Goal: Task Accomplishment & Management: Manage account settings

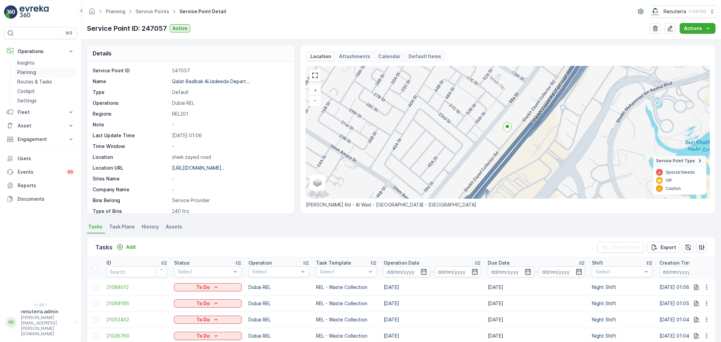
click at [31, 70] on p "Planning" at bounding box center [26, 72] width 19 height 7
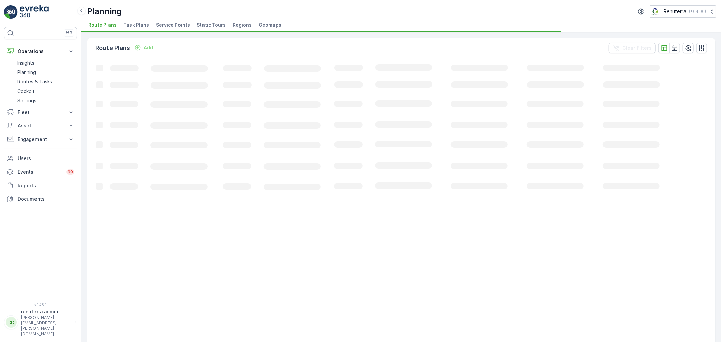
click at [174, 25] on span "Service Points" at bounding box center [173, 25] width 34 height 7
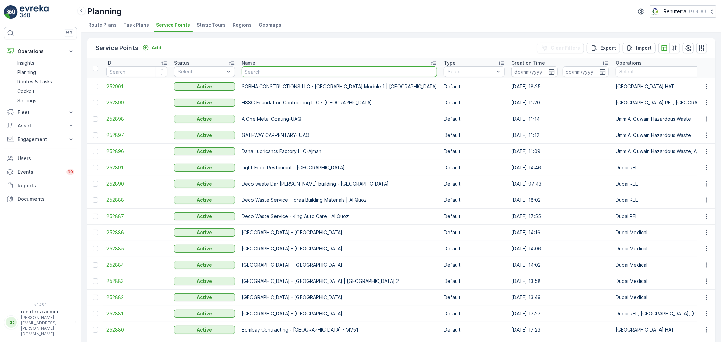
click at [289, 68] on input "text" at bounding box center [339, 71] width 195 height 11
type input "rixos"
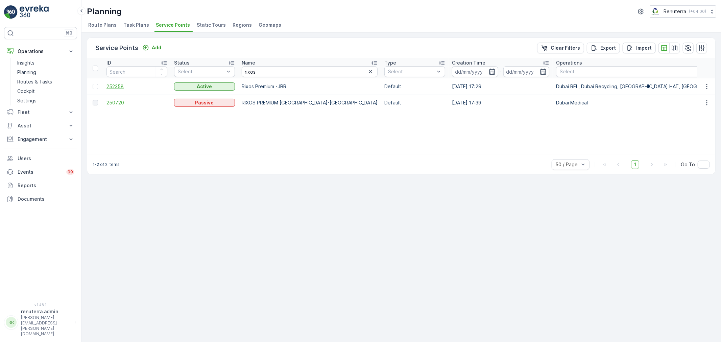
click at [121, 85] on span "252358" at bounding box center [136, 86] width 61 height 7
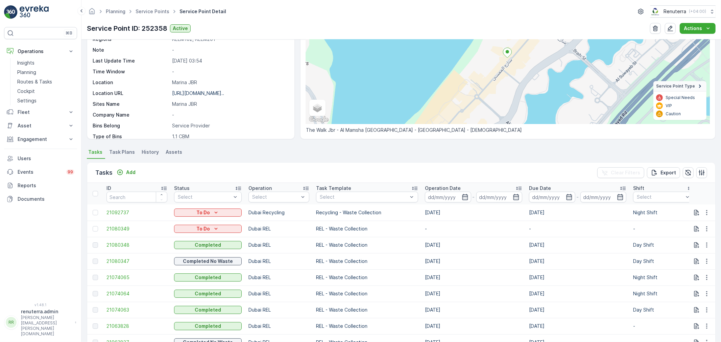
scroll to position [75, 0]
click at [432, 197] on input at bounding box center [448, 196] width 46 height 11
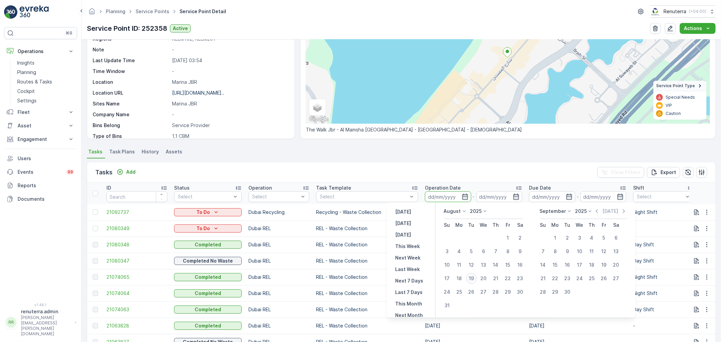
click at [472, 279] on div "19" at bounding box center [471, 278] width 11 height 11
type input "[DATE]"
click at [472, 279] on div "19" at bounding box center [471, 278] width 11 height 11
type input "[DATE]"
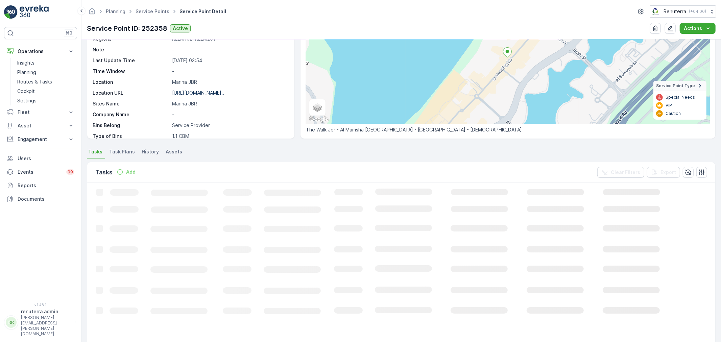
click at [430, 170] on div "Tasks Add Clear Filters Export" at bounding box center [401, 172] width 628 height 20
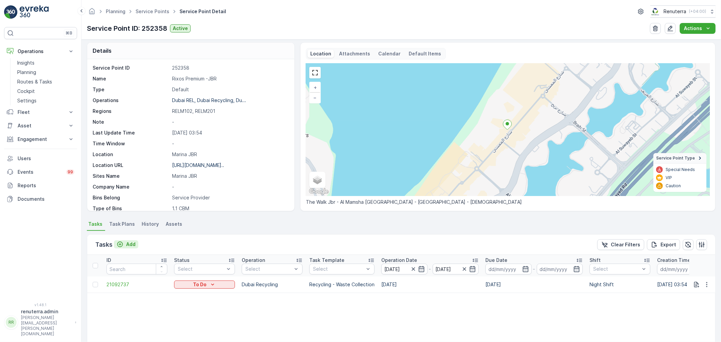
click at [131, 245] on p "Add" at bounding box center [130, 244] width 9 height 7
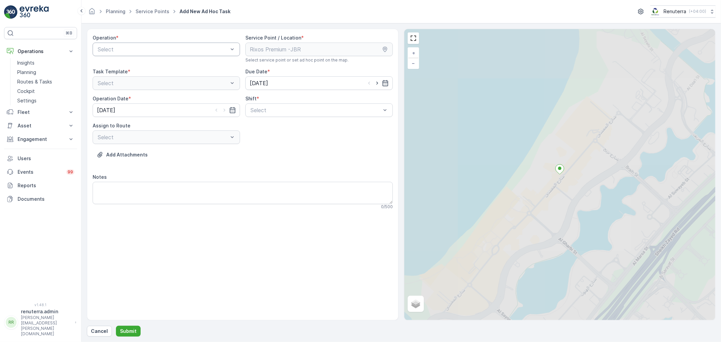
click at [188, 46] on div at bounding box center [163, 49] width 132 height 6
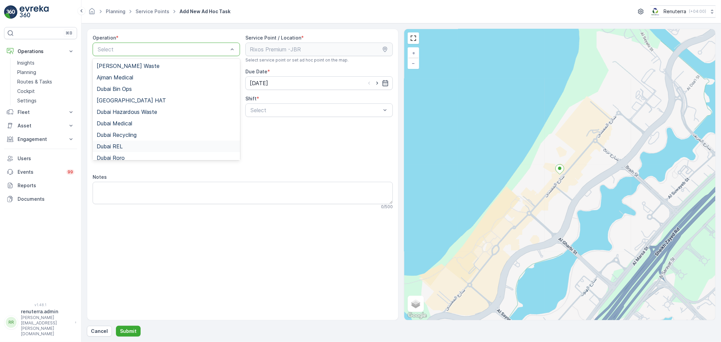
click at [125, 143] on div "Dubai REL" at bounding box center [166, 146] width 139 height 6
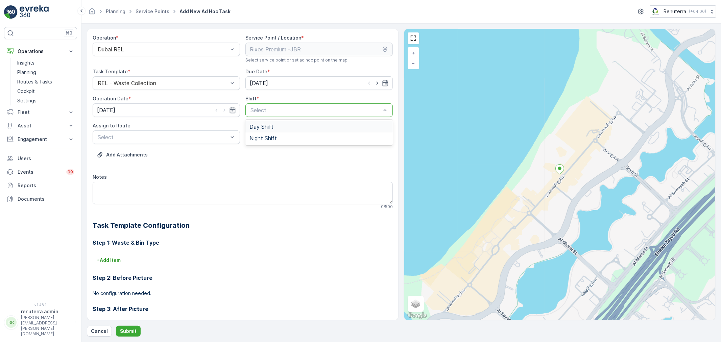
click at [282, 113] on div at bounding box center [316, 110] width 132 height 6
click at [270, 129] on span "Day Shift" at bounding box center [261, 127] width 24 height 6
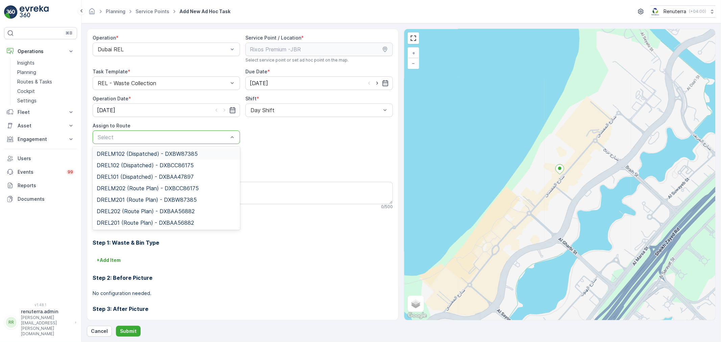
click at [218, 136] on div at bounding box center [163, 137] width 132 height 6
click at [167, 154] on span "DRELM102 (Dispatched) - DXBW87385" at bounding box center [147, 154] width 101 height 6
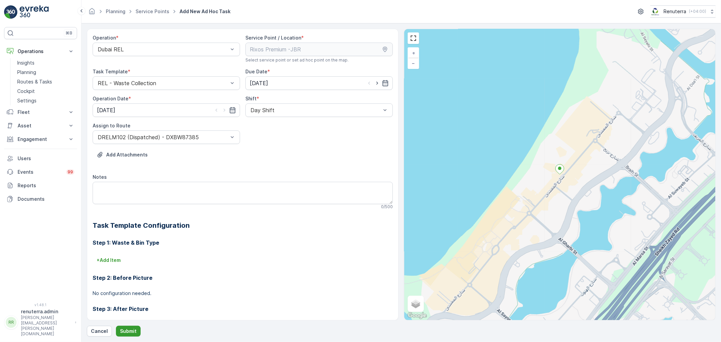
click at [133, 333] on p "Submit" at bounding box center [128, 331] width 17 height 7
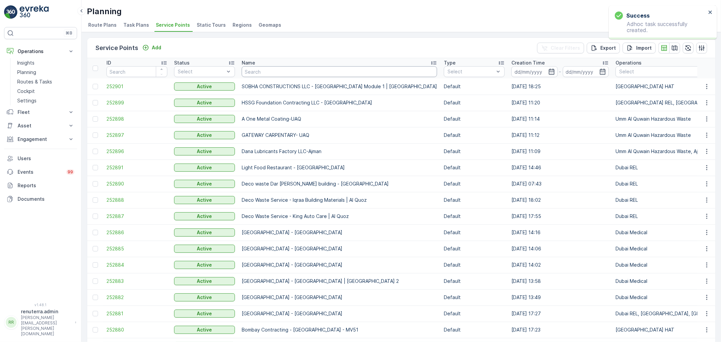
click at [291, 73] on input "text" at bounding box center [339, 71] width 195 height 11
type input "rix"
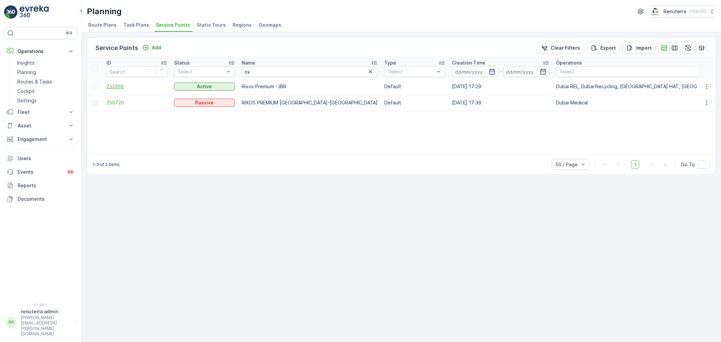
click at [119, 87] on span "252358" at bounding box center [136, 86] width 61 height 7
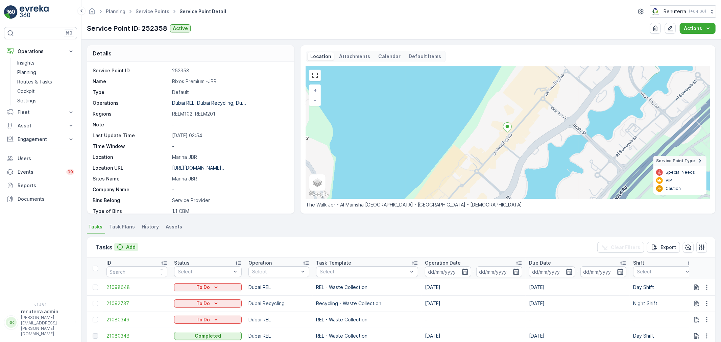
click at [133, 247] on p "Add" at bounding box center [130, 247] width 9 height 7
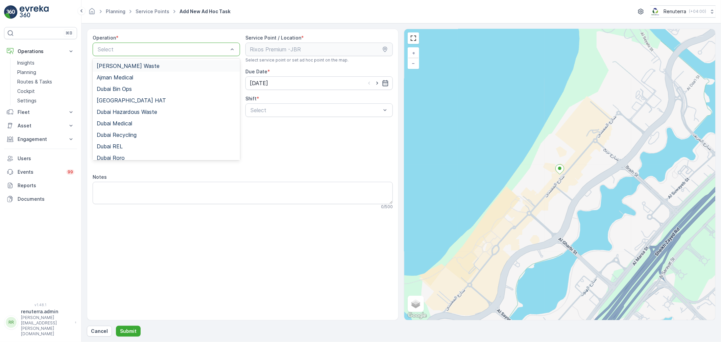
click at [211, 46] on div at bounding box center [163, 49] width 132 height 6
click at [126, 144] on div "Dubai REL" at bounding box center [166, 146] width 139 height 6
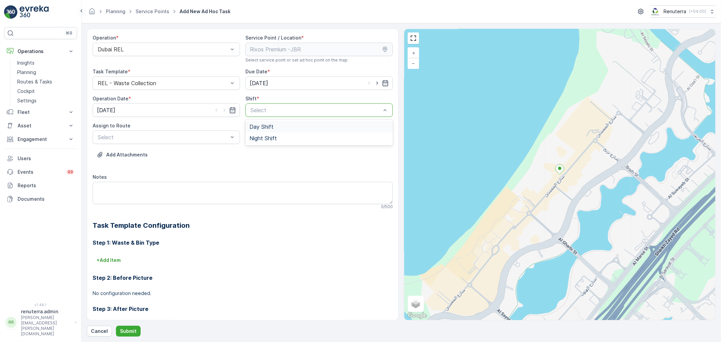
click at [282, 124] on div "Day Shift" at bounding box center [318, 127] width 139 height 6
click at [192, 142] on div "Select" at bounding box center [166, 137] width 147 height 14
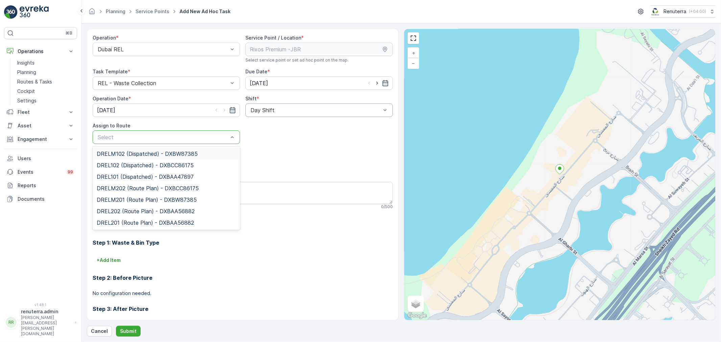
click at [177, 151] on span "DRELM102 (Dispatched) - DXBW87385" at bounding box center [147, 154] width 101 height 6
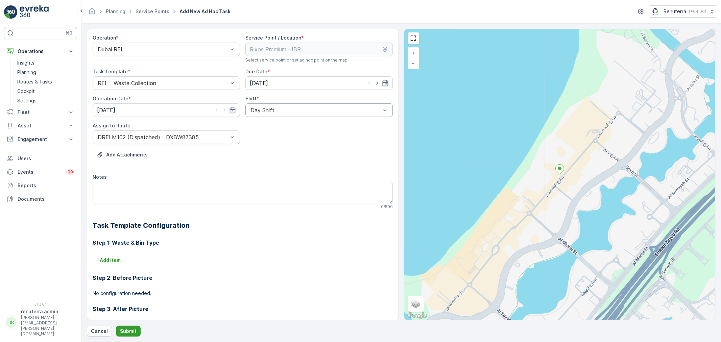
click at [127, 330] on p "Submit" at bounding box center [128, 331] width 17 height 7
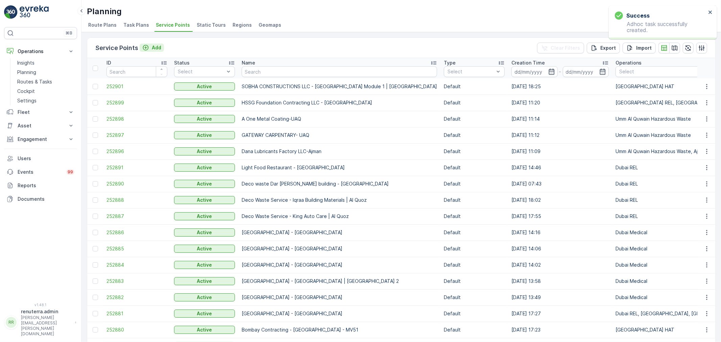
click at [156, 45] on p "Add" at bounding box center [156, 47] width 9 height 7
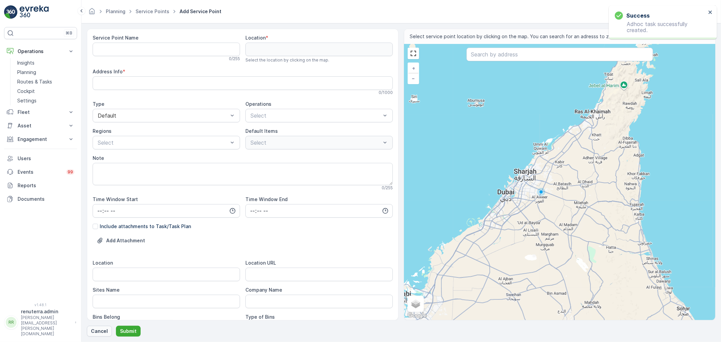
click at [96, 330] on p "Cancel" at bounding box center [99, 331] width 17 height 7
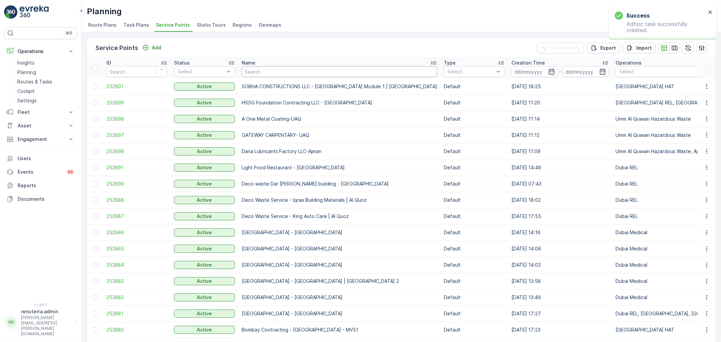
click at [276, 71] on input "text" at bounding box center [339, 71] width 195 height 11
type input "rix"
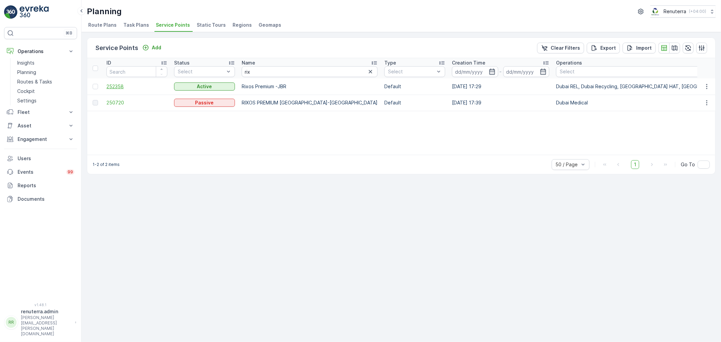
click at [122, 83] on span "252358" at bounding box center [136, 86] width 61 height 7
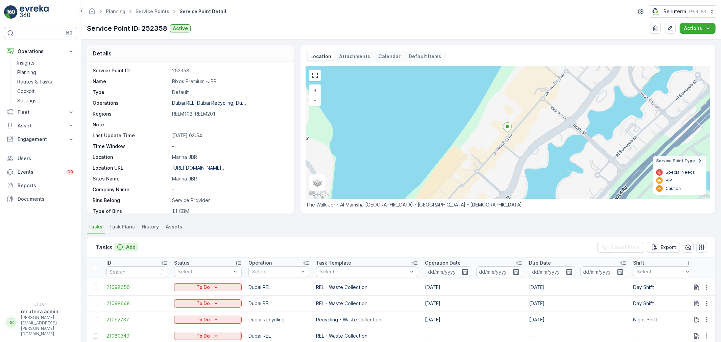
click at [132, 247] on p "Add" at bounding box center [130, 247] width 9 height 7
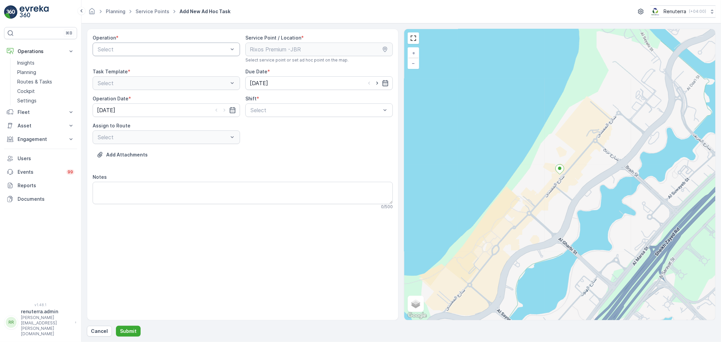
click at [173, 48] on div at bounding box center [163, 49] width 132 height 6
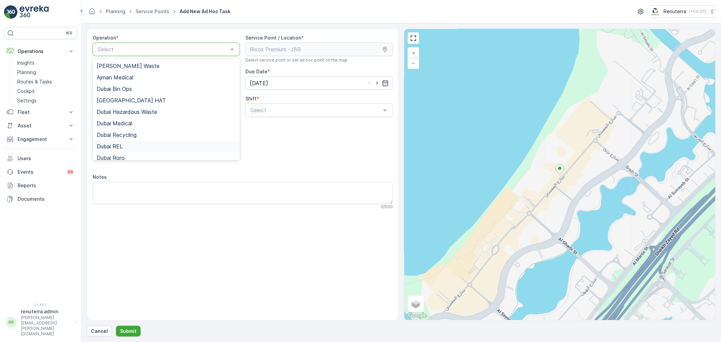
click at [119, 143] on span "Dubai REL" at bounding box center [110, 146] width 26 height 6
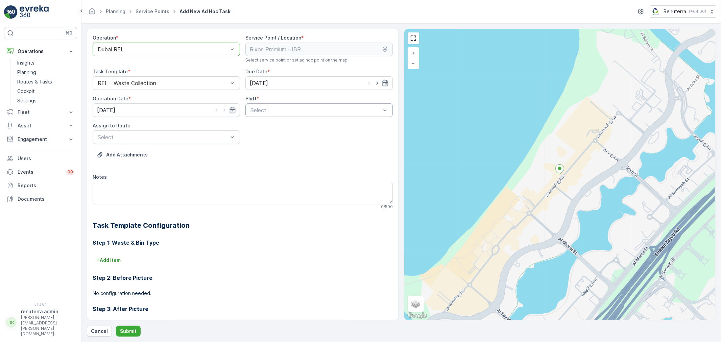
click at [291, 110] on div at bounding box center [316, 110] width 132 height 6
click at [272, 127] on div "Day Shift" at bounding box center [318, 127] width 139 height 6
click at [214, 134] on div at bounding box center [163, 137] width 132 height 6
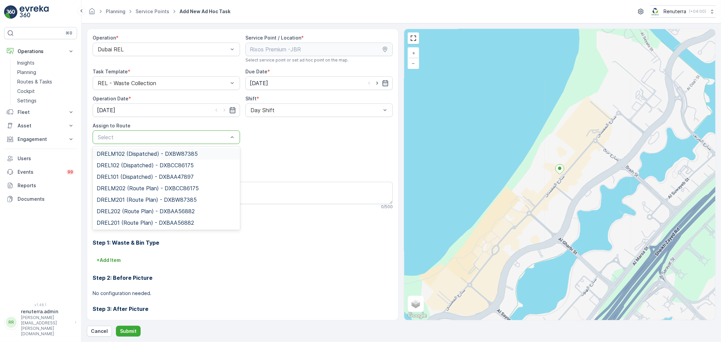
click at [173, 154] on span "DRELM102 (Dispatched) - DXBW87385" at bounding box center [147, 154] width 101 height 6
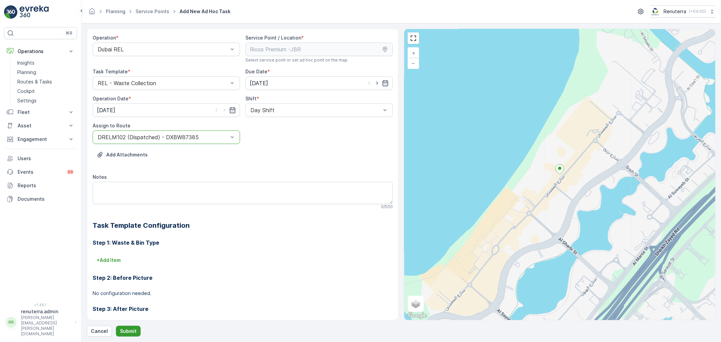
click at [128, 329] on p "Submit" at bounding box center [128, 331] width 17 height 7
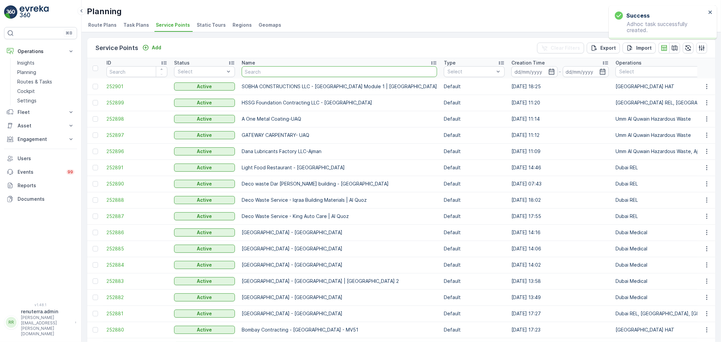
click at [292, 69] on input "text" at bounding box center [339, 71] width 195 height 11
type input "rix"
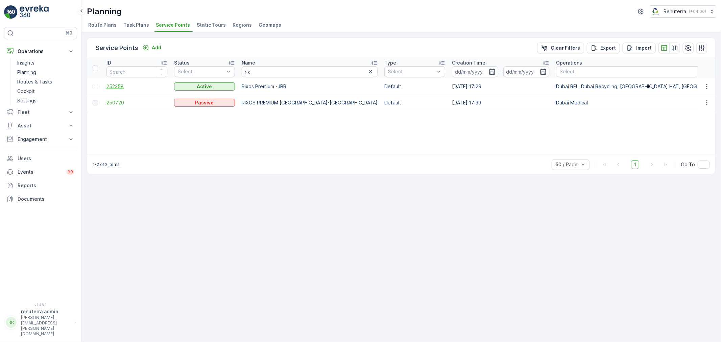
click at [115, 89] on span "252358" at bounding box center [136, 86] width 61 height 7
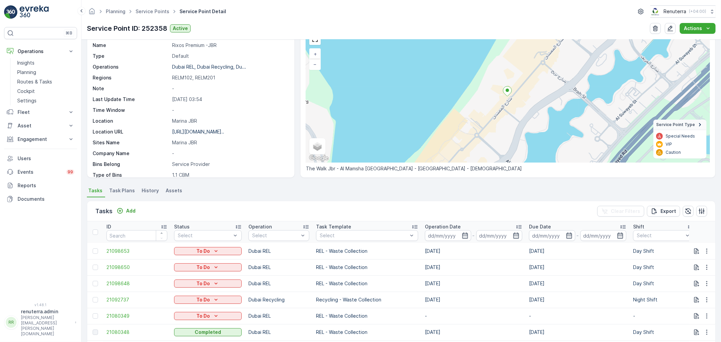
scroll to position [38, 0]
click at [136, 211] on button "Add" at bounding box center [126, 209] width 24 height 8
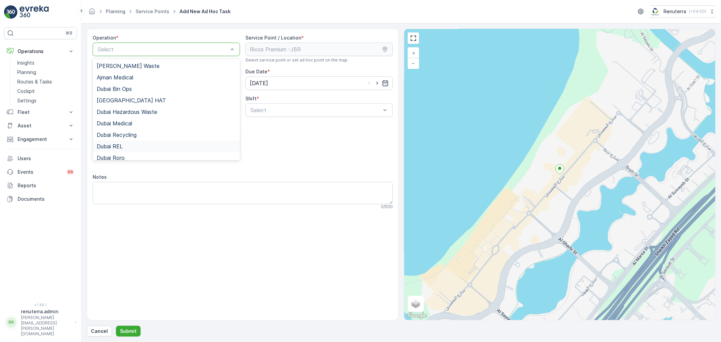
click at [121, 143] on div "Dubai REL" at bounding box center [166, 146] width 147 height 11
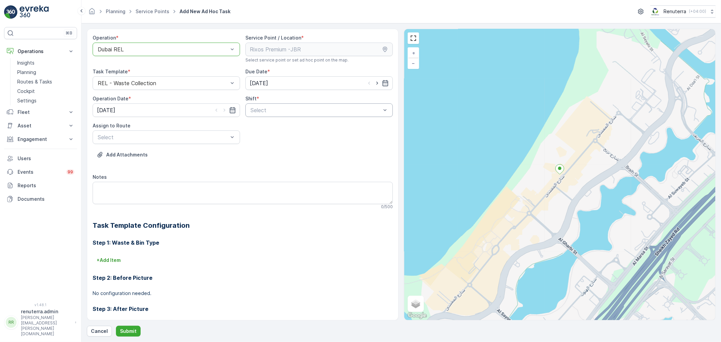
click at [329, 110] on div at bounding box center [316, 110] width 132 height 6
click at [279, 136] on div "Night Shift" at bounding box center [318, 138] width 139 height 6
click at [205, 139] on div at bounding box center [163, 137] width 132 height 6
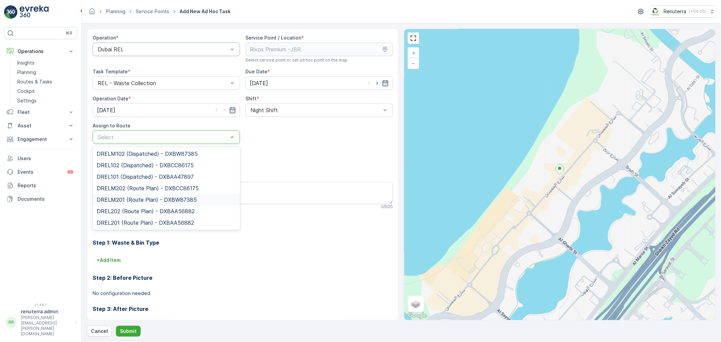
click at [154, 199] on span "DRELM201 (Route Plan) - DXBW87385" at bounding box center [147, 200] width 100 height 6
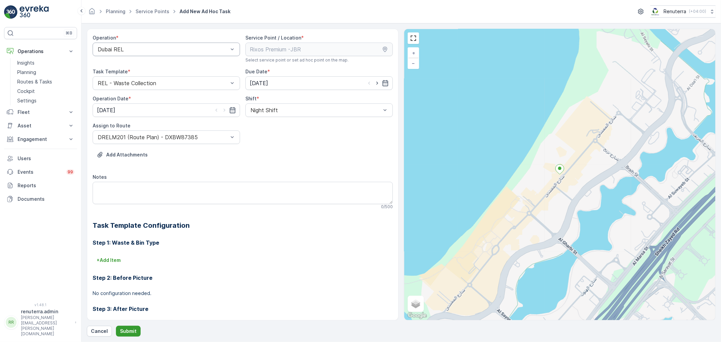
click at [126, 331] on p "Submit" at bounding box center [128, 331] width 17 height 7
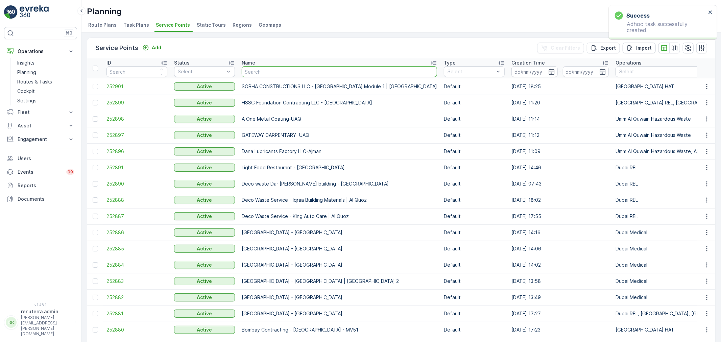
click at [293, 71] on input "text" at bounding box center [339, 71] width 195 height 11
type input "rix"
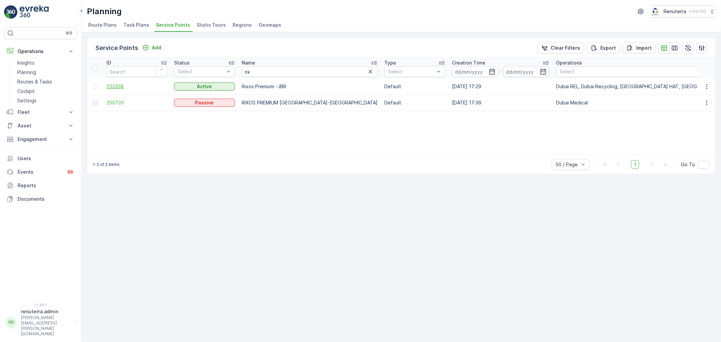
click at [108, 85] on span "252358" at bounding box center [136, 86] width 61 height 7
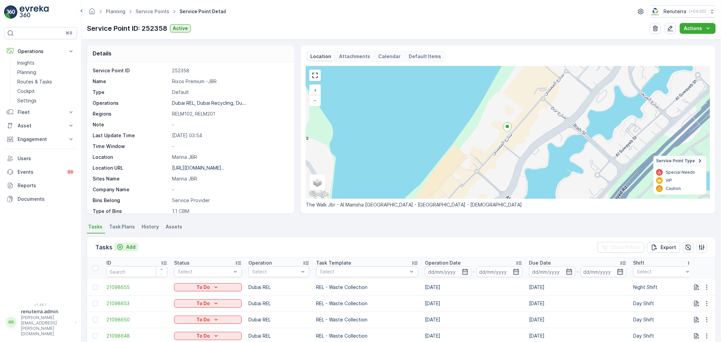
click at [134, 248] on p "Add" at bounding box center [130, 247] width 9 height 7
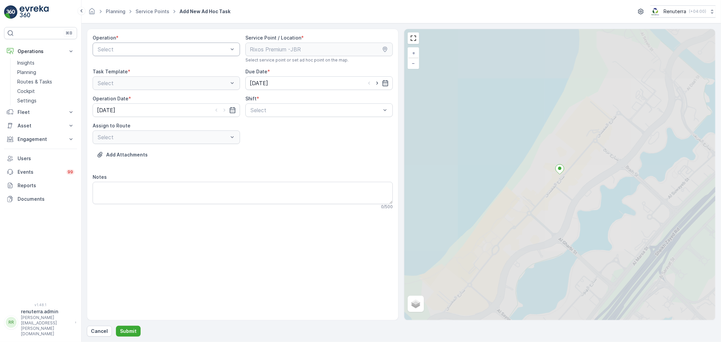
click at [208, 50] on div at bounding box center [163, 49] width 132 height 6
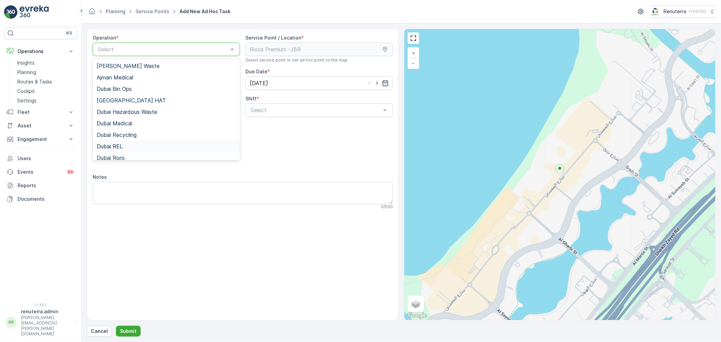
click at [122, 146] on span "Dubai REL" at bounding box center [110, 146] width 26 height 6
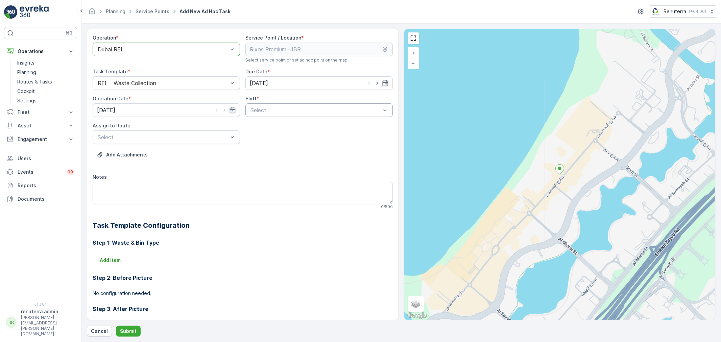
click at [270, 104] on div "Select" at bounding box center [318, 110] width 147 height 14
click at [259, 140] on span "Night Shift" at bounding box center [262, 138] width 27 height 6
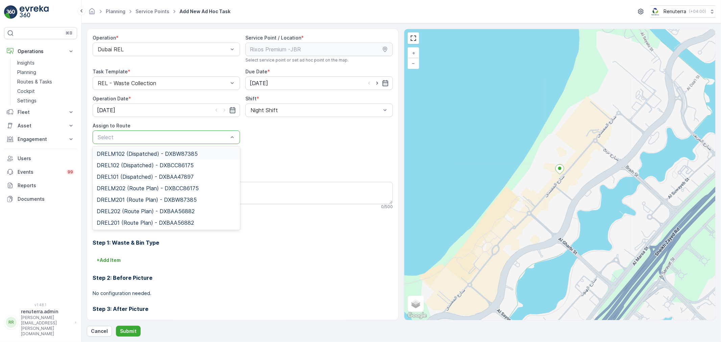
click at [208, 140] on div at bounding box center [163, 137] width 132 height 6
click at [136, 197] on span "DRELM201 (Route Plan) - DXBW87385" at bounding box center [147, 200] width 100 height 6
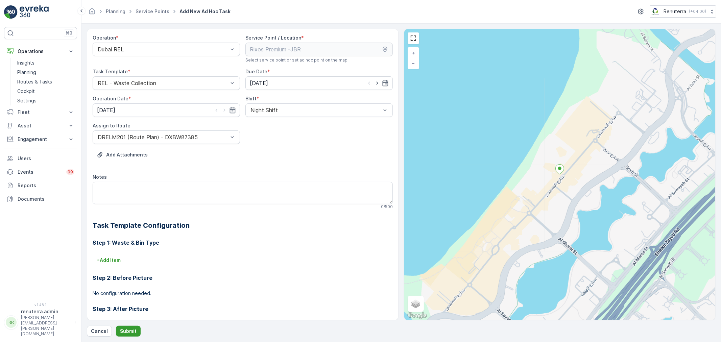
click at [126, 328] on p "Submit" at bounding box center [128, 331] width 17 height 7
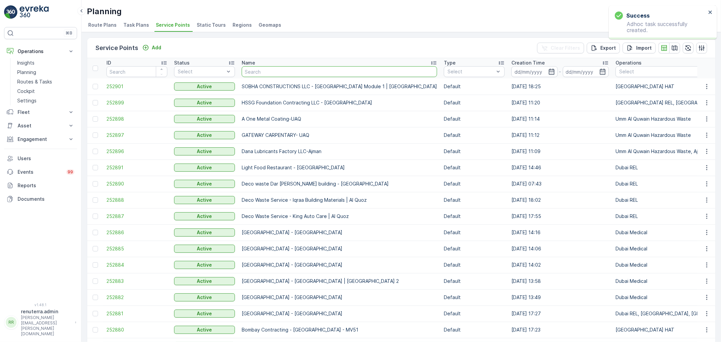
click at [262, 66] on input "text" at bounding box center [339, 71] width 195 height 11
type input "rix"
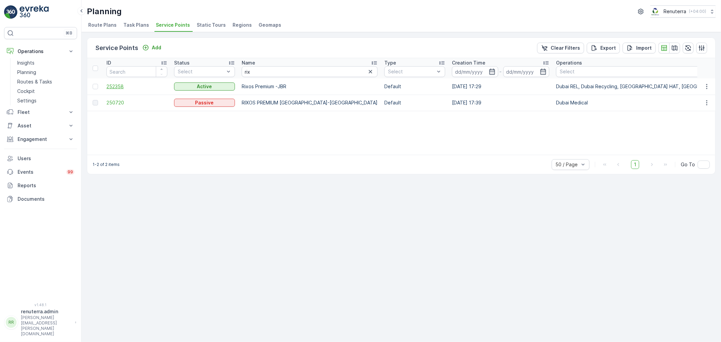
click at [111, 86] on span "252358" at bounding box center [136, 86] width 61 height 7
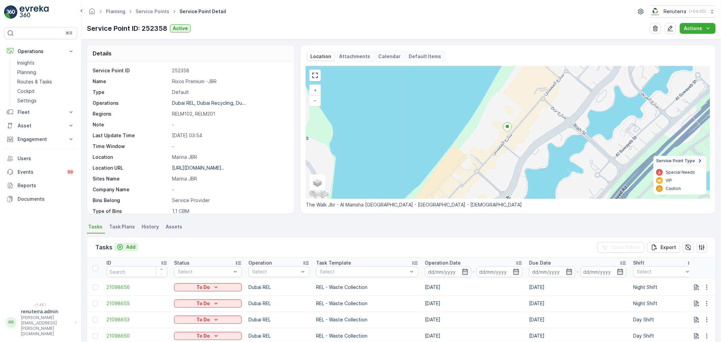
click at [129, 244] on p "Add" at bounding box center [130, 247] width 9 height 7
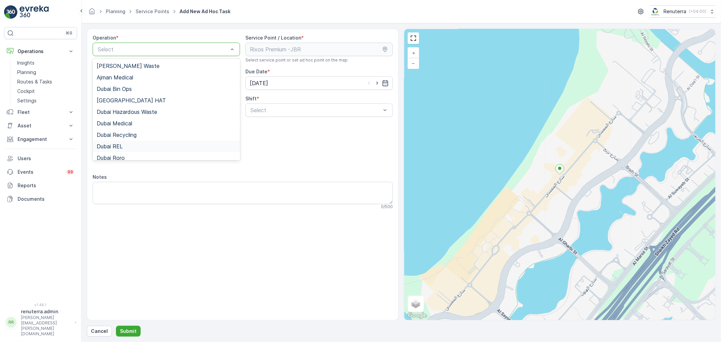
click at [118, 146] on span "Dubai REL" at bounding box center [110, 146] width 26 height 6
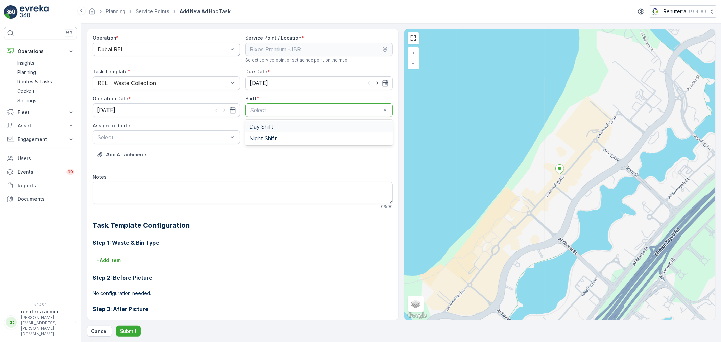
click at [282, 115] on div "Select" at bounding box center [318, 110] width 147 height 14
click at [272, 140] on span "Night Shift" at bounding box center [262, 138] width 27 height 6
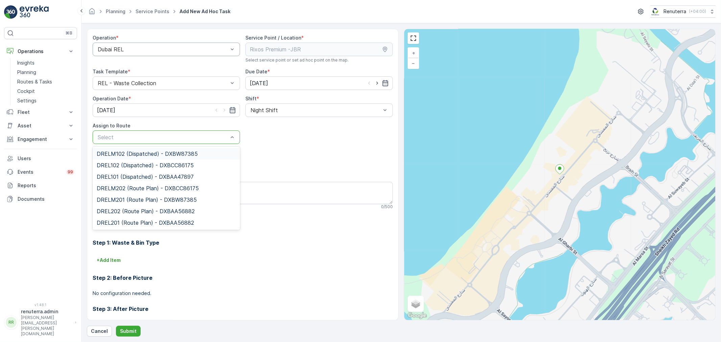
click at [191, 136] on div at bounding box center [163, 137] width 132 height 6
click at [126, 197] on span "DRELM201 (Route Plan) - DXBW87385" at bounding box center [147, 200] width 100 height 6
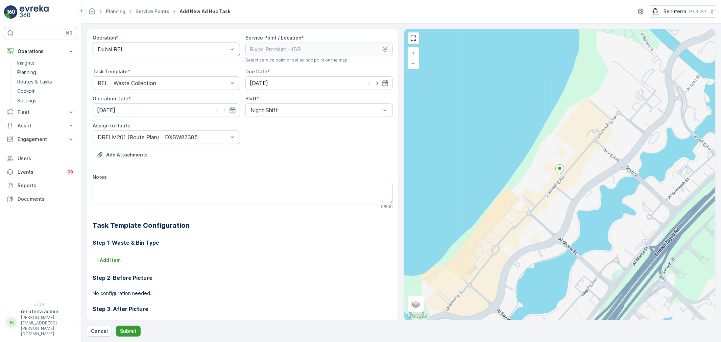
click at [126, 336] on button "Submit" at bounding box center [128, 331] width 25 height 11
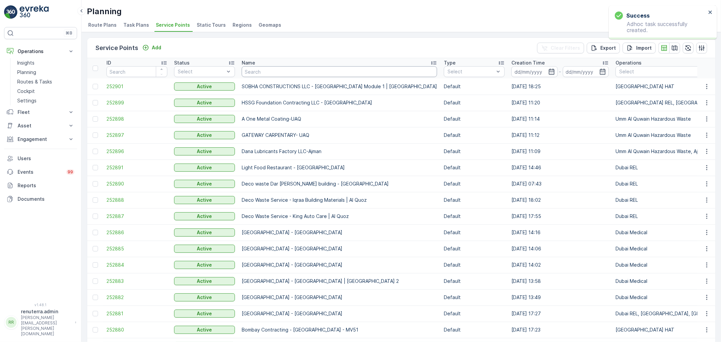
click at [282, 72] on input "text" at bounding box center [339, 71] width 195 height 11
type input "rix"
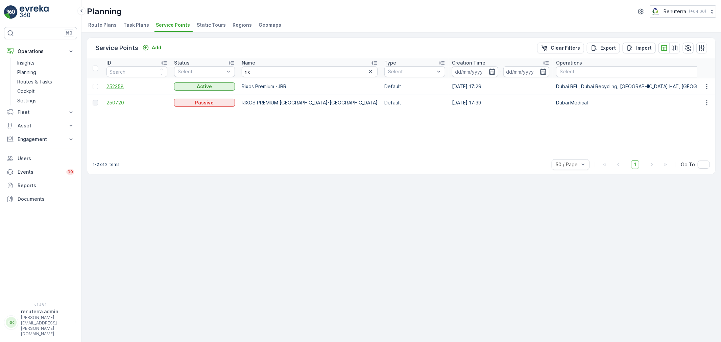
click at [117, 89] on span "252358" at bounding box center [136, 86] width 61 height 7
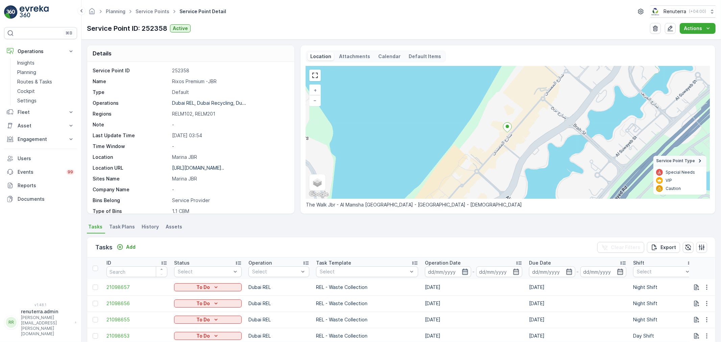
click at [462, 274] on icon "button" at bounding box center [465, 271] width 7 height 7
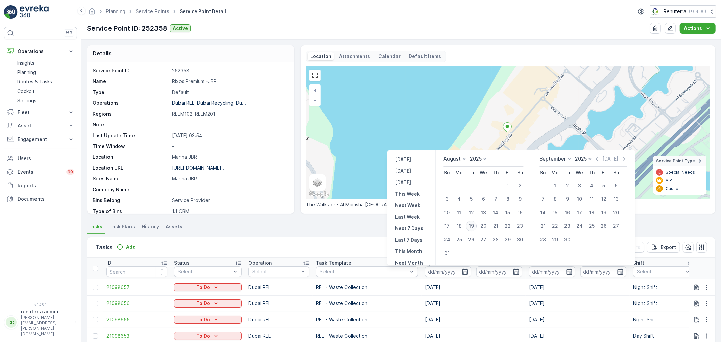
click at [474, 228] on div "19" at bounding box center [471, 226] width 11 height 11
type input "[DATE]"
click at [474, 228] on div "19" at bounding box center [471, 226] width 11 height 11
type input "[DATE]"
click at [352, 247] on div "Tasks Add Clear Filters Export" at bounding box center [401, 247] width 628 height 20
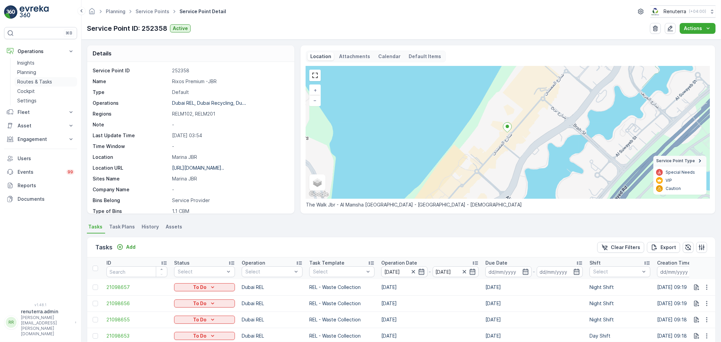
click at [33, 81] on p "Routes & Tasks" at bounding box center [34, 81] width 35 height 7
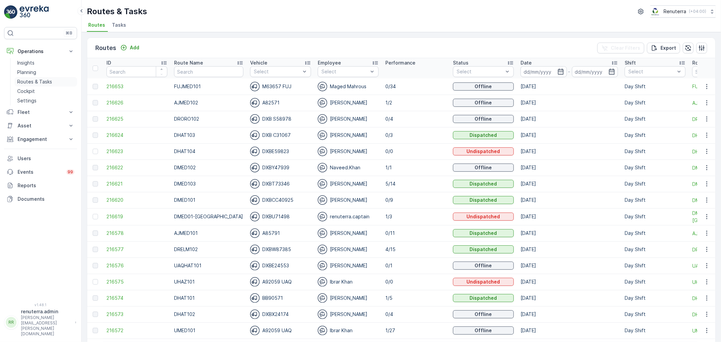
click at [30, 83] on p "Routes & Tasks" at bounding box center [34, 81] width 35 height 7
click at [557, 69] on icon "button" at bounding box center [560, 71] width 7 height 7
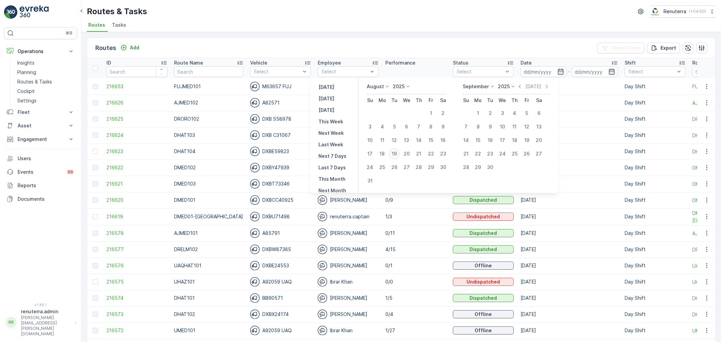
click at [397, 154] on div "19" at bounding box center [394, 153] width 11 height 11
type input "[DATE]"
click at [397, 154] on div "19" at bounding box center [394, 153] width 11 height 11
type input "[DATE]"
click at [420, 45] on div "Routes Add Clear Filters Export" at bounding box center [401, 48] width 628 height 20
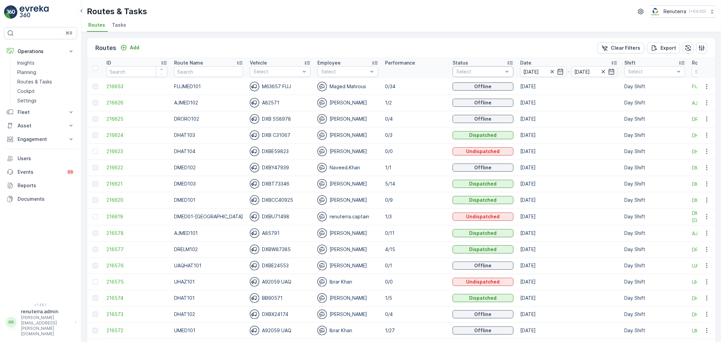
click at [495, 72] on div at bounding box center [480, 71] width 48 height 5
click at [471, 43] on div "Routes Add Clear Filters Export" at bounding box center [401, 48] width 628 height 20
click at [646, 69] on div at bounding box center [651, 71] width 48 height 5
click at [635, 109] on p "Day Shift" at bounding box center [645, 108] width 21 height 7
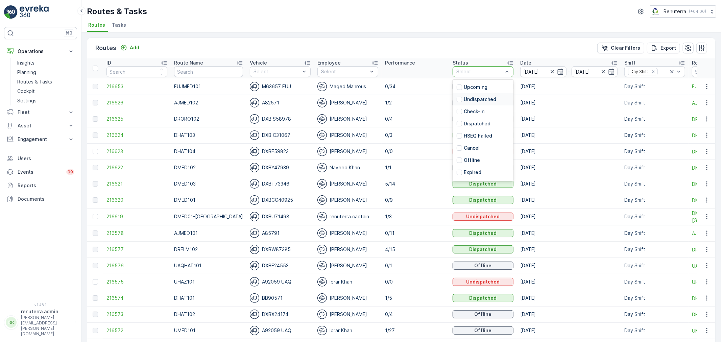
click at [478, 100] on p "Undispatched" at bounding box center [480, 99] width 32 height 7
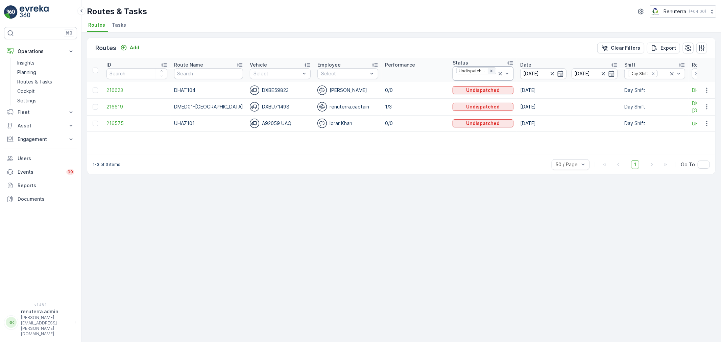
click at [489, 69] on icon "Remove Undispatched" at bounding box center [491, 71] width 5 height 5
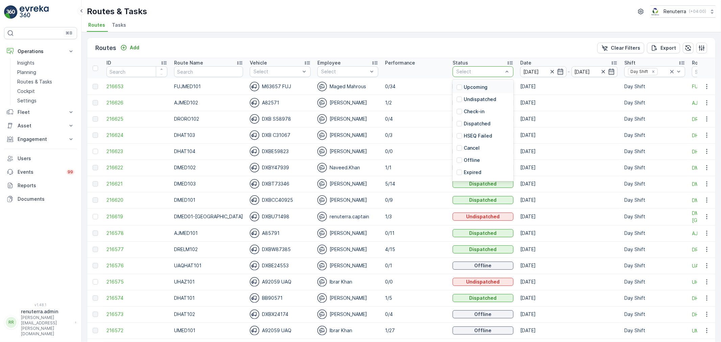
click at [469, 69] on div at bounding box center [480, 71] width 48 height 5
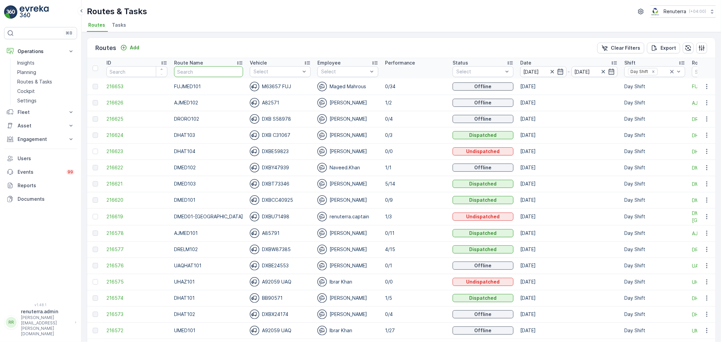
click at [188, 70] on input "text" at bounding box center [208, 71] width 69 height 11
type input "hat"
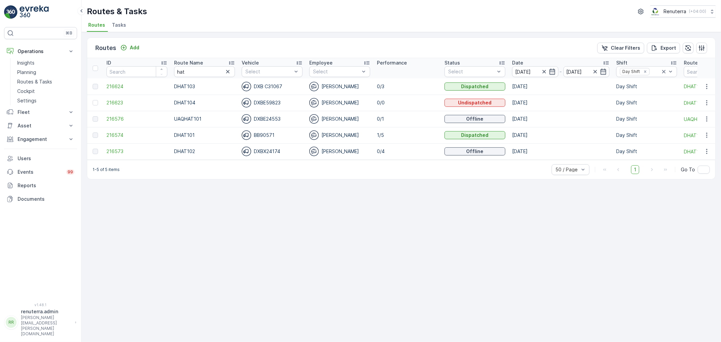
click at [231, 62] on icon at bounding box center [231, 62] width 7 height 7
click at [120, 84] on span "216574" at bounding box center [136, 86] width 61 height 7
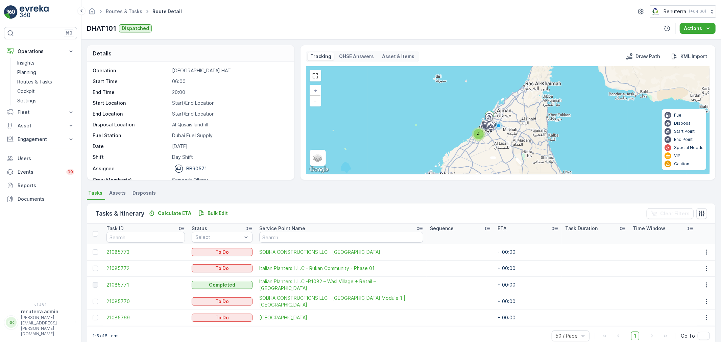
scroll to position [12, 0]
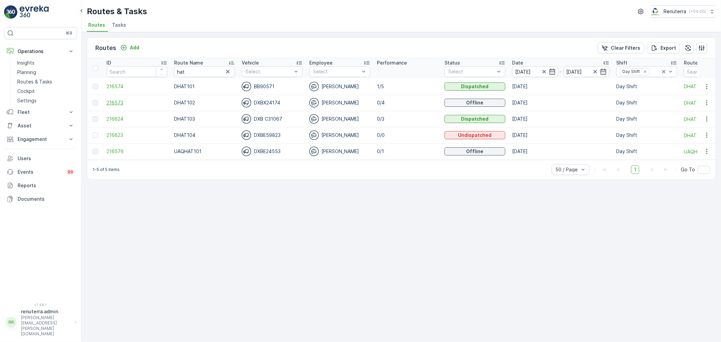
click at [115, 101] on span "216573" at bounding box center [136, 102] width 61 height 7
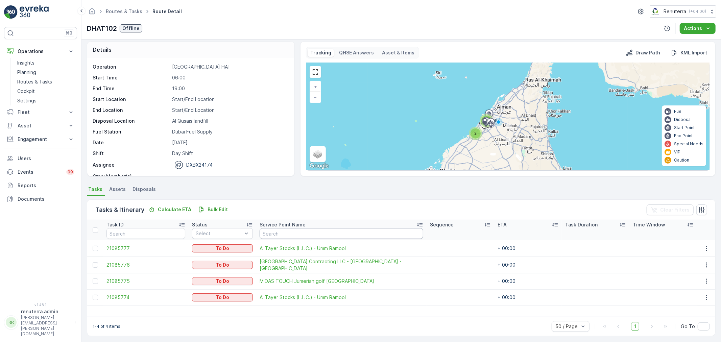
scroll to position [6, 0]
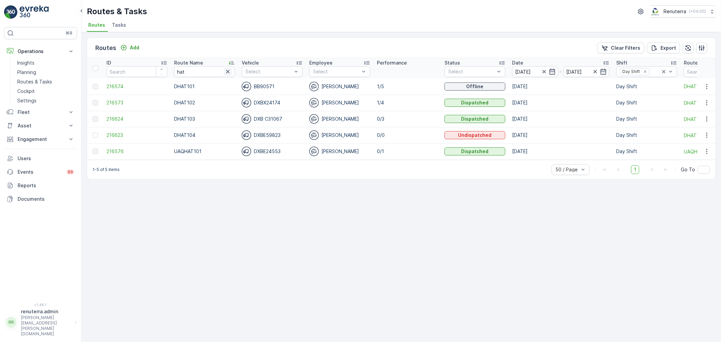
click at [226, 71] on icon "button" at bounding box center [227, 71] width 7 height 7
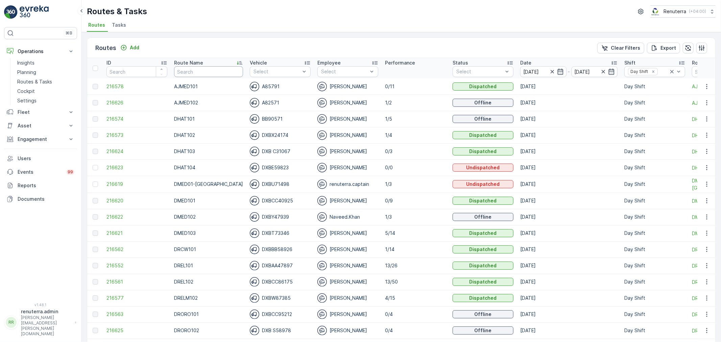
click at [217, 73] on input "text" at bounding box center [208, 71] width 69 height 11
type input "dm"
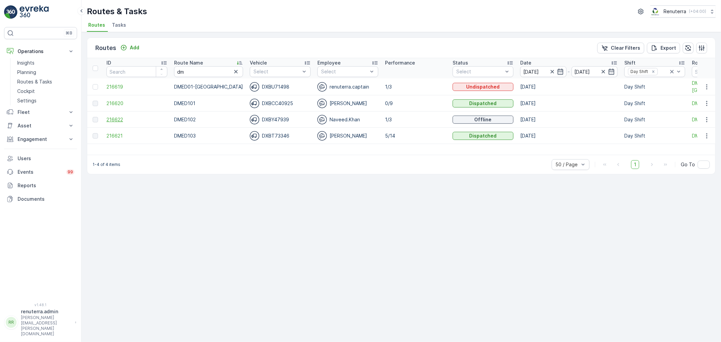
click at [116, 117] on span "216622" at bounding box center [136, 119] width 61 height 7
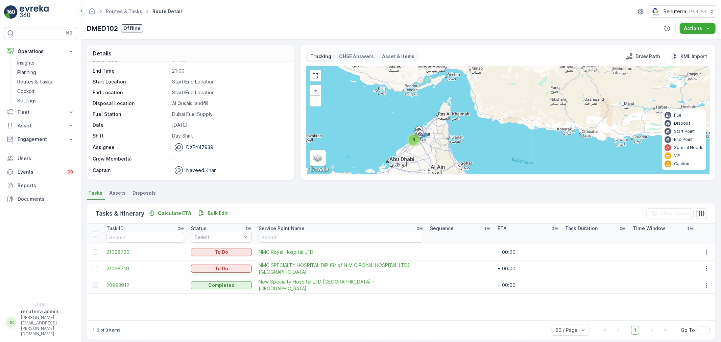
scroll to position [6, 0]
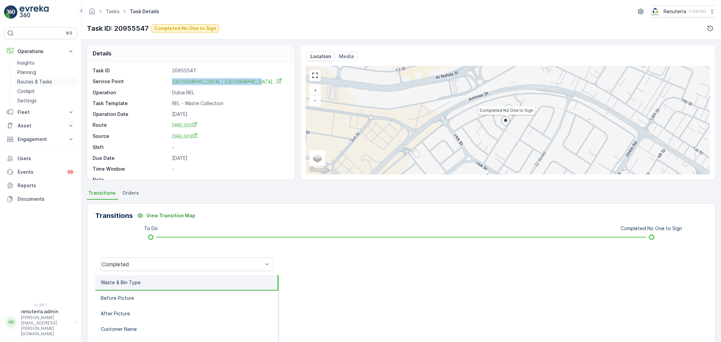
click at [30, 83] on p "Routes & Tasks" at bounding box center [34, 81] width 35 height 7
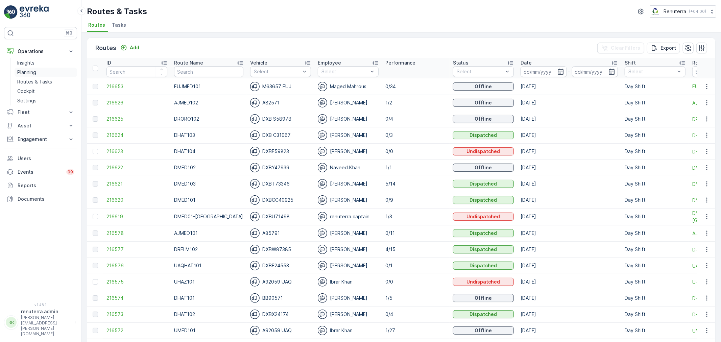
click at [32, 73] on p "Planning" at bounding box center [26, 72] width 19 height 7
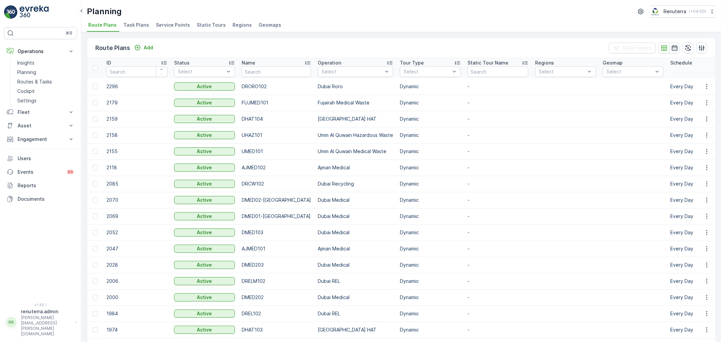
click at [184, 22] on span "Service Points" at bounding box center [173, 25] width 34 height 7
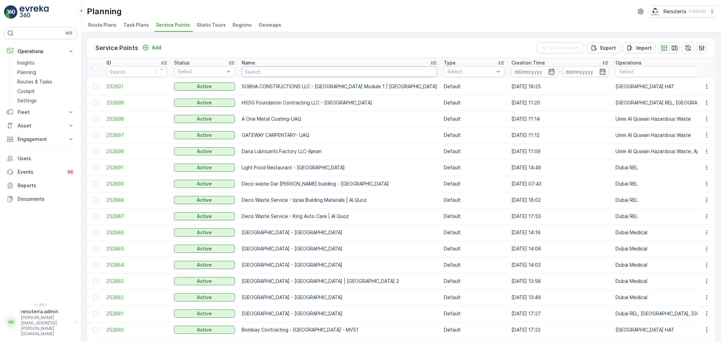
click at [281, 72] on input "text" at bounding box center [339, 71] width 195 height 11
type input "nmc"
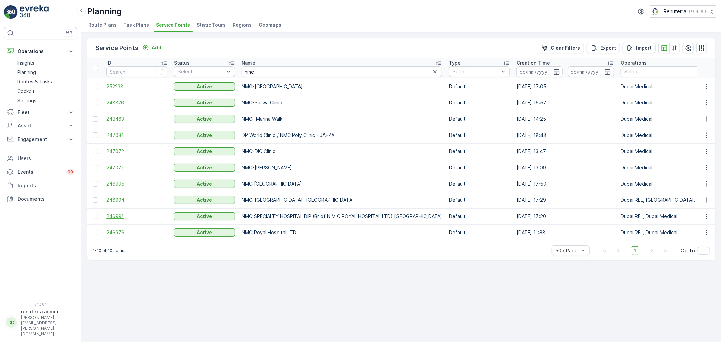
click at [114, 214] on span "246991" at bounding box center [136, 216] width 61 height 7
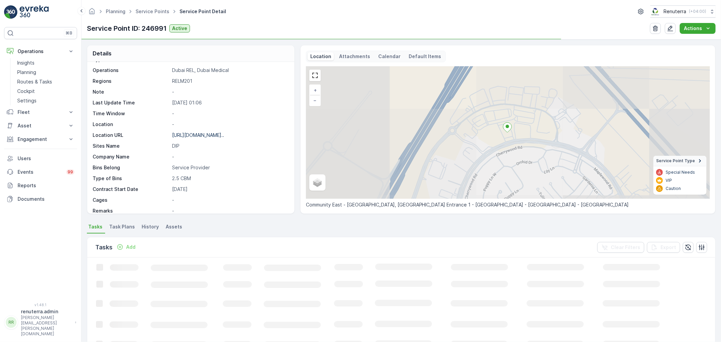
scroll to position [38, 0]
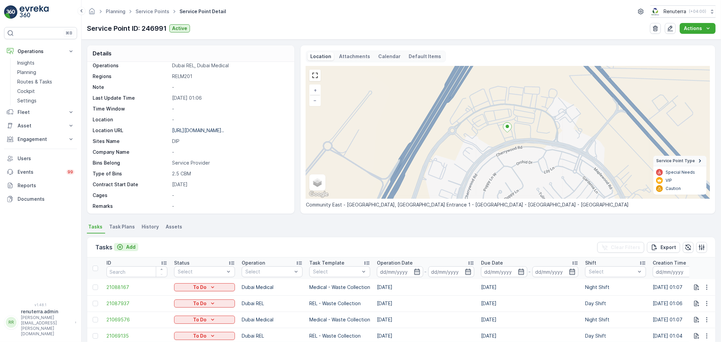
click at [133, 248] on p "Add" at bounding box center [130, 247] width 9 height 7
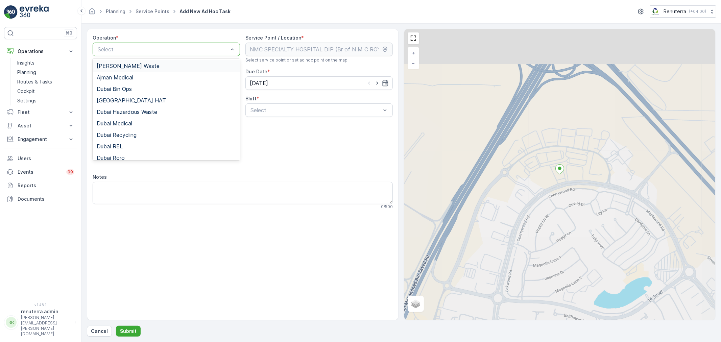
click at [205, 49] on div at bounding box center [163, 49] width 132 height 6
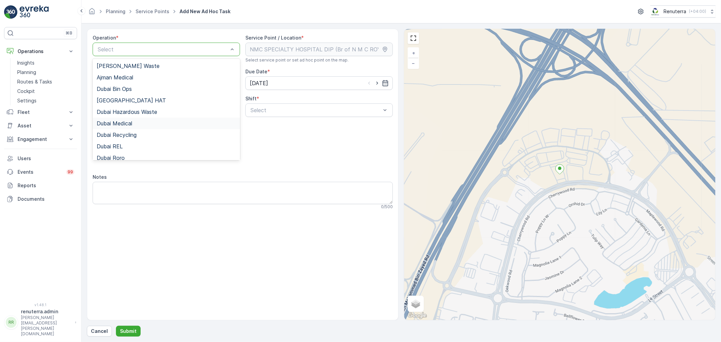
click at [126, 125] on span "Dubai Medical" at bounding box center [114, 123] width 35 height 6
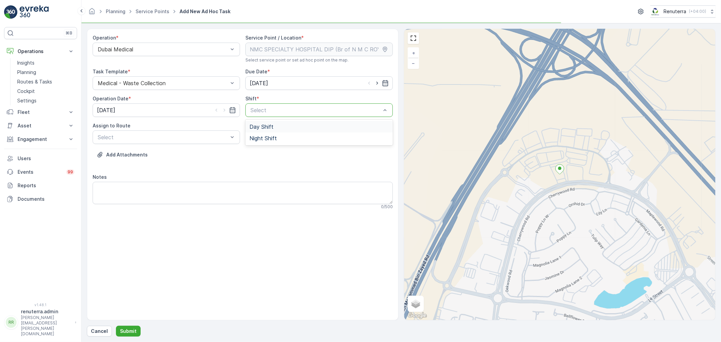
click at [343, 113] on div at bounding box center [316, 110] width 132 height 6
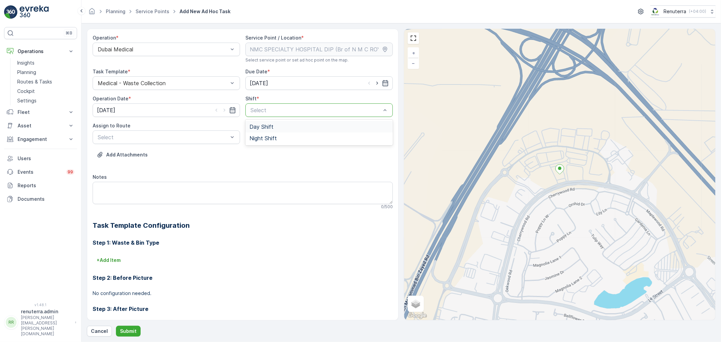
click at [306, 128] on div "Day Shift" at bounding box center [318, 127] width 139 height 6
click at [200, 138] on div at bounding box center [163, 137] width 132 height 6
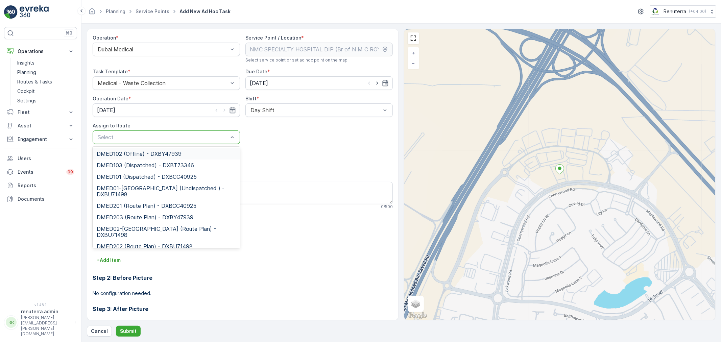
click at [175, 156] on span "DMED102 (Offline) - DXBY47939" at bounding box center [139, 154] width 85 height 6
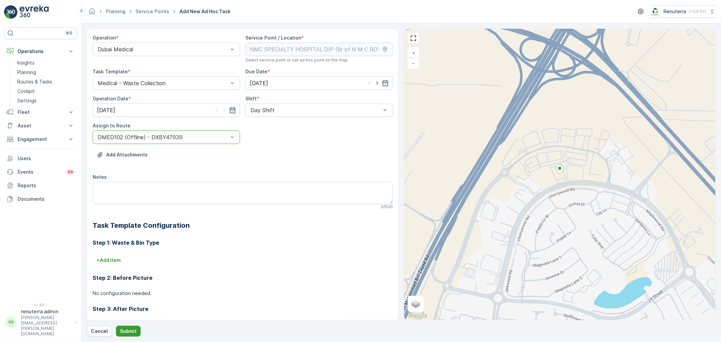
click at [127, 331] on p "Submit" at bounding box center [128, 331] width 17 height 7
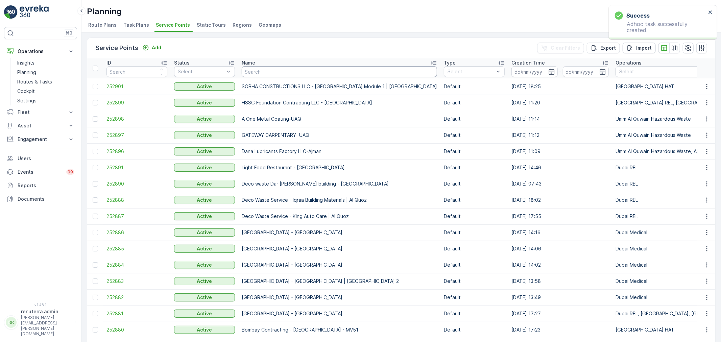
click at [300, 73] on input "text" at bounding box center [339, 71] width 195 height 11
type input "nmc"
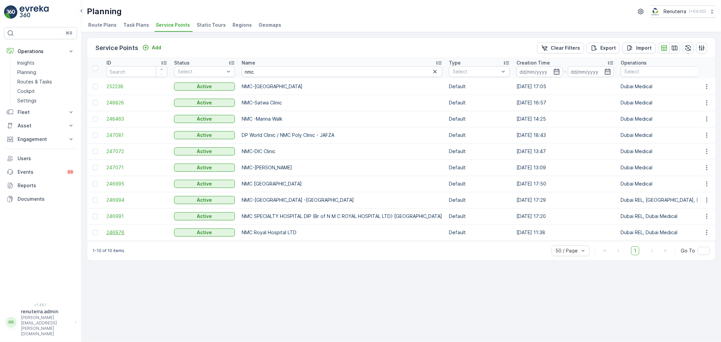
click at [123, 231] on span "246976" at bounding box center [136, 232] width 61 height 7
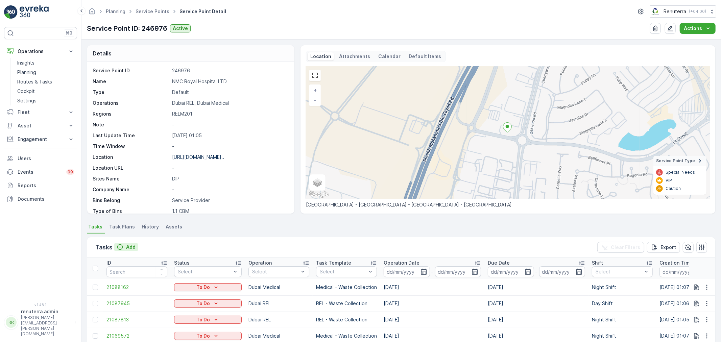
click at [131, 245] on p "Add" at bounding box center [130, 247] width 9 height 7
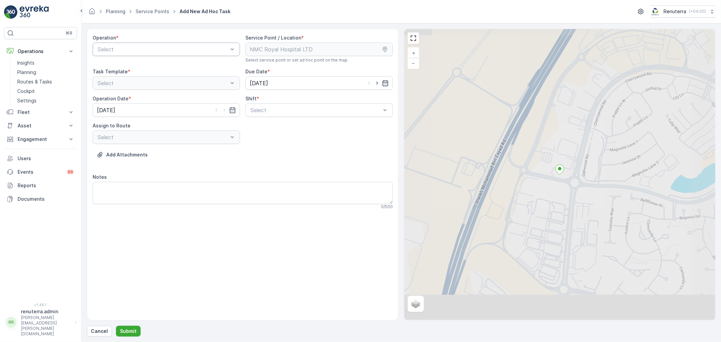
click at [199, 50] on div at bounding box center [163, 49] width 132 height 6
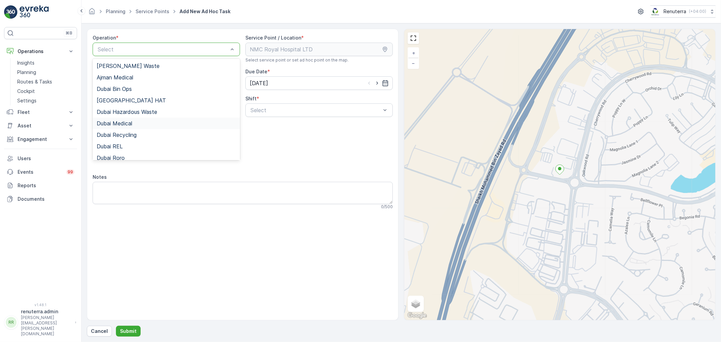
click at [115, 126] on span "Dubai Medical" at bounding box center [114, 123] width 35 height 6
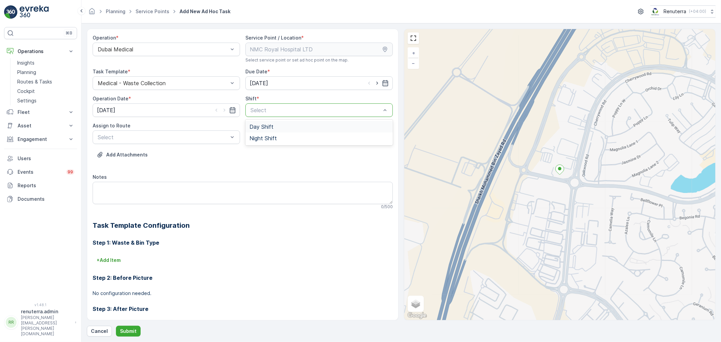
click at [300, 108] on div at bounding box center [316, 110] width 132 height 6
click at [275, 124] on div "Day Shift" at bounding box center [318, 127] width 139 height 6
click at [193, 137] on div at bounding box center [163, 137] width 132 height 6
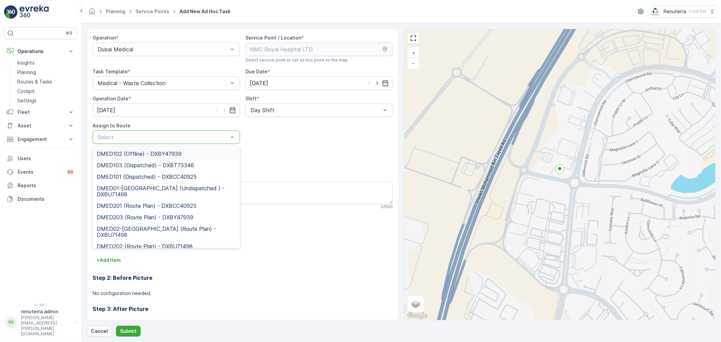
click at [158, 152] on span "DMED102 (Offline) - DXBY47939" at bounding box center [139, 154] width 85 height 6
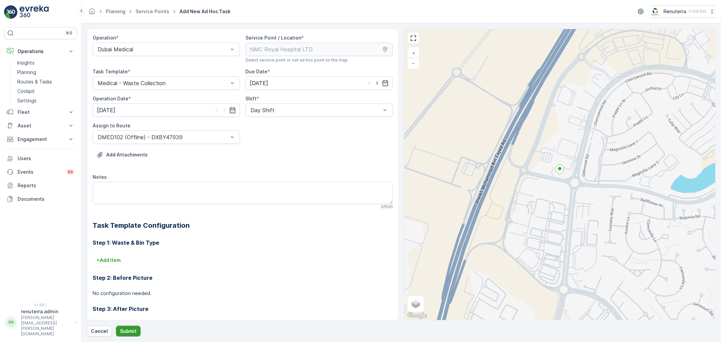
click at [128, 329] on p "Submit" at bounding box center [128, 331] width 17 height 7
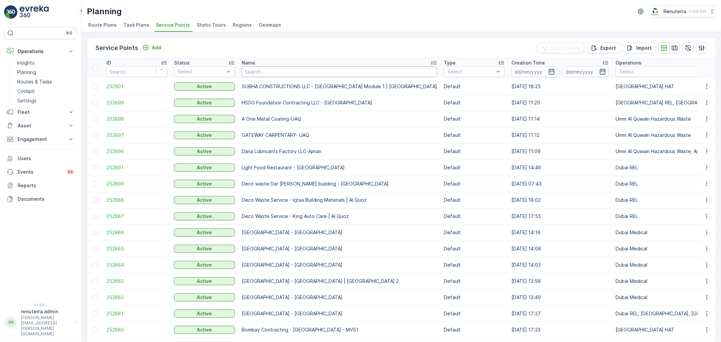
click at [271, 73] on input "text" at bounding box center [339, 71] width 195 height 11
type input "american"
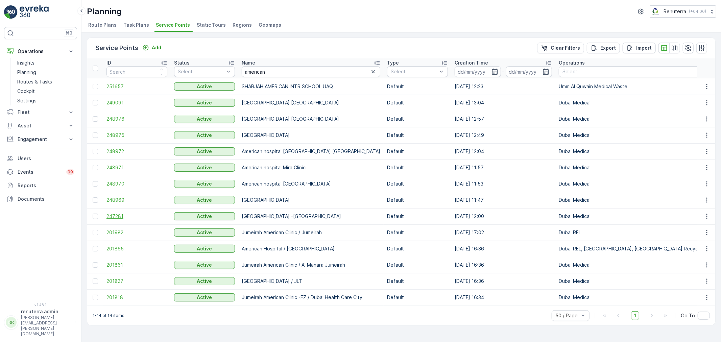
click at [117, 217] on span "247281" at bounding box center [136, 216] width 61 height 7
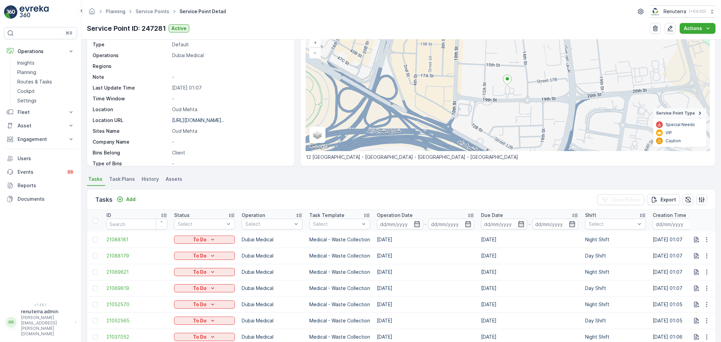
scroll to position [75, 0]
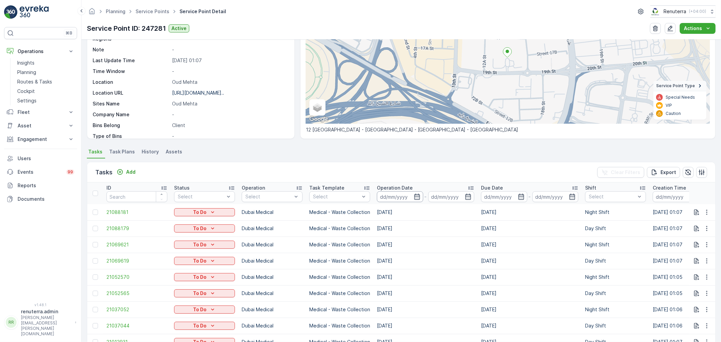
click at [421, 194] on input at bounding box center [400, 196] width 46 height 11
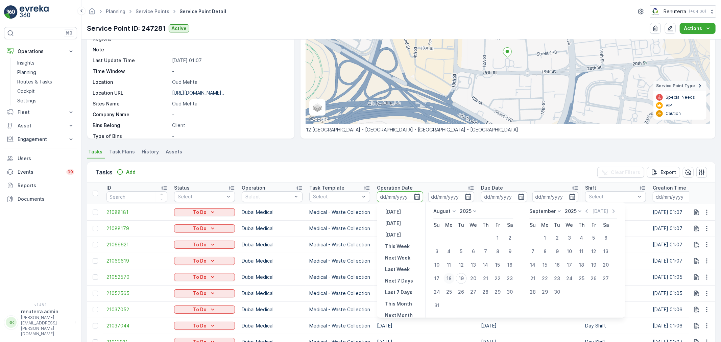
click at [451, 277] on div "18" at bounding box center [449, 278] width 11 height 11
type input "[DATE]"
click at [416, 194] on icon "button" at bounding box center [417, 196] width 7 height 7
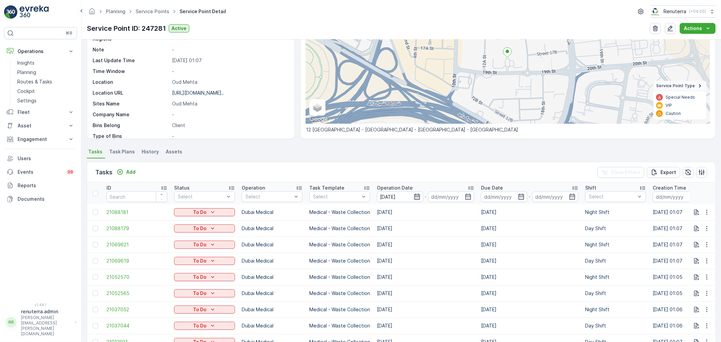
type input "[DATE]"
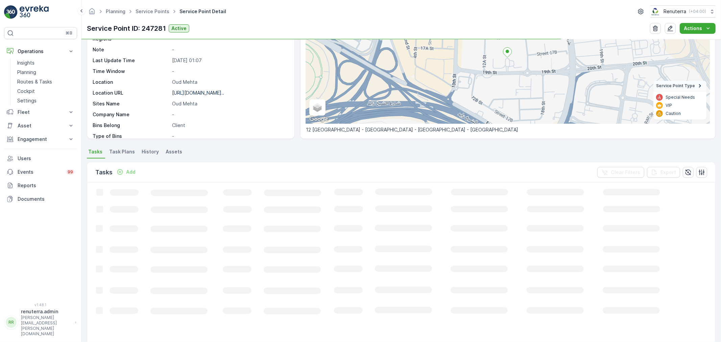
scroll to position [41, 0]
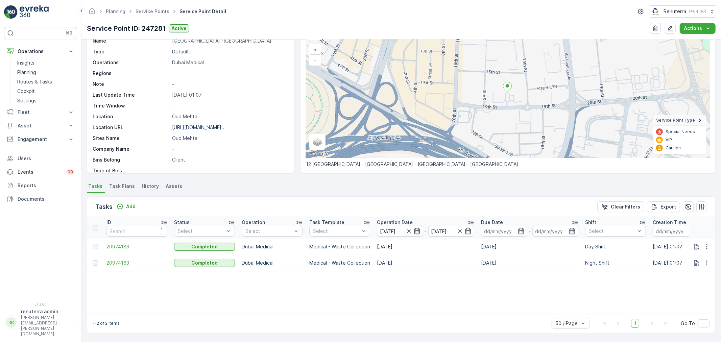
click at [415, 230] on icon "button" at bounding box center [417, 231] width 7 height 7
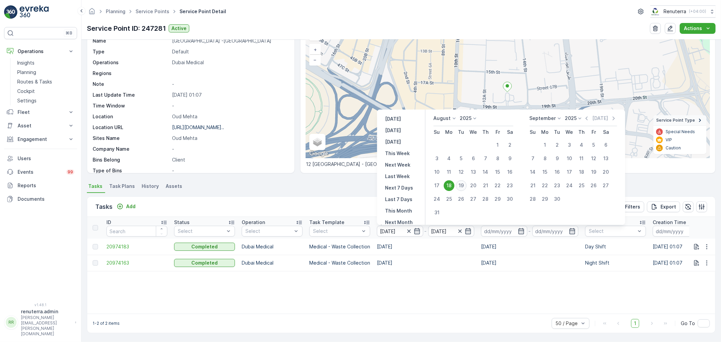
click at [464, 183] on div "19" at bounding box center [461, 185] width 11 height 11
type input "[DATE]"
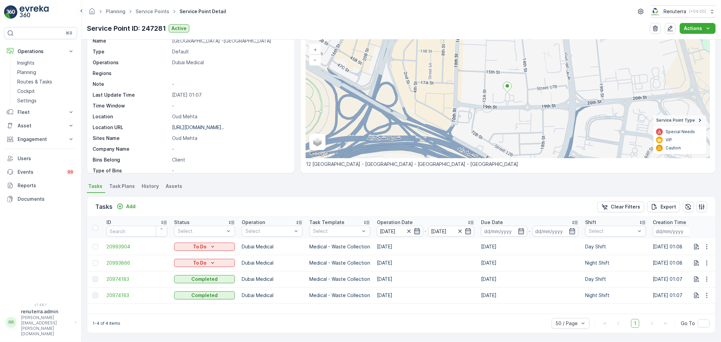
click at [418, 231] on icon "button" at bounding box center [417, 231] width 6 height 6
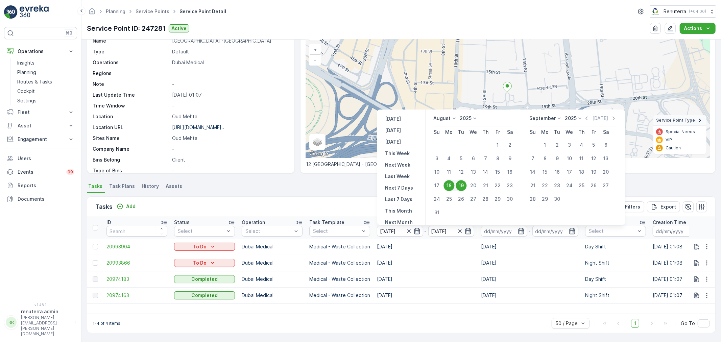
click at [461, 187] on div "19" at bounding box center [461, 185] width 11 height 11
click at [460, 185] on div "19" at bounding box center [461, 185] width 11 height 11
type input "[DATE]"
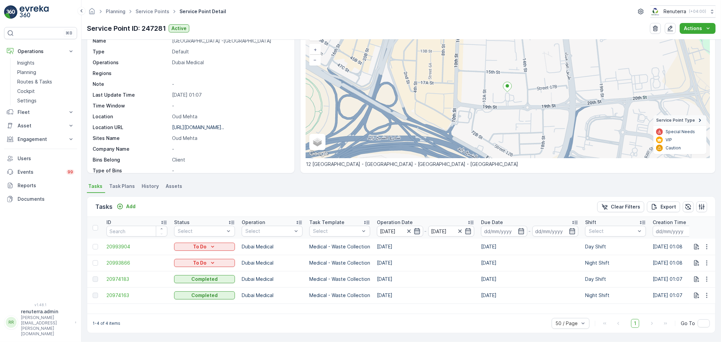
click at [419, 232] on icon "button" at bounding box center [417, 231] width 7 height 7
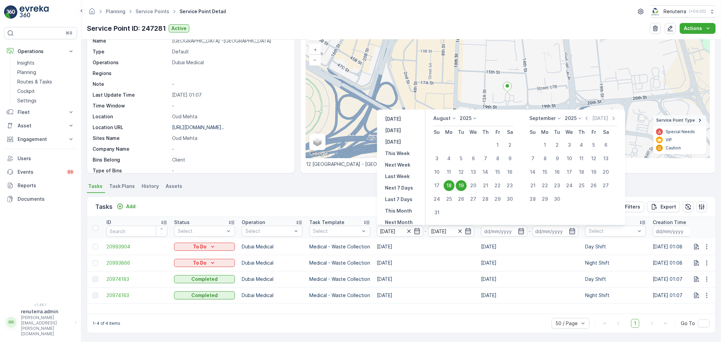
click at [343, 177] on div "Details Service Point ID 247281 Name American Hospital -Oud Mehta Type Default …" at bounding box center [400, 191] width 639 height 302
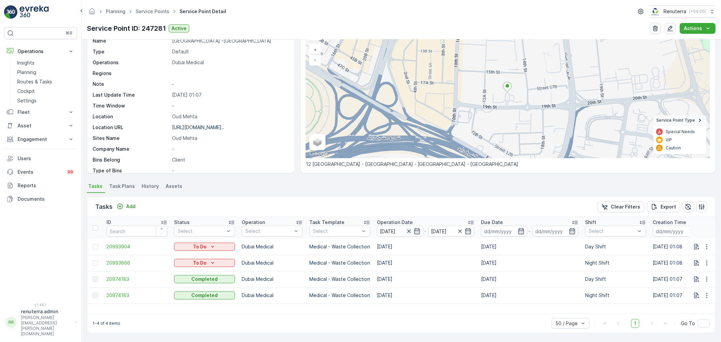
click at [411, 232] on icon "button" at bounding box center [409, 231] width 7 height 7
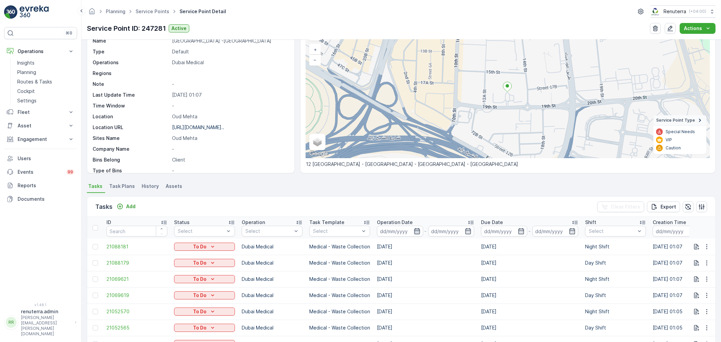
click at [418, 229] on icon "button" at bounding box center [417, 231] width 6 height 6
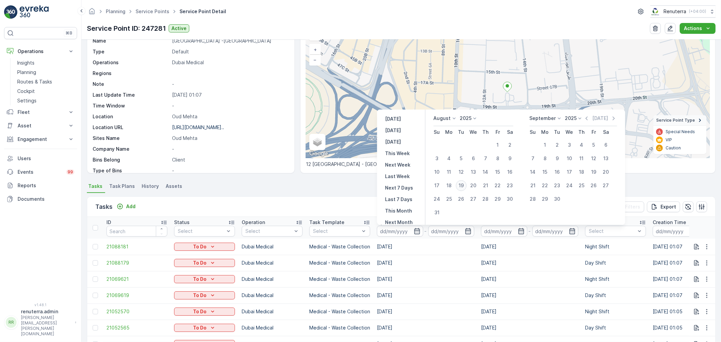
click at [463, 189] on div "19" at bounding box center [461, 185] width 11 height 11
type input "[DATE]"
click at [463, 189] on div "19" at bounding box center [461, 185] width 11 height 11
type input "[DATE]"
click at [303, 202] on div "Tasks Add Clear Filters Export" at bounding box center [401, 207] width 628 height 20
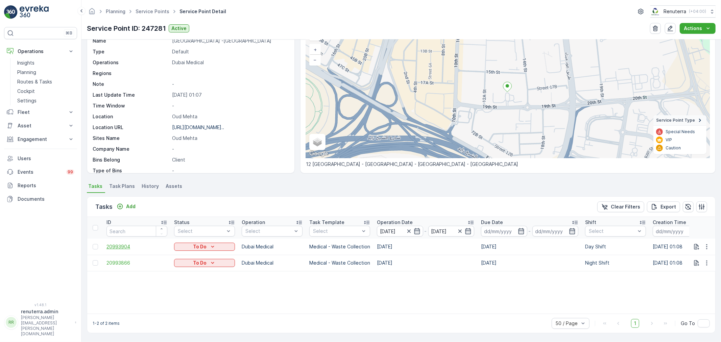
click at [123, 244] on span "20993904" at bounding box center [136, 246] width 61 height 7
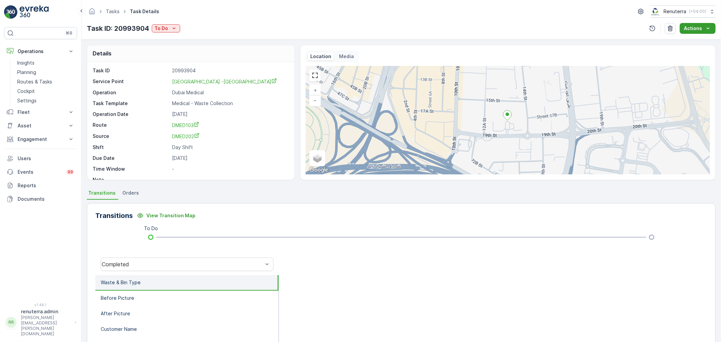
click at [703, 27] on div "Actions" at bounding box center [698, 28] width 28 height 7
click at [691, 41] on span "Change Route" at bounding box center [689, 41] width 33 height 7
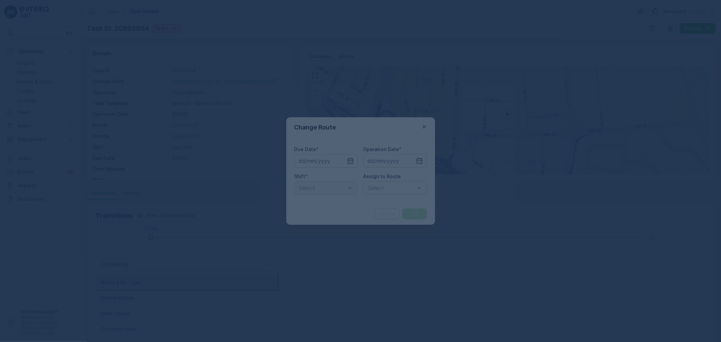
type input "[DATE]"
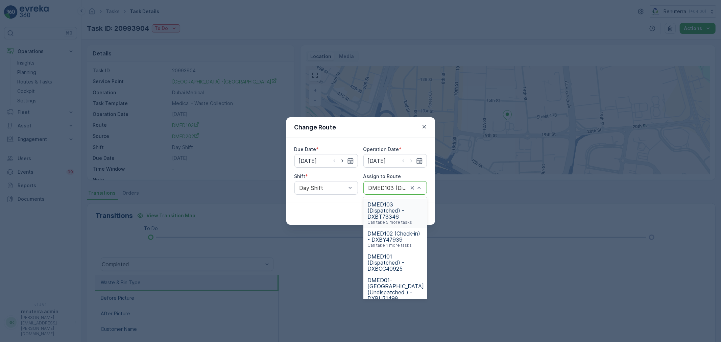
click at [397, 191] on div "DMED103 (Dispatched) - DXBT73346" at bounding box center [395, 188] width 64 height 14
click at [399, 238] on span "DMED102 (Check-in) - DXBY47939" at bounding box center [394, 237] width 55 height 12
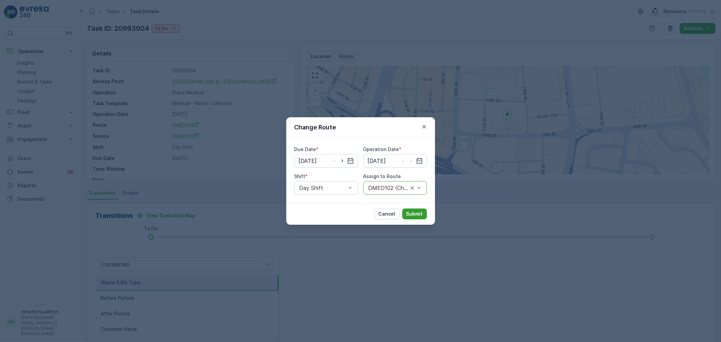
click at [422, 217] on p "Submit" at bounding box center [414, 214] width 17 height 7
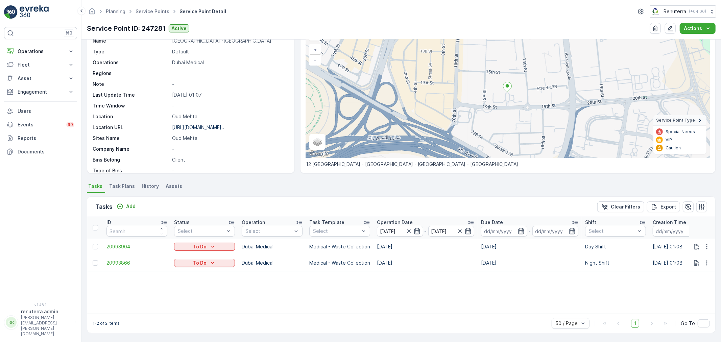
scroll to position [9, 0]
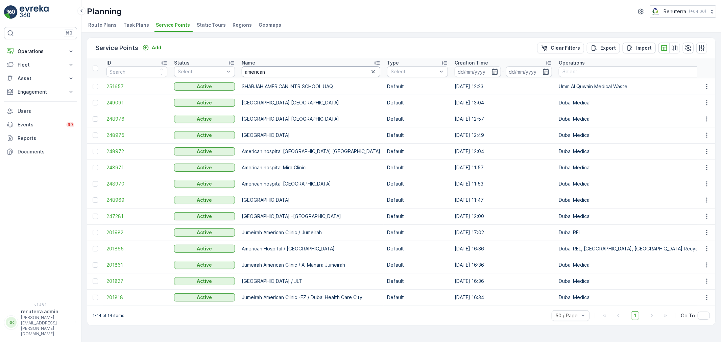
drag, startPoint x: 270, startPoint y: 74, endPoint x: 245, endPoint y: 72, distance: 24.4
click at [245, 72] on input "american" at bounding box center [311, 71] width 139 height 11
type input "SRS"
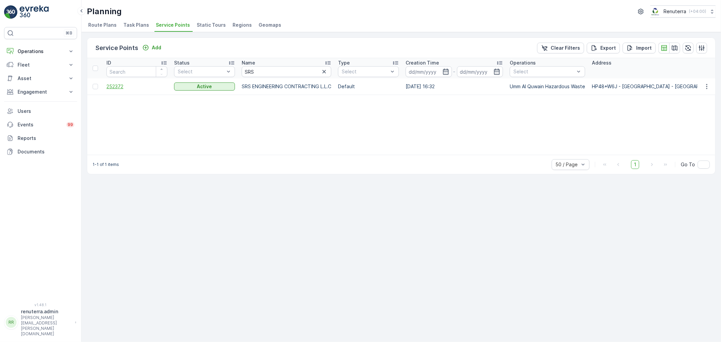
click at [121, 88] on span "252372" at bounding box center [136, 86] width 61 height 7
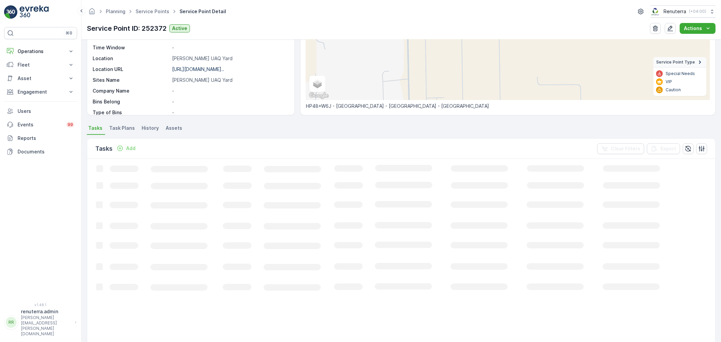
scroll to position [41, 0]
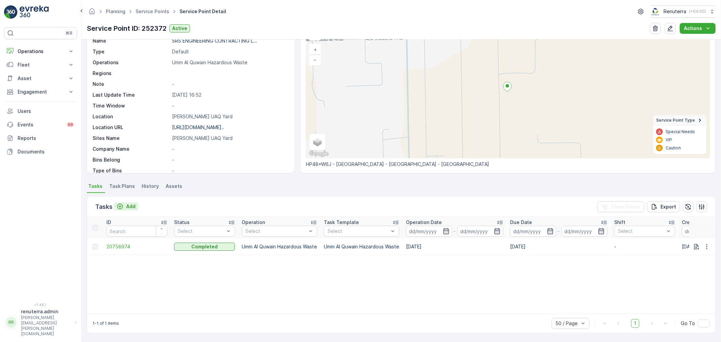
click at [126, 204] on p "Add" at bounding box center [130, 206] width 9 height 7
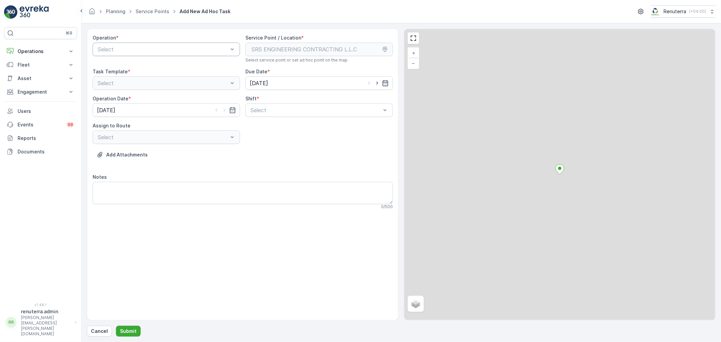
click at [156, 49] on div at bounding box center [163, 49] width 132 height 6
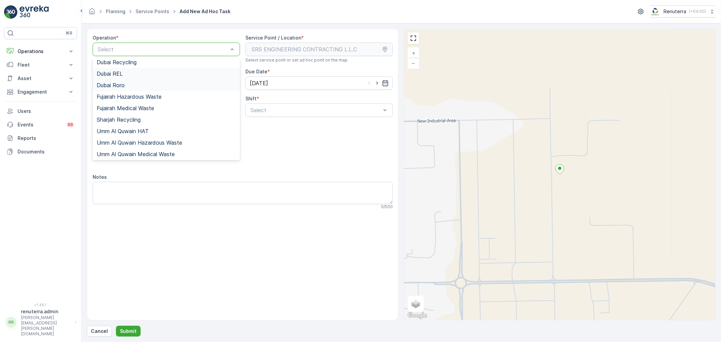
scroll to position [73, 0]
click at [151, 139] on span "Umm Al Quwain Hazardous Waste" at bounding box center [140, 142] width 86 height 6
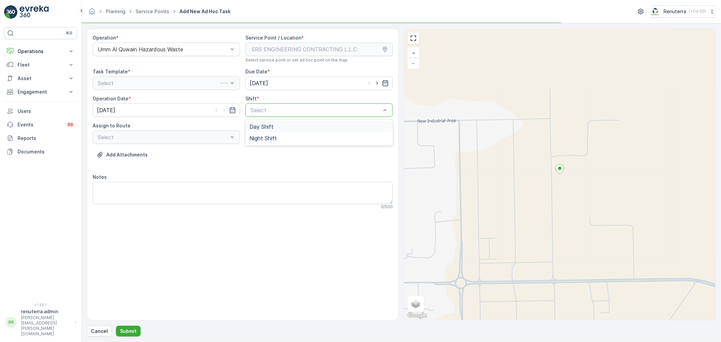
click at [284, 110] on div at bounding box center [316, 110] width 132 height 6
click at [288, 126] on div "Day Shift" at bounding box center [318, 127] width 139 height 6
click at [210, 146] on div "Operation * Umm Al Quwain Hazardous Waste Service Point / Location * Select ser…" at bounding box center [243, 124] width 300 height 180
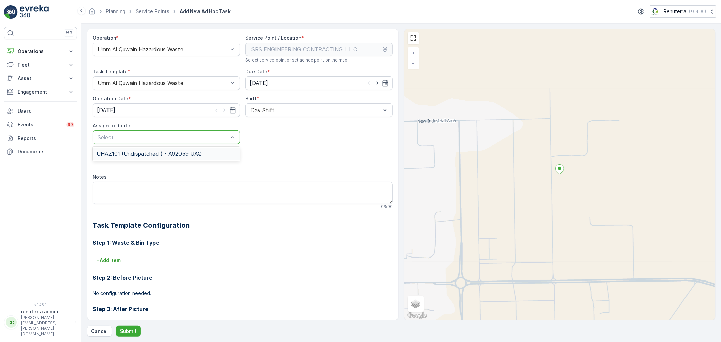
click at [208, 143] on div "Select" at bounding box center [166, 137] width 147 height 14
click at [188, 152] on span "UHAZ101 (Undispatched ) - A92059 UAQ" at bounding box center [149, 154] width 105 height 6
click at [127, 327] on button "Submit" at bounding box center [128, 331] width 25 height 11
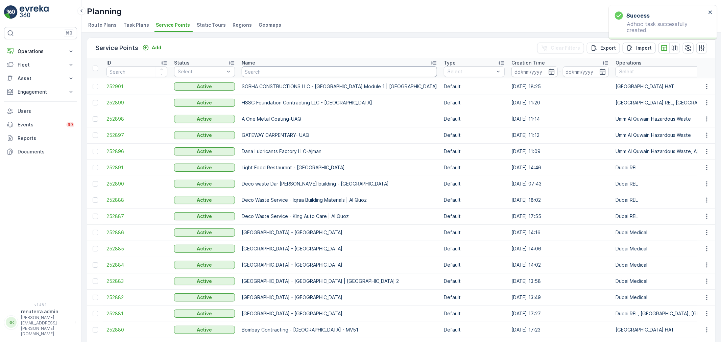
click at [253, 68] on input "text" at bounding box center [339, 71] width 195 height 11
type input "Rixos"
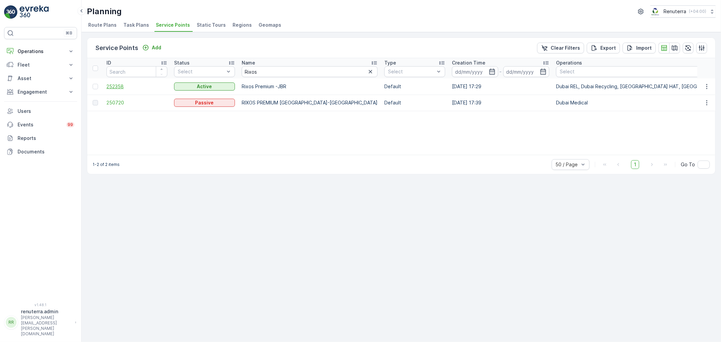
click at [106, 86] on span "252358" at bounding box center [136, 86] width 61 height 7
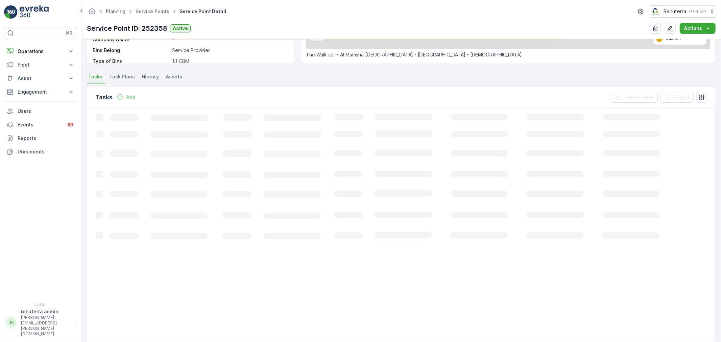
scroll to position [150, 0]
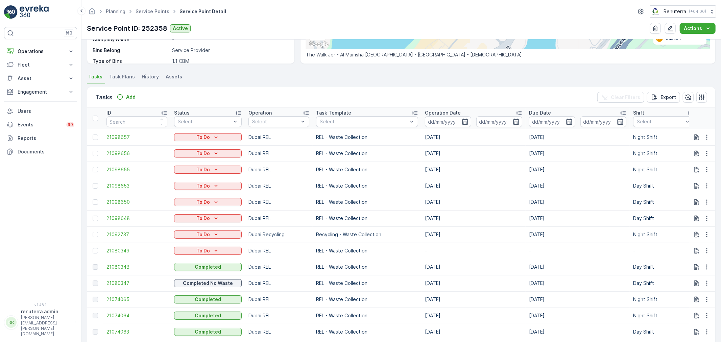
click at [93, 235] on div at bounding box center [96, 234] width 7 height 5
click at [93, 232] on input "checkbox" at bounding box center [93, 232] width 0 height 0
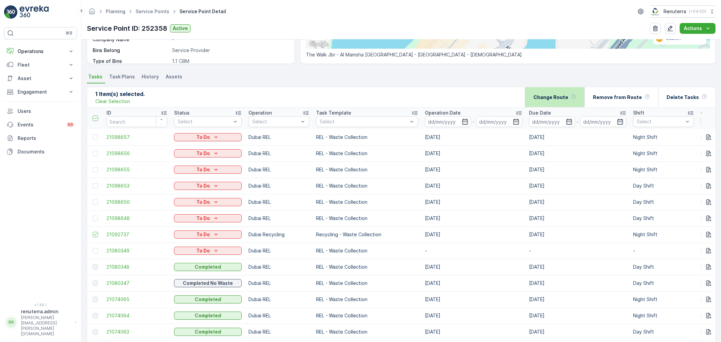
click at [568, 97] on p "Change Route" at bounding box center [550, 97] width 35 height 7
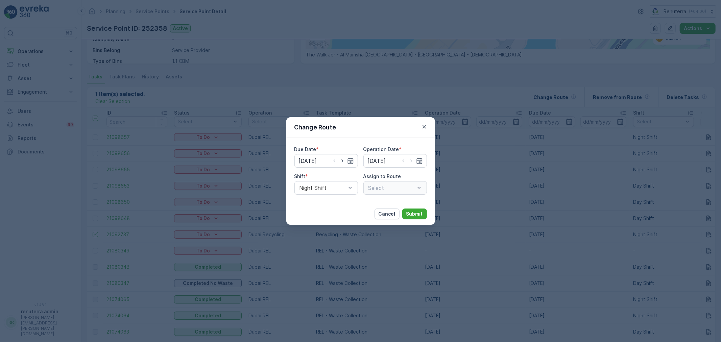
type input "[DATE]"
click at [379, 213] on button "Cancel" at bounding box center [386, 214] width 25 height 11
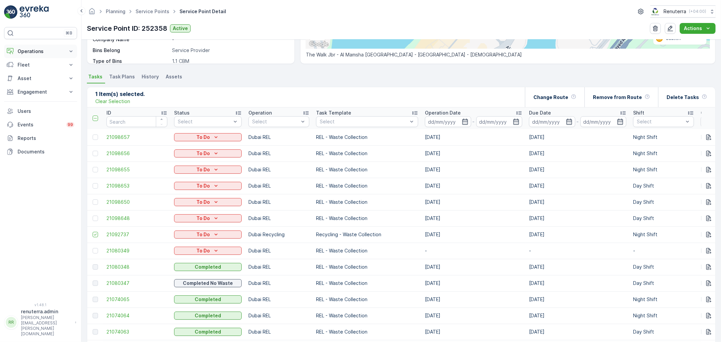
click at [33, 51] on p "Operations" at bounding box center [41, 51] width 46 height 7
click at [37, 64] on link "Insights" at bounding box center [46, 62] width 63 height 9
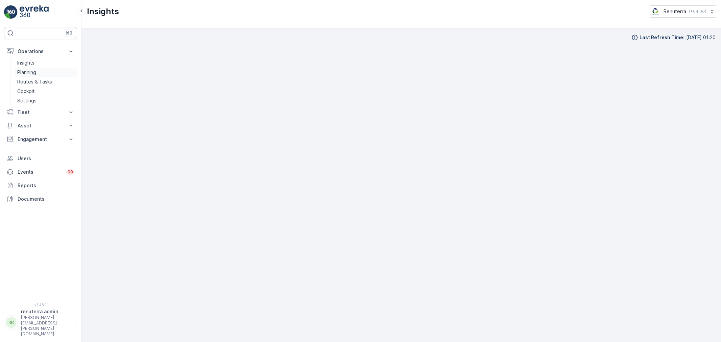
click at [45, 75] on link "Planning" at bounding box center [46, 72] width 63 height 9
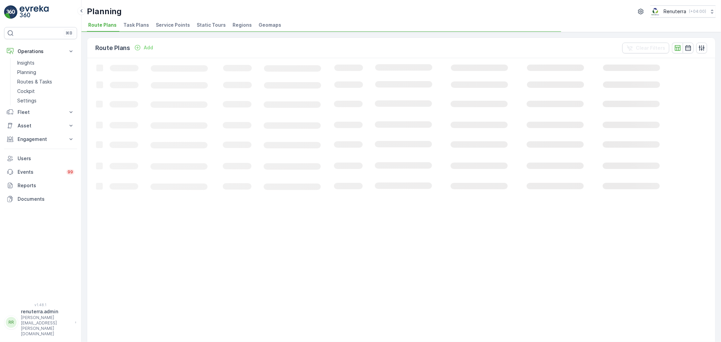
click at [167, 21] on li "Service Points" at bounding box center [173, 25] width 38 height 11
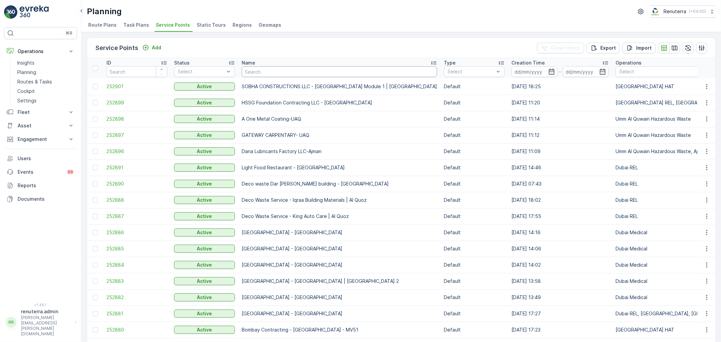
click at [268, 68] on input "text" at bounding box center [339, 71] width 195 height 11
type input "Belg"
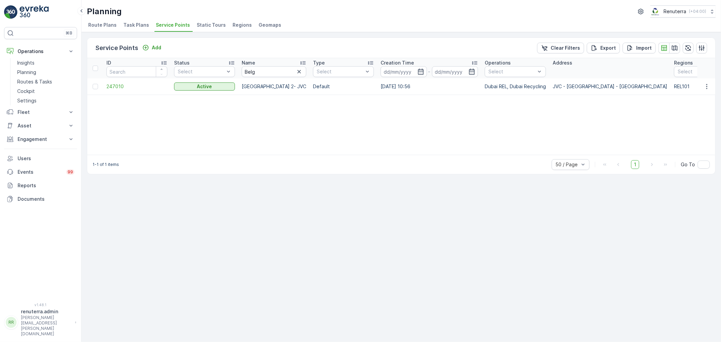
click at [118, 90] on td "247010" at bounding box center [137, 86] width 68 height 16
click at [119, 89] on span "247010" at bounding box center [136, 86] width 61 height 7
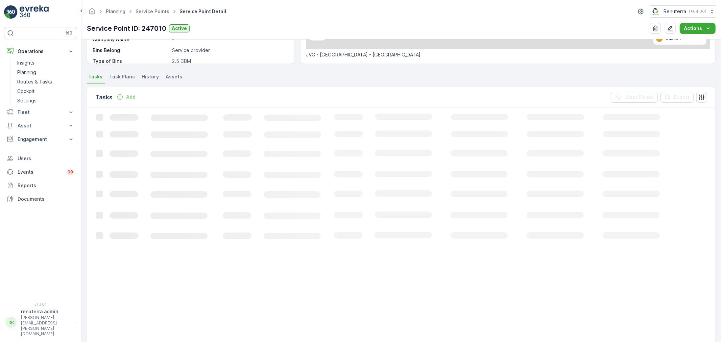
scroll to position [150, 0]
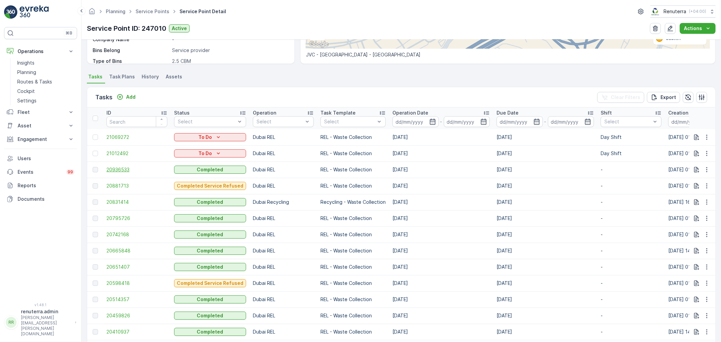
click at [116, 167] on span "20936533" at bounding box center [136, 169] width 61 height 7
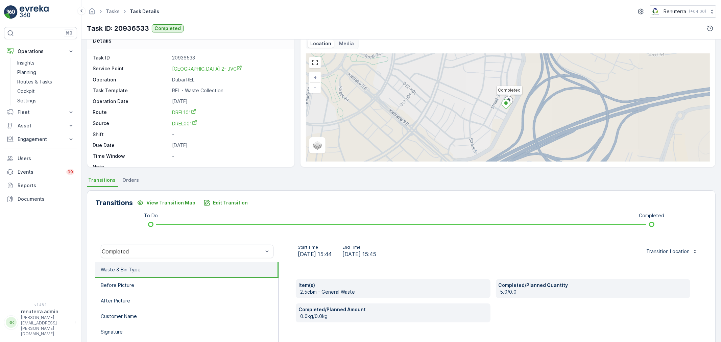
scroll to position [38, 0]
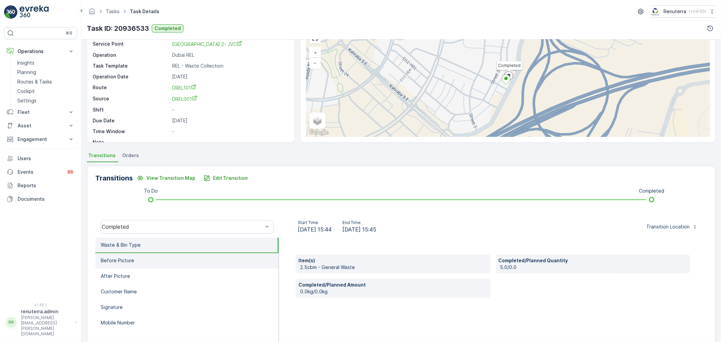
click at [198, 262] on li "Before Picture" at bounding box center [186, 261] width 183 height 16
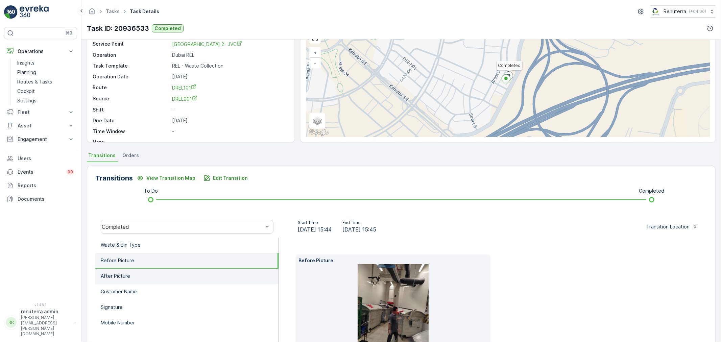
click at [210, 274] on li "After Picture" at bounding box center [186, 277] width 183 height 16
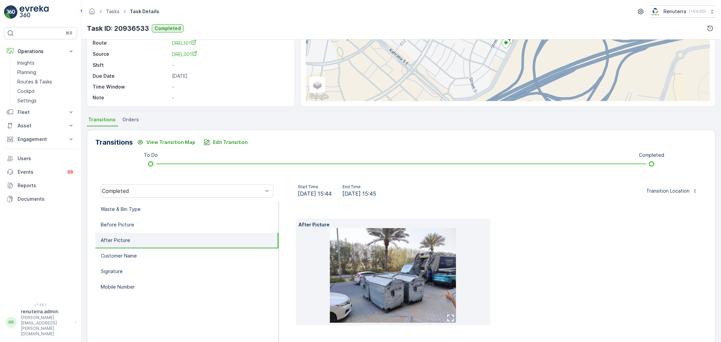
scroll to position [75, 0]
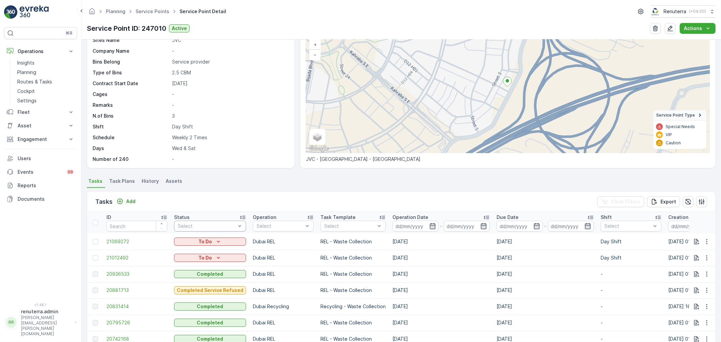
scroll to position [75, 0]
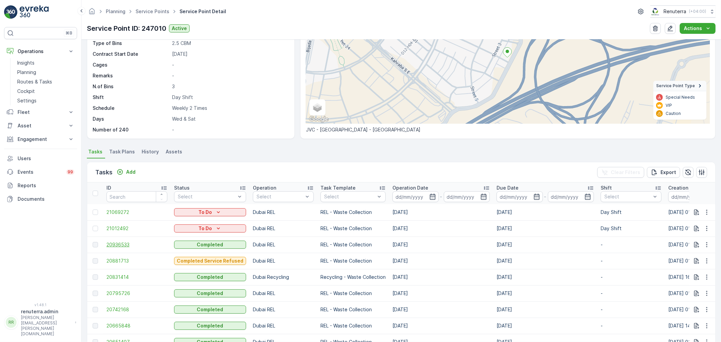
click at [126, 247] on span "20936533" at bounding box center [136, 244] width 61 height 7
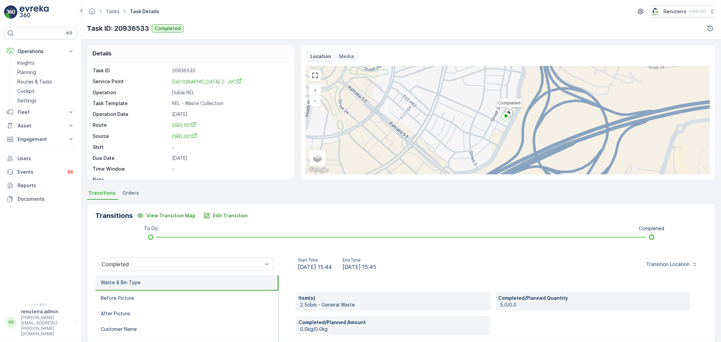
click at [408, 273] on div "Start Time 14.08.2025 15:44 End Time 14.08.2025 15:45 Transition Location" at bounding box center [493, 264] width 428 height 22
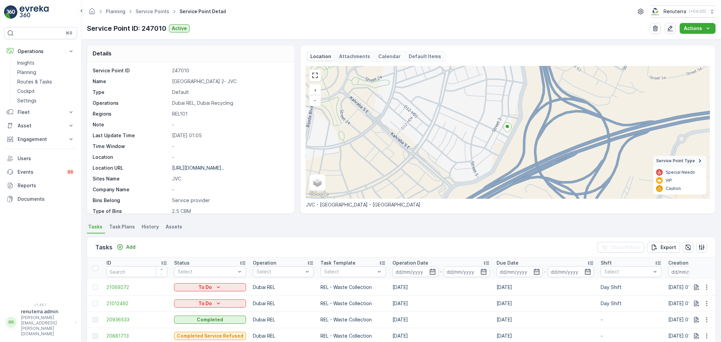
click at [158, 16] on div "Planning Service Points Service Point Detail Renuterra ( +04:00 )" at bounding box center [401, 11] width 629 height 12
click at [156, 13] on link "Service Points" at bounding box center [153, 11] width 34 height 6
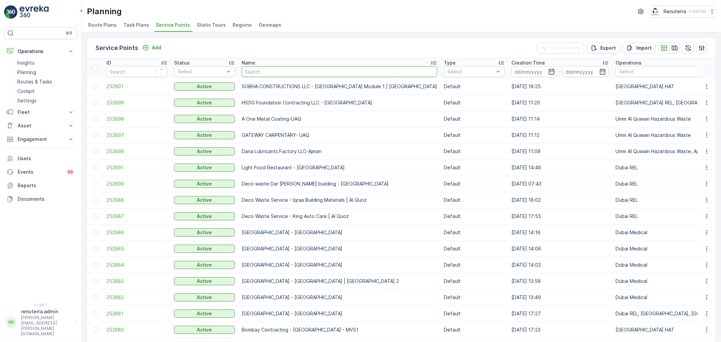
click at [299, 72] on input "text" at bounding box center [339, 71] width 195 height 11
type input "Maqd"
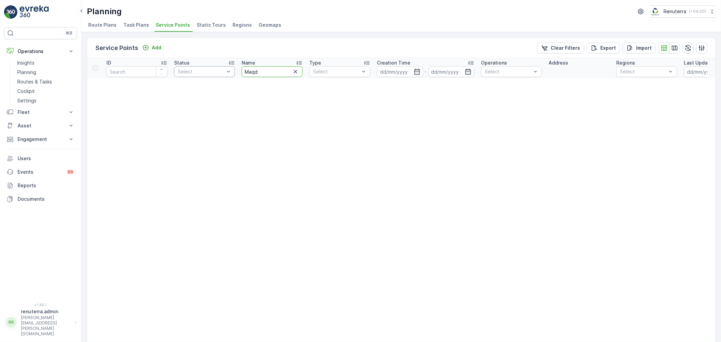
drag, startPoint x: 255, startPoint y: 69, endPoint x: 234, endPoint y: 71, distance: 21.1
type input "maq"
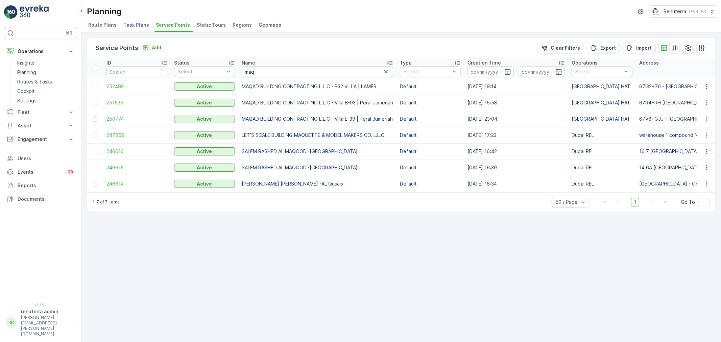
click at [105, 88] on td "252493" at bounding box center [137, 86] width 68 height 16
click at [106, 88] on span "252493" at bounding box center [136, 86] width 61 height 7
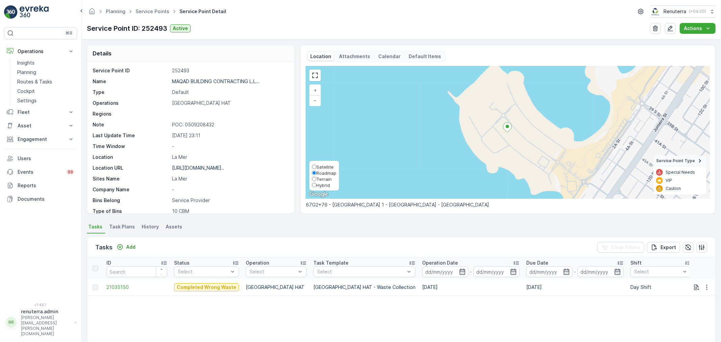
click at [318, 167] on span "Satellite" at bounding box center [324, 166] width 17 height 5
click at [316, 167] on input "Satellite" at bounding box center [314, 167] width 4 height 4
radio input "true"
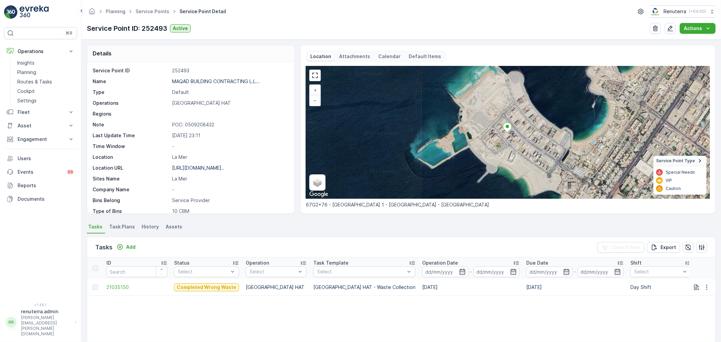
click at [207, 308] on div "ID Status Select Operation Select Task Template Select Operation Date - Due Dat…" at bounding box center [401, 306] width 628 height 97
click at [143, 10] on link "Service Points" at bounding box center [153, 11] width 34 height 6
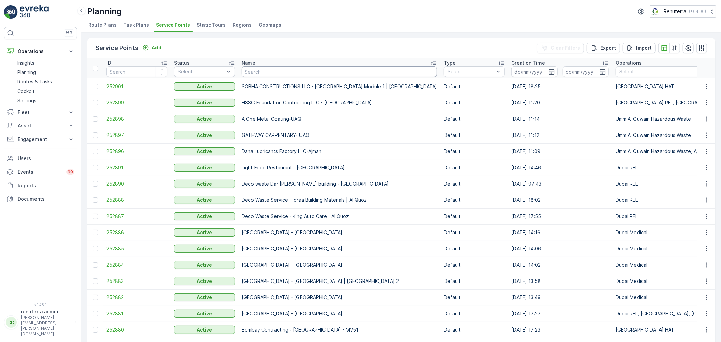
click at [273, 75] on input "text" at bounding box center [339, 71] width 195 height 11
type input "noor"
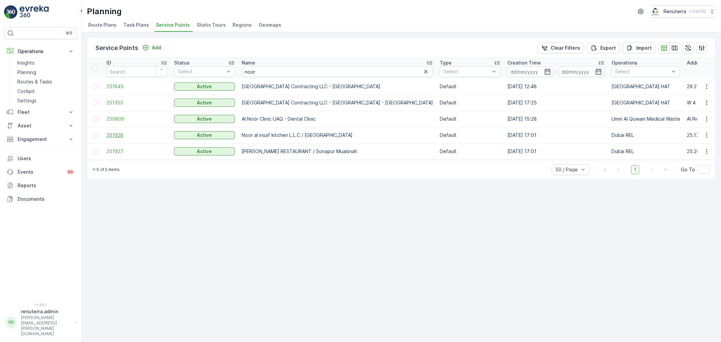
click at [129, 134] on span "201928" at bounding box center [136, 135] width 61 height 7
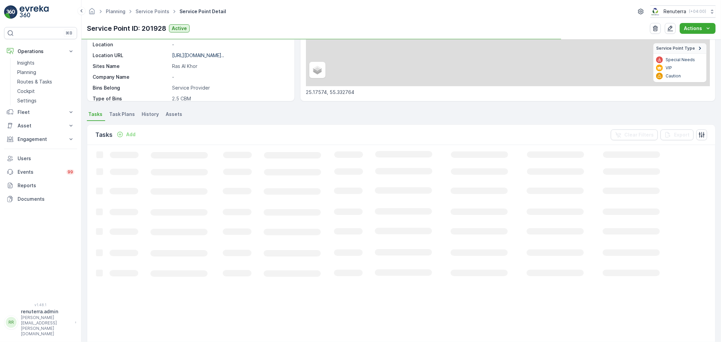
scroll to position [113, 0]
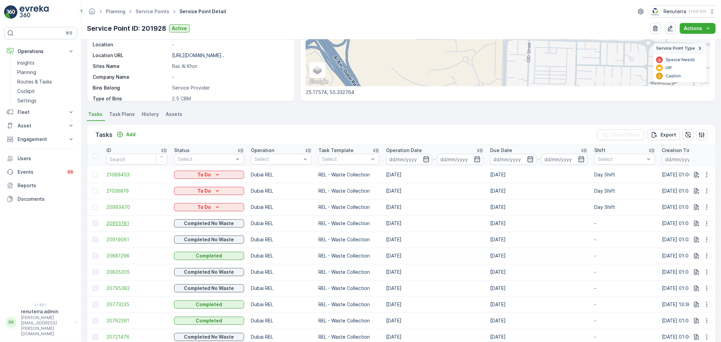
click at [115, 222] on span "20955181" at bounding box center [136, 223] width 61 height 7
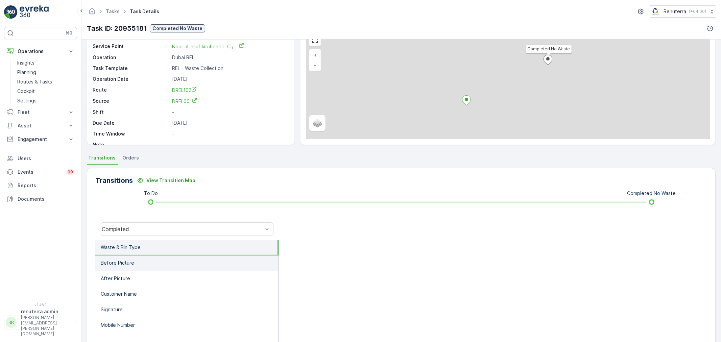
scroll to position [38, 0]
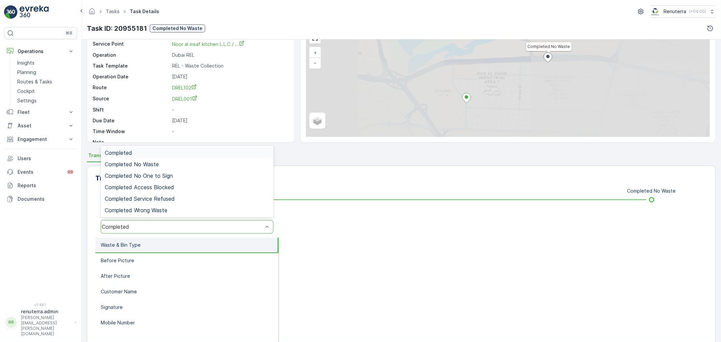
click at [169, 227] on div "Completed" at bounding box center [182, 227] width 161 height 6
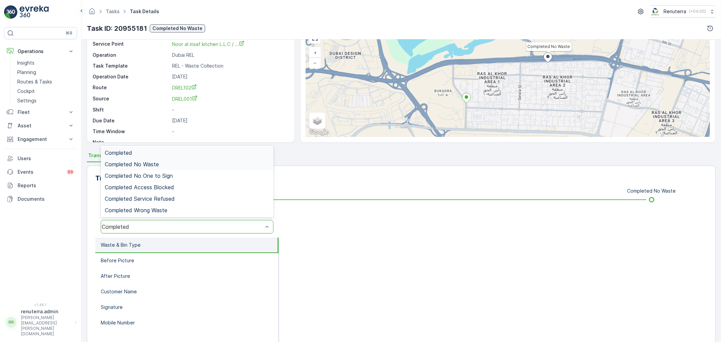
click at [158, 164] on span "Completed No Waste" at bounding box center [132, 164] width 54 height 6
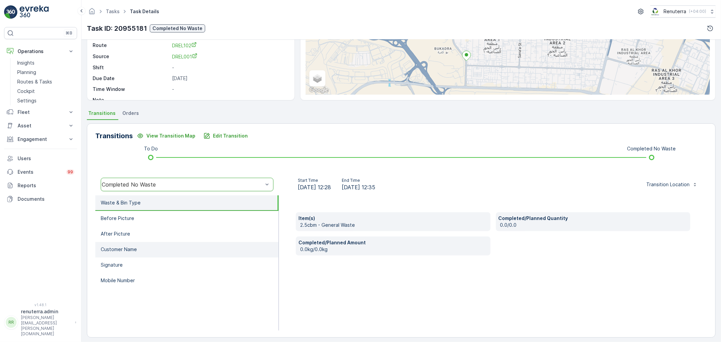
scroll to position [83, 0]
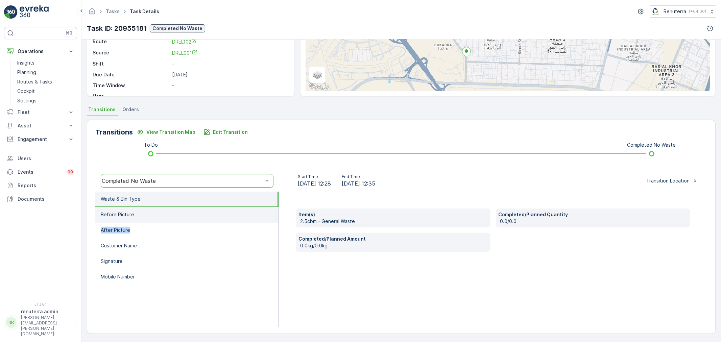
drag, startPoint x: 171, startPoint y: 222, endPoint x: 167, endPoint y: 218, distance: 6.0
click at [167, 218] on ul "Waste & Bin Type Before Picture After Picture Customer Name Signature Mobile Nu…" at bounding box center [187, 259] width 184 height 135
click at [167, 217] on li "Before Picture" at bounding box center [186, 215] width 183 height 16
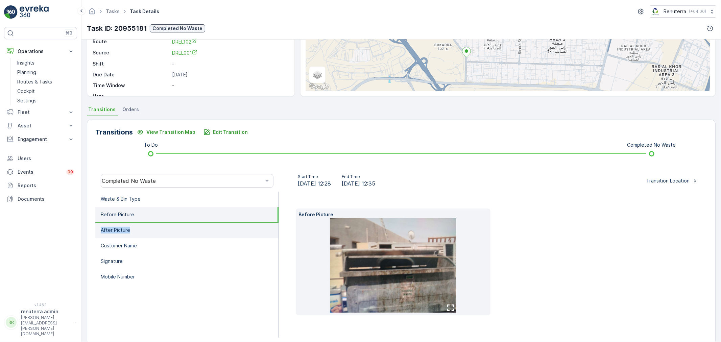
click at [136, 228] on li "After Picture" at bounding box center [186, 231] width 183 height 16
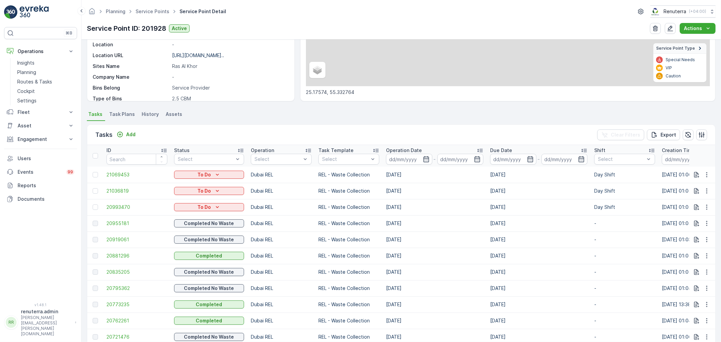
scroll to position [188, 0]
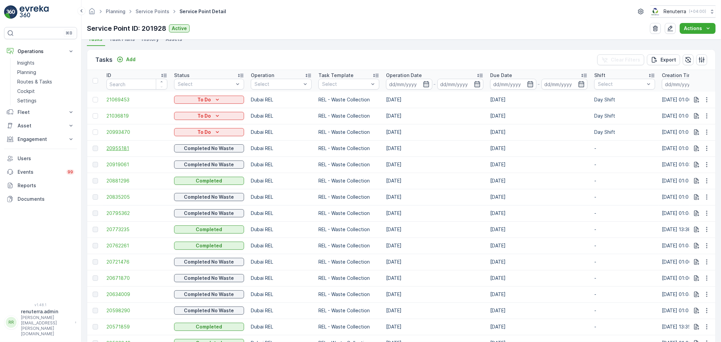
click at [128, 148] on span "20955181" at bounding box center [136, 148] width 61 height 7
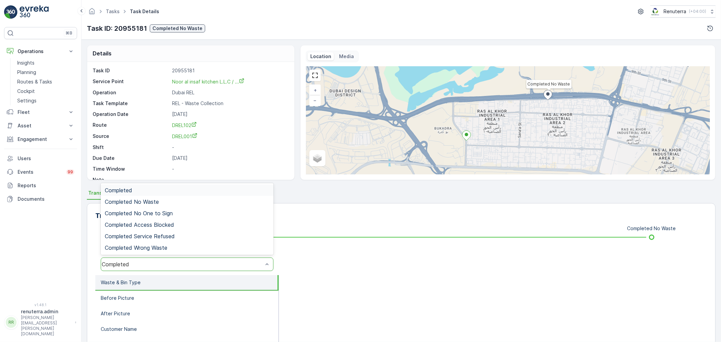
click at [165, 266] on div "Completed" at bounding box center [182, 264] width 161 height 6
click at [158, 203] on span "Completed No Waste" at bounding box center [132, 202] width 54 height 6
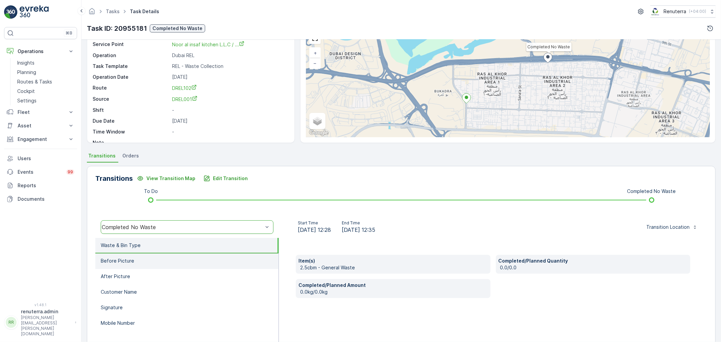
scroll to position [38, 0]
click at [180, 266] on li "Before Picture" at bounding box center [186, 261] width 183 height 16
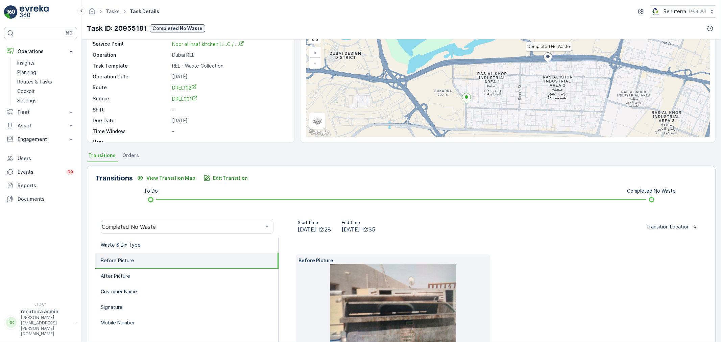
click at [181, 254] on li "Before Picture" at bounding box center [186, 261] width 183 height 16
click at [180, 251] on li "Waste & Bin Type" at bounding box center [186, 246] width 183 height 16
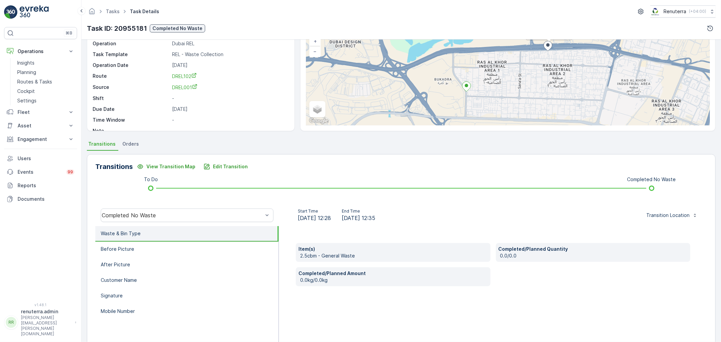
scroll to position [83, 0]
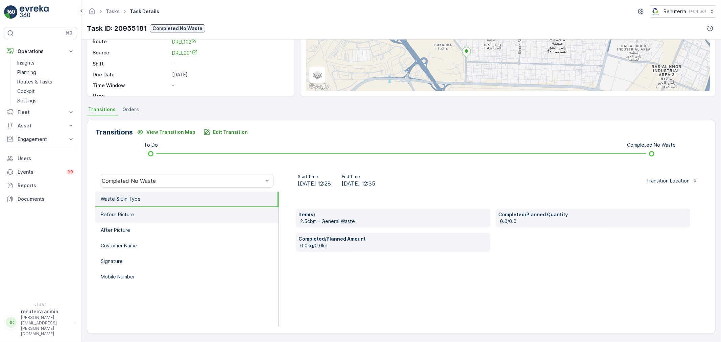
click at [171, 213] on li "Before Picture" at bounding box center [186, 215] width 183 height 16
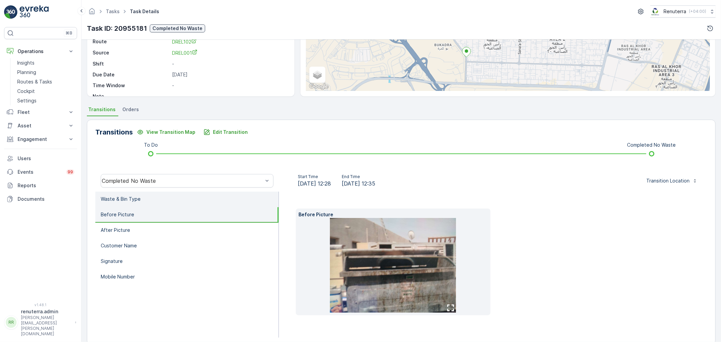
click at [166, 200] on li "Waste & Bin Type" at bounding box center [186, 200] width 183 height 16
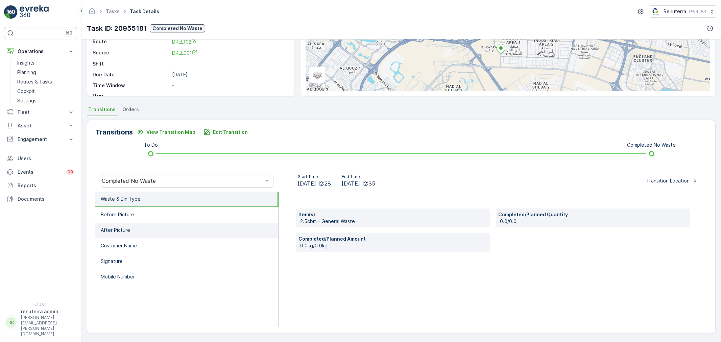
click at [155, 223] on li "After Picture" at bounding box center [186, 231] width 183 height 16
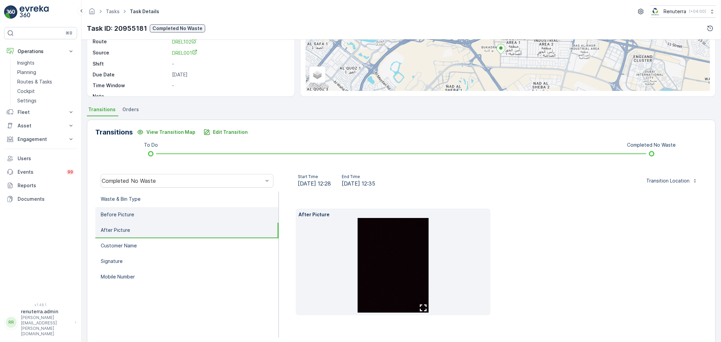
click at [152, 217] on li "Before Picture" at bounding box center [186, 215] width 183 height 16
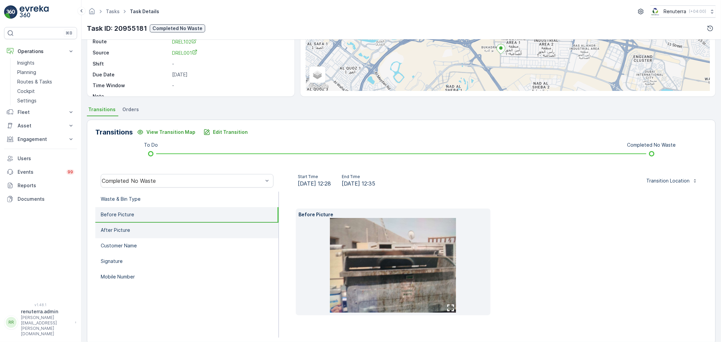
click at [197, 235] on li "After Picture" at bounding box center [186, 231] width 183 height 16
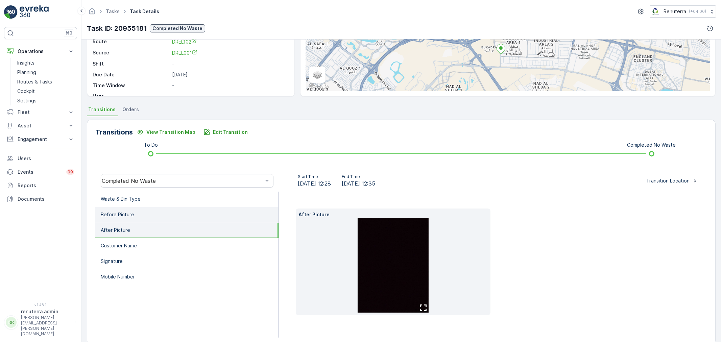
click at [185, 214] on li "Before Picture" at bounding box center [186, 215] width 183 height 16
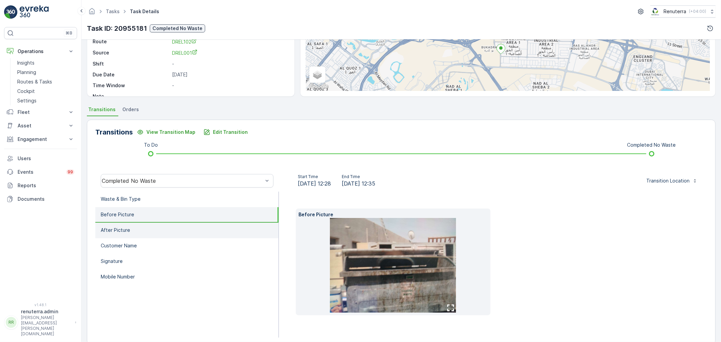
click at [155, 223] on li "After Picture" at bounding box center [186, 231] width 183 height 16
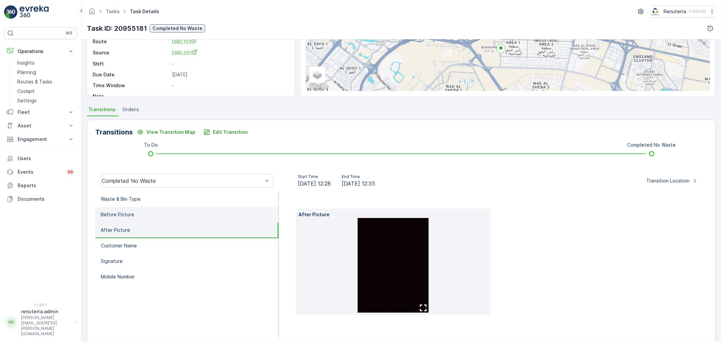
click at [146, 210] on li "Before Picture" at bounding box center [186, 215] width 183 height 16
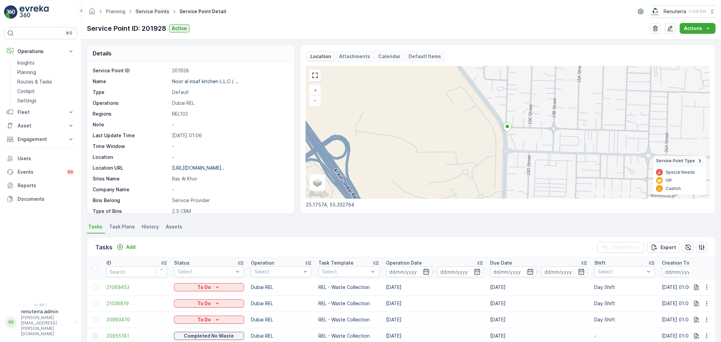
click at [148, 12] on link "Service Points" at bounding box center [153, 11] width 34 height 6
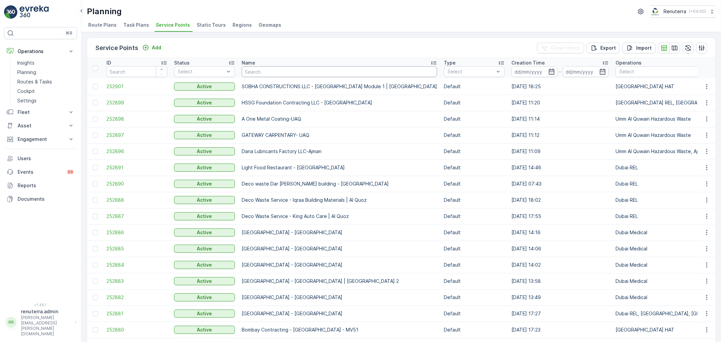
click at [264, 75] on input "text" at bounding box center [339, 71] width 195 height 11
type input "qala"
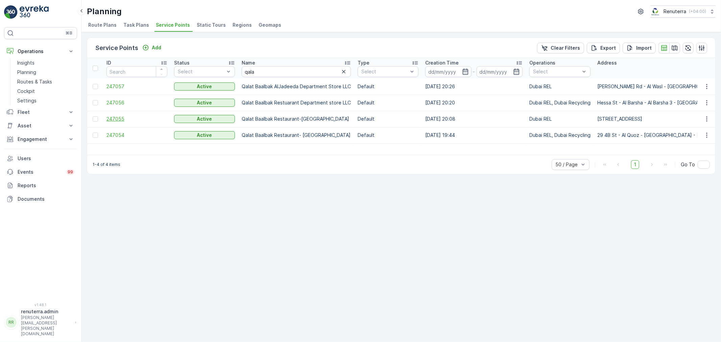
click at [127, 117] on span "247055" at bounding box center [136, 119] width 61 height 7
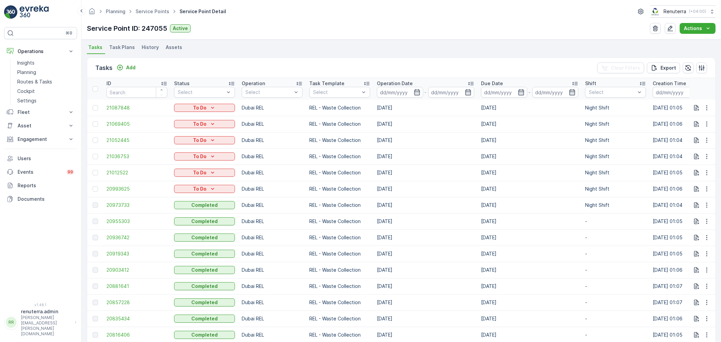
scroll to position [188, 0]
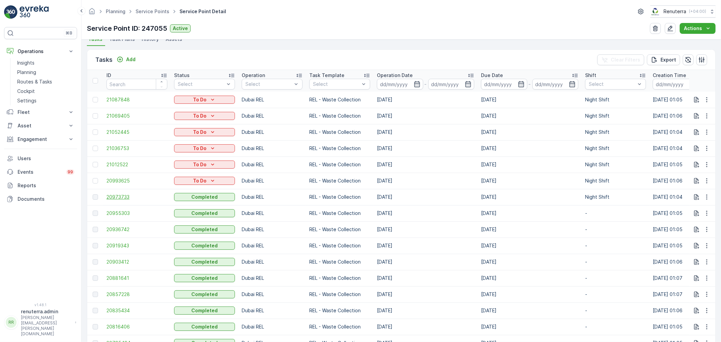
click at [124, 195] on span "20973733" at bounding box center [136, 197] width 61 height 7
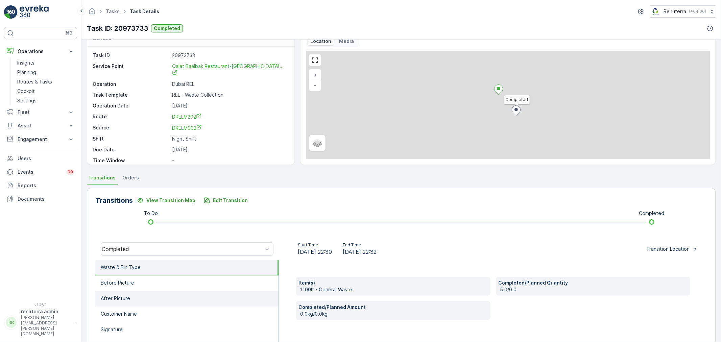
scroll to position [75, 0]
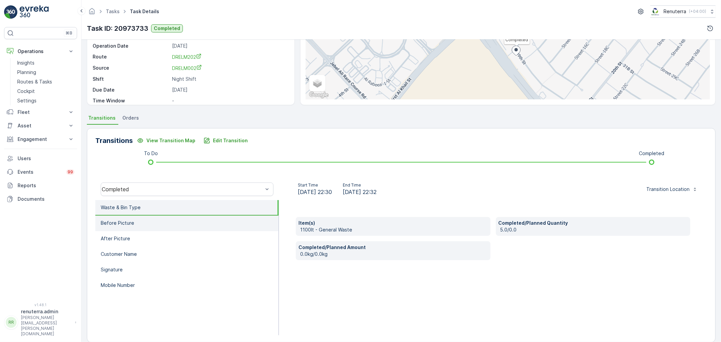
click at [141, 223] on li "Before Picture" at bounding box center [186, 224] width 183 height 16
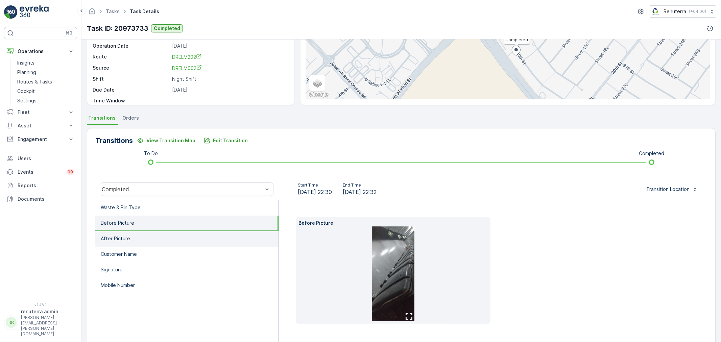
click at [185, 234] on li "After Picture" at bounding box center [186, 239] width 183 height 16
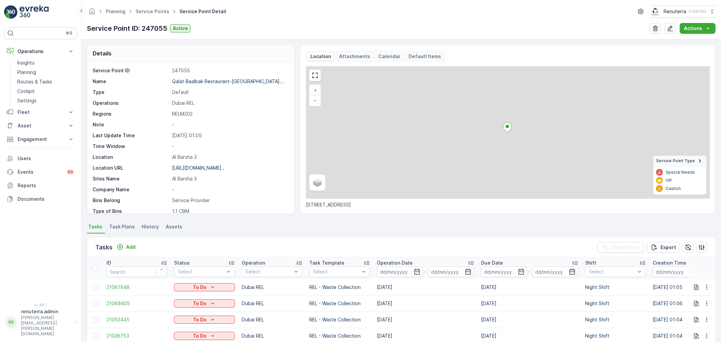
scroll to position [113, 0]
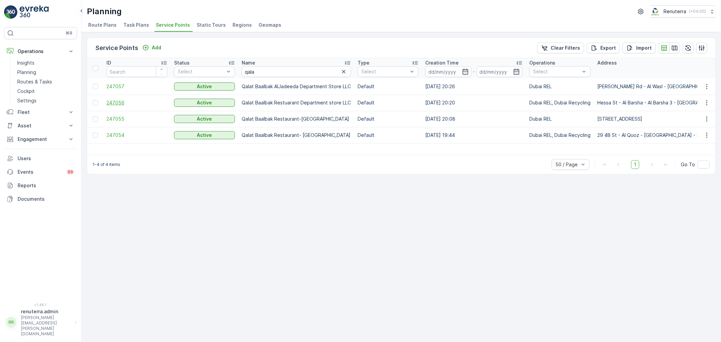
click at [118, 103] on span "247056" at bounding box center [136, 102] width 61 height 7
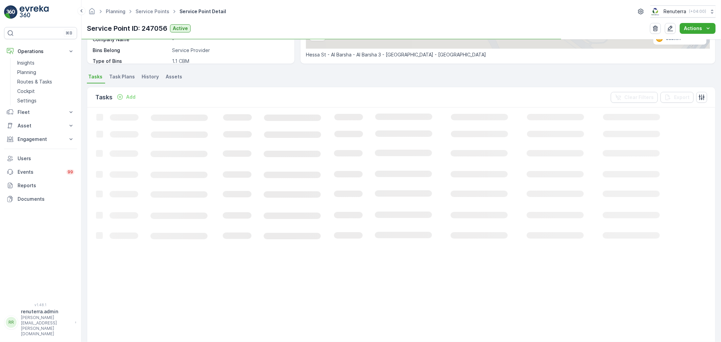
scroll to position [150, 0]
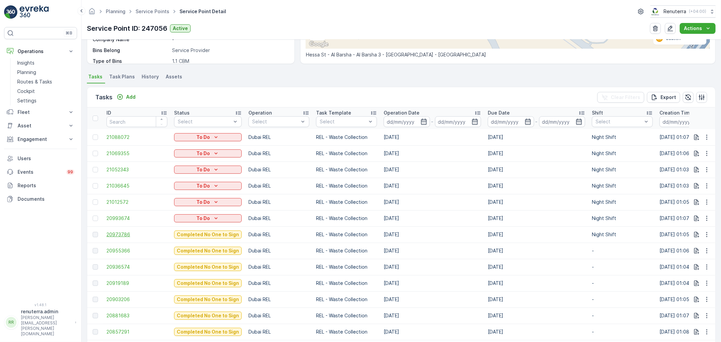
click at [126, 234] on span "20973786" at bounding box center [136, 234] width 61 height 7
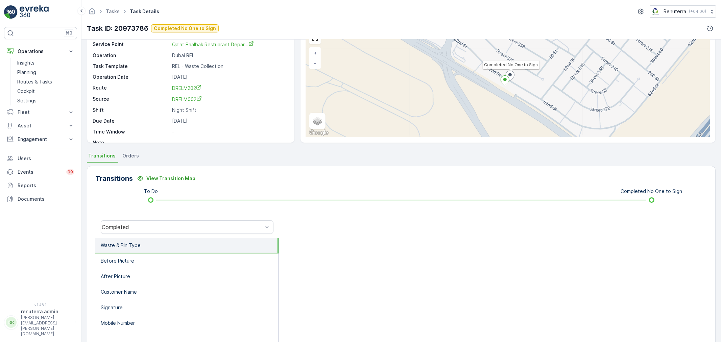
scroll to position [38, 0]
click at [167, 229] on div "Completed" at bounding box center [182, 227] width 161 height 6
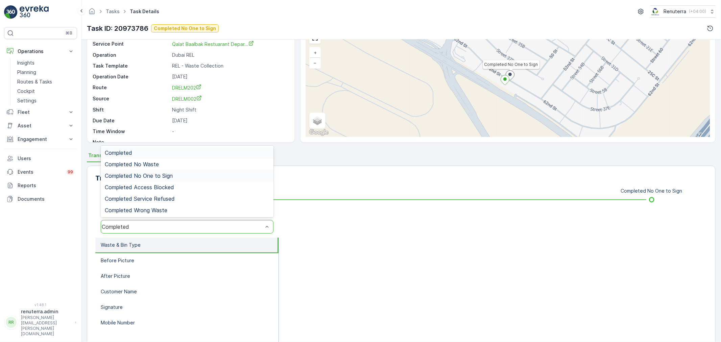
click at [160, 176] on span "Completed No One to Sign" at bounding box center [139, 176] width 68 height 6
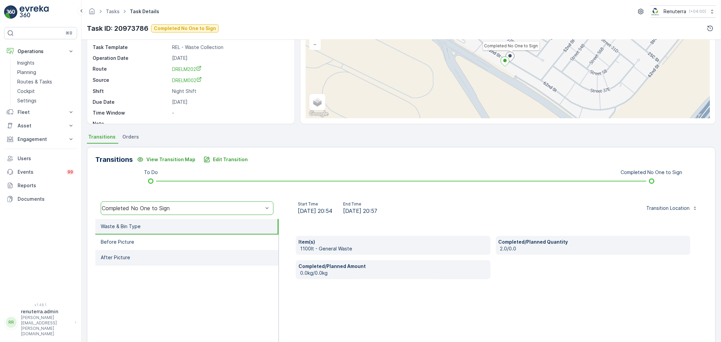
scroll to position [75, 0]
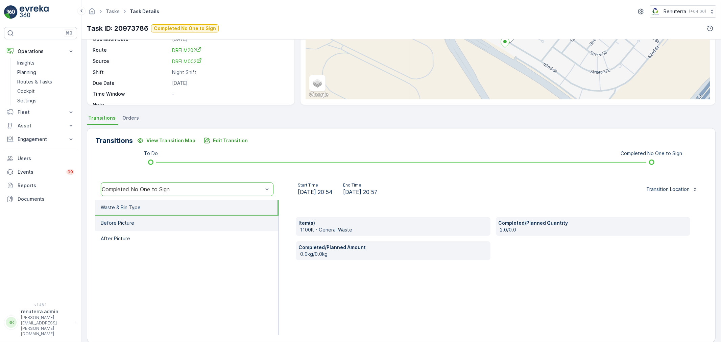
click at [163, 219] on li "Before Picture" at bounding box center [186, 224] width 183 height 16
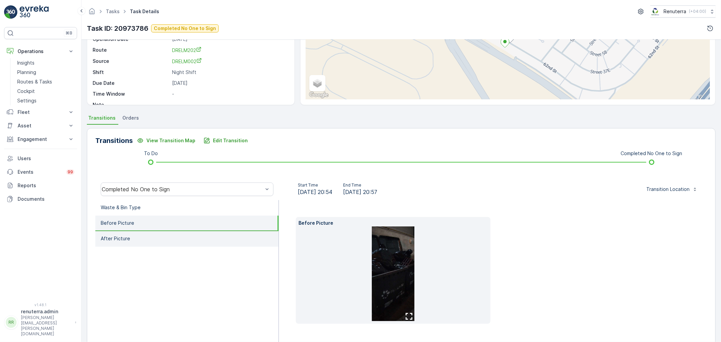
click at [187, 238] on li "After Picture" at bounding box center [186, 239] width 183 height 16
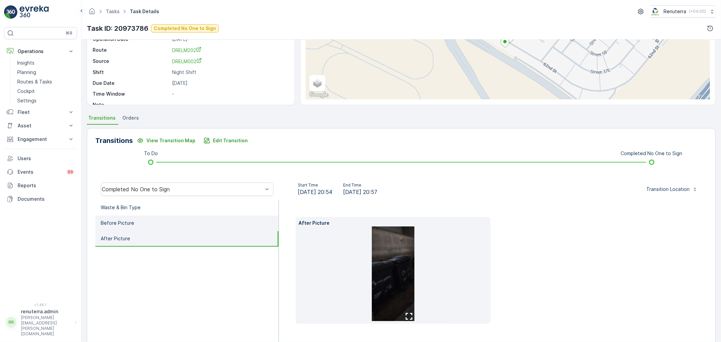
click at [141, 224] on li "Before Picture" at bounding box center [186, 224] width 183 height 16
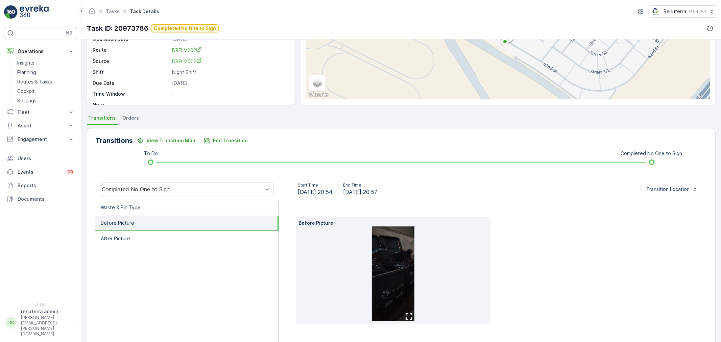
click at [394, 281] on img at bounding box center [393, 273] width 43 height 95
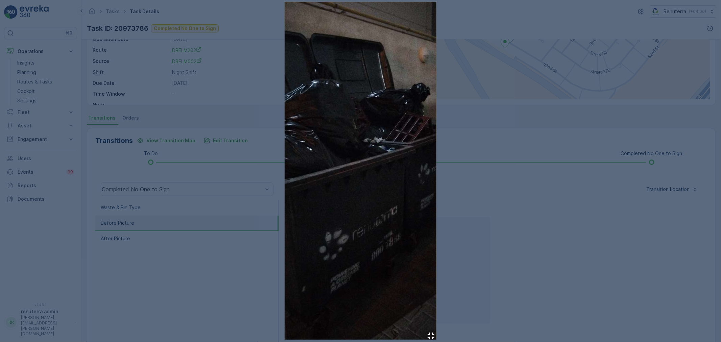
click at [578, 276] on div at bounding box center [360, 171] width 721 height 342
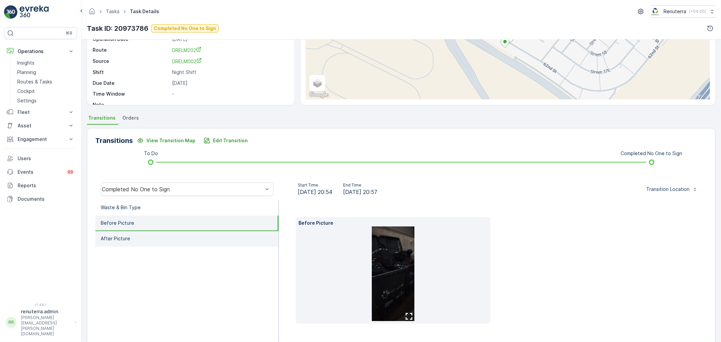
click at [178, 232] on li "After Picture" at bounding box center [186, 239] width 183 height 16
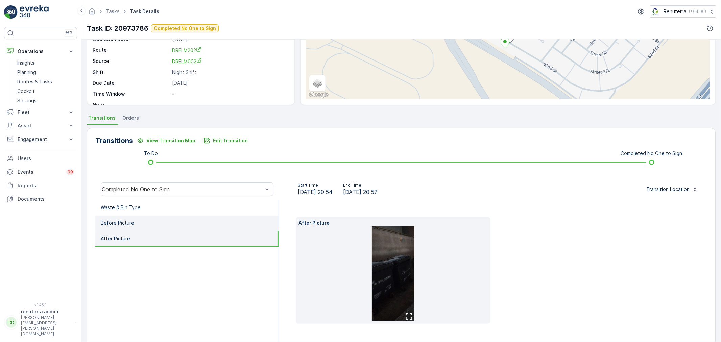
click at [177, 224] on li "Before Picture" at bounding box center [186, 224] width 183 height 16
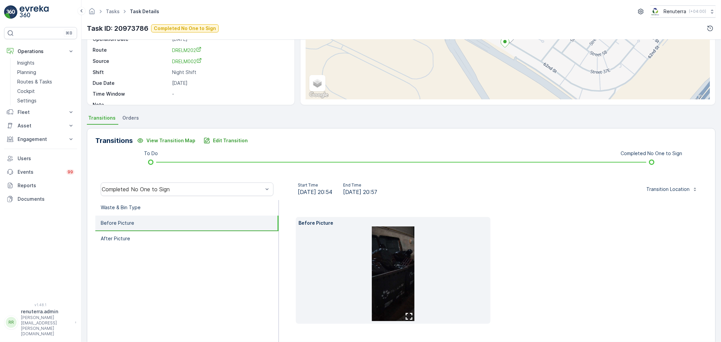
click at [173, 217] on li "Before Picture" at bounding box center [186, 224] width 183 height 16
click at [385, 261] on img at bounding box center [393, 273] width 43 height 95
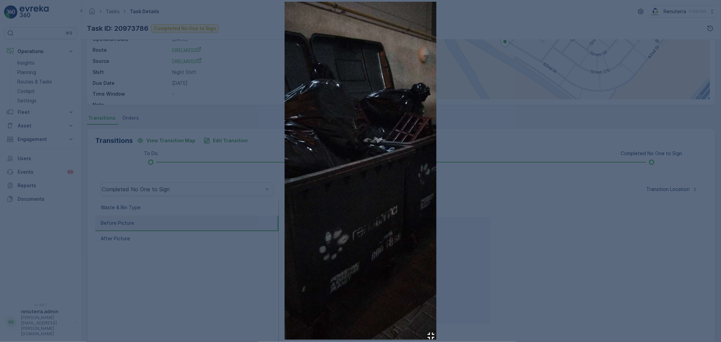
click at [347, 183] on img at bounding box center [361, 171] width 152 height 338
click at [547, 254] on div at bounding box center [360, 171] width 721 height 342
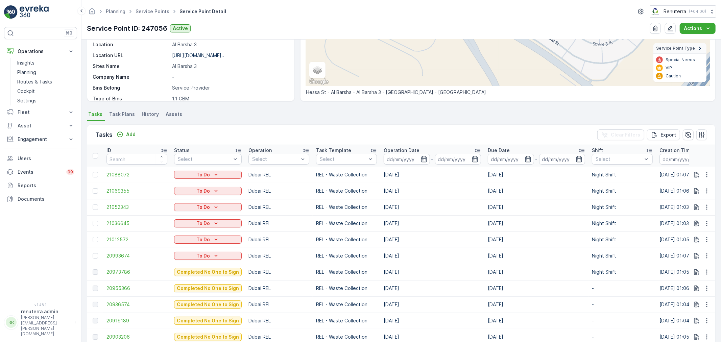
scroll to position [150, 0]
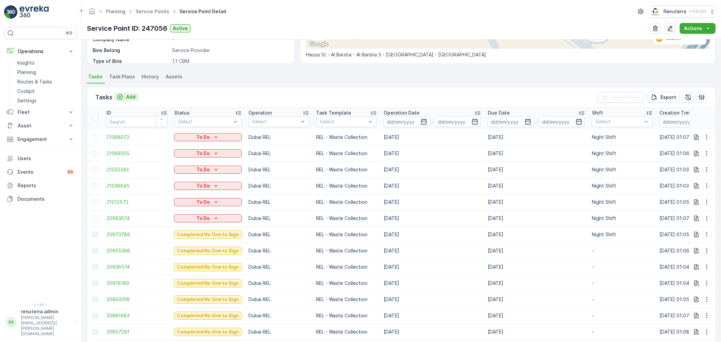
click at [130, 96] on p "Add" at bounding box center [130, 97] width 9 height 7
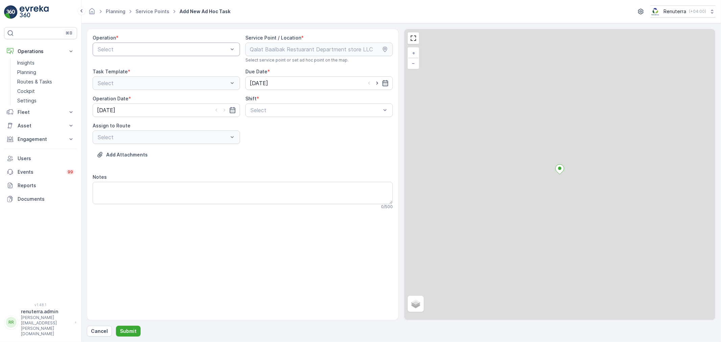
click at [130, 51] on div at bounding box center [163, 49] width 132 height 6
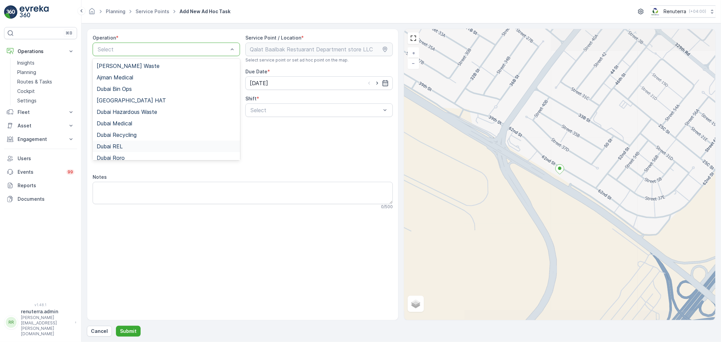
click at [123, 149] on div "Dubai REL" at bounding box center [166, 146] width 139 height 6
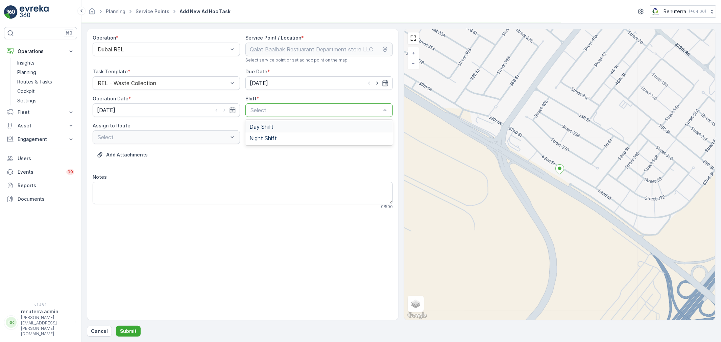
drag, startPoint x: 263, startPoint y: 106, endPoint x: 261, endPoint y: 127, distance: 21.4
click at [261, 125] on span "Day Shift" at bounding box center [261, 127] width 24 height 6
click at [205, 142] on div "Select" at bounding box center [166, 137] width 147 height 14
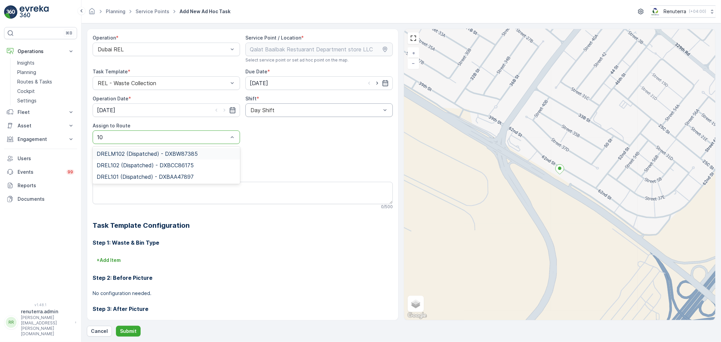
type input "102"
click at [135, 147] on div "DRELM102 (Dispatched) - DXBW87385 DREL102 (Dispatched) - DXBCC86175" at bounding box center [166, 160] width 147 height 26
click at [140, 151] on span "DRELM102 (Dispatched) - DXBW87385" at bounding box center [147, 154] width 101 height 6
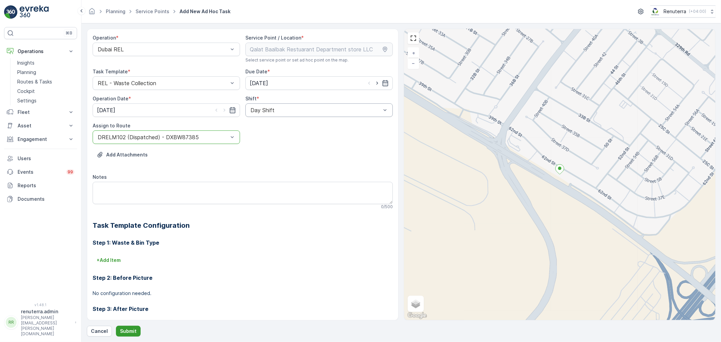
click at [127, 331] on p "Submit" at bounding box center [128, 331] width 17 height 7
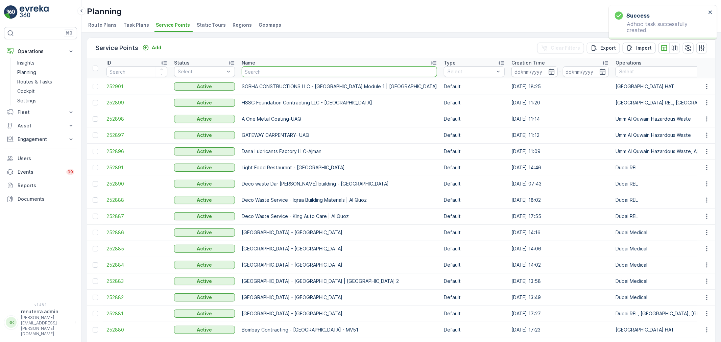
click at [252, 75] on input "text" at bounding box center [339, 71] width 195 height 11
type input "Qalat"
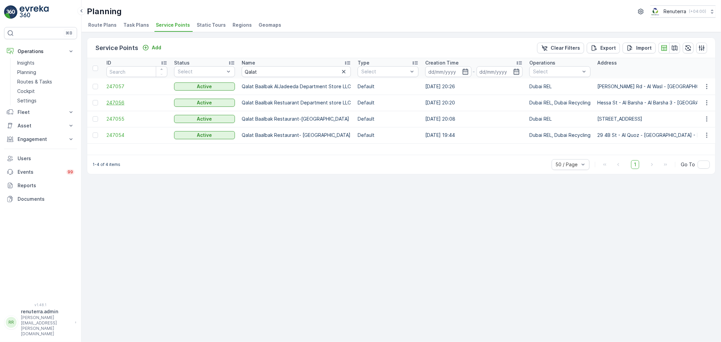
click at [114, 100] on span "247056" at bounding box center [136, 102] width 61 height 7
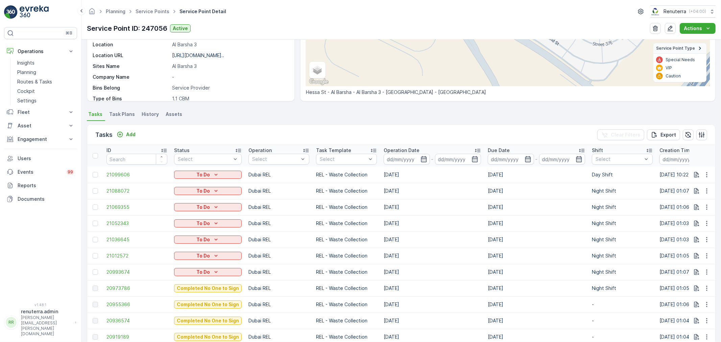
scroll to position [188, 0]
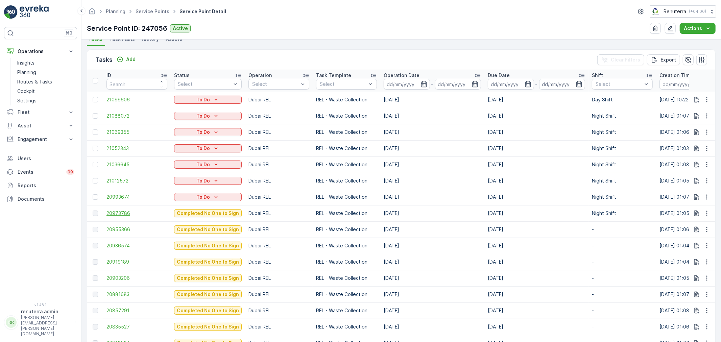
click at [123, 210] on span "20973786" at bounding box center [136, 213] width 61 height 7
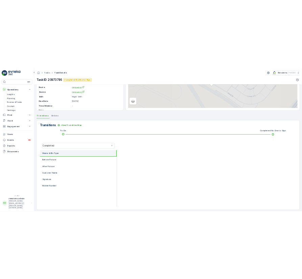
scroll to position [83, 0]
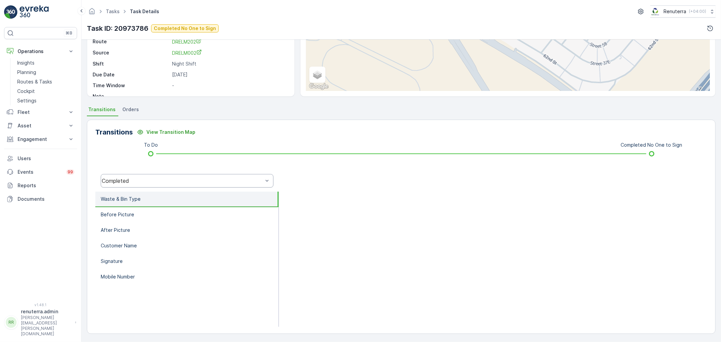
click at [152, 178] on div "Completed" at bounding box center [182, 181] width 161 height 6
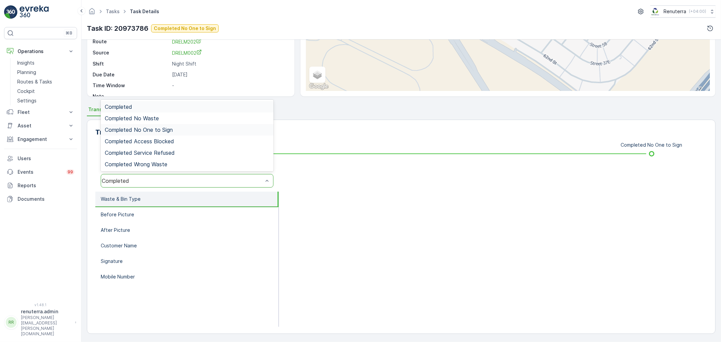
click at [159, 127] on span "Completed No One to Sign" at bounding box center [139, 130] width 68 height 6
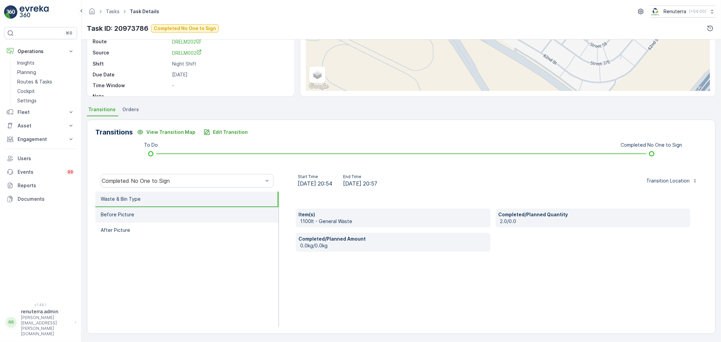
click at [191, 210] on li "Before Picture" at bounding box center [186, 215] width 183 height 16
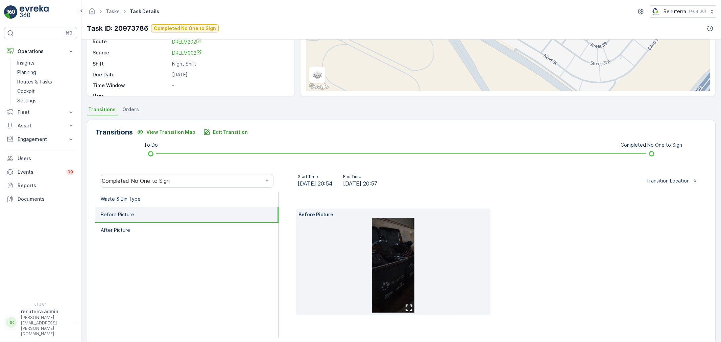
click at [372, 271] on img at bounding box center [393, 265] width 43 height 95
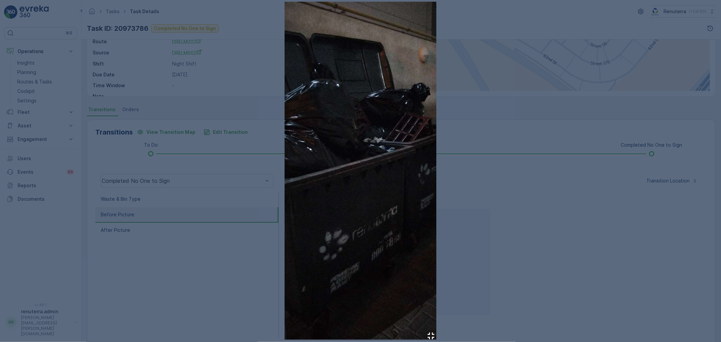
click at [345, 192] on img at bounding box center [361, 171] width 152 height 338
drag, startPoint x: 252, startPoint y: 204, endPoint x: 146, endPoint y: 228, distance: 109.1
click at [252, 204] on div at bounding box center [360, 171] width 721 height 342
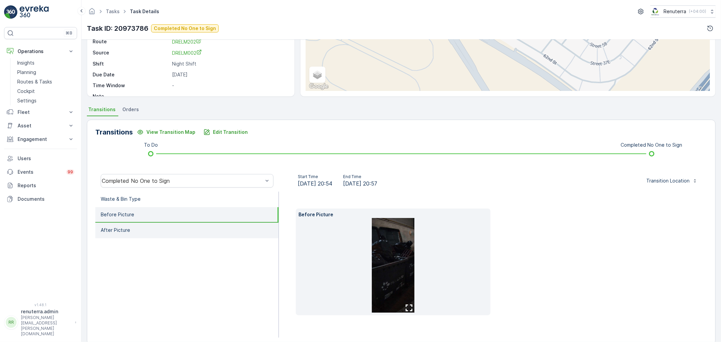
click at [146, 228] on li "After Picture" at bounding box center [186, 231] width 183 height 16
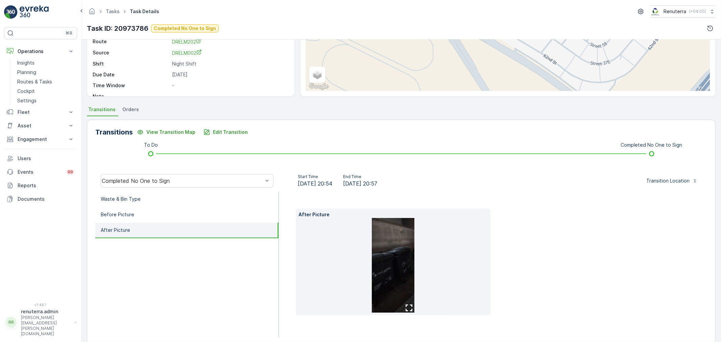
click at [386, 281] on img at bounding box center [393, 265] width 43 height 95
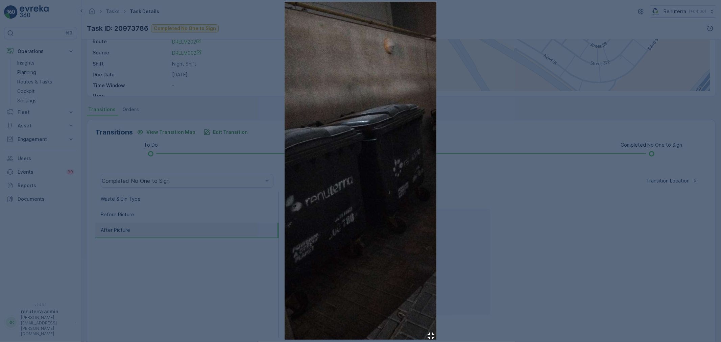
click at [299, 147] on img at bounding box center [361, 171] width 152 height 338
click at [213, 177] on div at bounding box center [360, 171] width 721 height 342
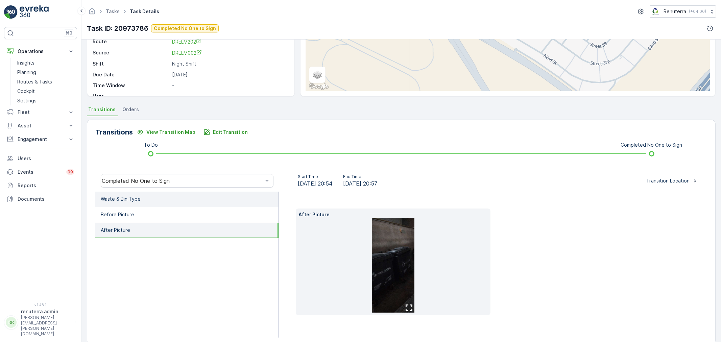
click at [196, 197] on li "Waste & Bin Type" at bounding box center [186, 200] width 183 height 16
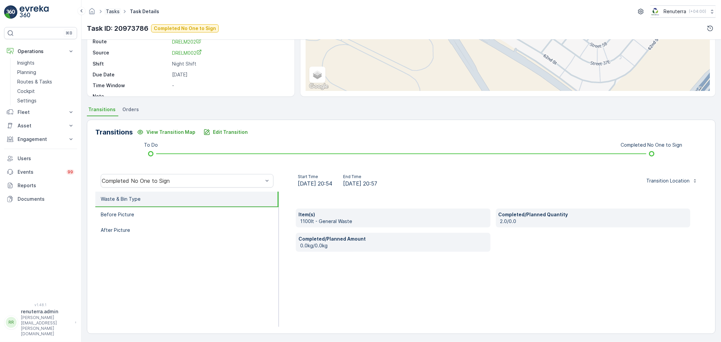
click at [113, 13] on link "Tasks" at bounding box center [113, 11] width 14 height 6
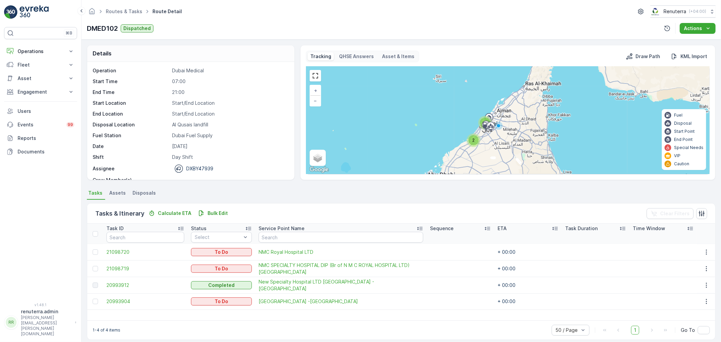
click at [114, 18] on div "Routes & Tasks Route Detail Renuterra ( +04:00 ) DMED102 Dispatched Actions" at bounding box center [400, 20] width 639 height 40
click at [114, 14] on link "Routes & Tasks" at bounding box center [124, 11] width 37 height 6
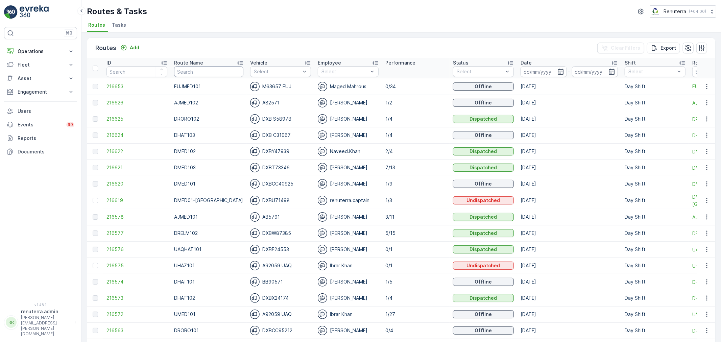
click at [223, 68] on input "text" at bounding box center [208, 71] width 69 height 11
click at [529, 75] on input at bounding box center [543, 71] width 46 height 11
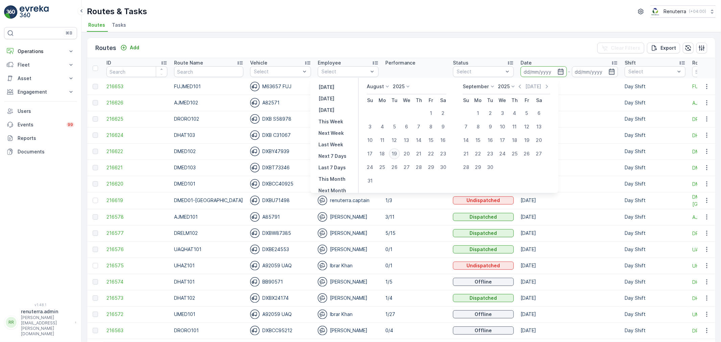
click at [400, 153] on div "19" at bounding box center [394, 153] width 11 height 11
type input "[DATE]"
click at [400, 153] on div "19" at bounding box center [394, 153] width 11 height 11
type input "[DATE]"
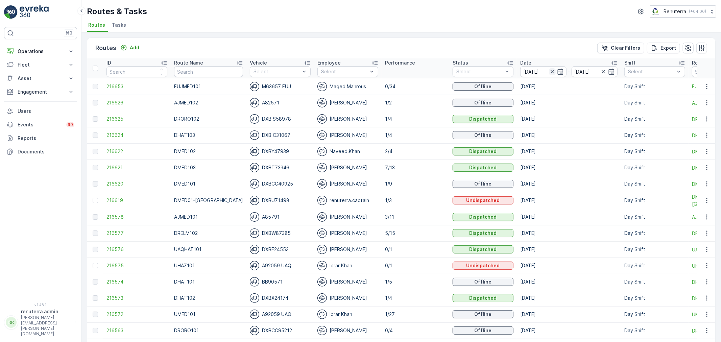
click at [549, 73] on icon "button" at bounding box center [552, 71] width 7 height 7
click at [523, 74] on input at bounding box center [543, 71] width 46 height 11
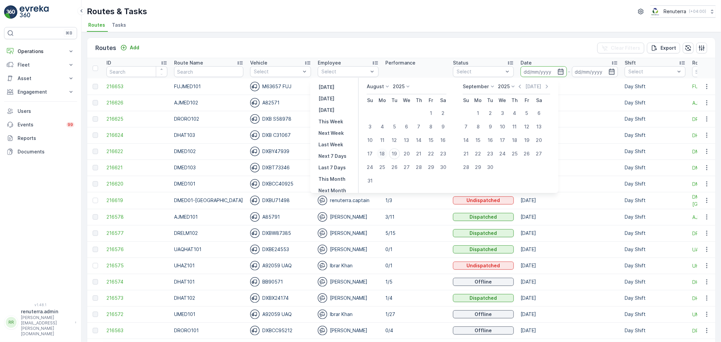
click at [388, 153] on div "18" at bounding box center [382, 153] width 11 height 11
type input "[DATE]"
click at [388, 153] on div "18" at bounding box center [382, 153] width 11 height 11
type input "[DATE]"
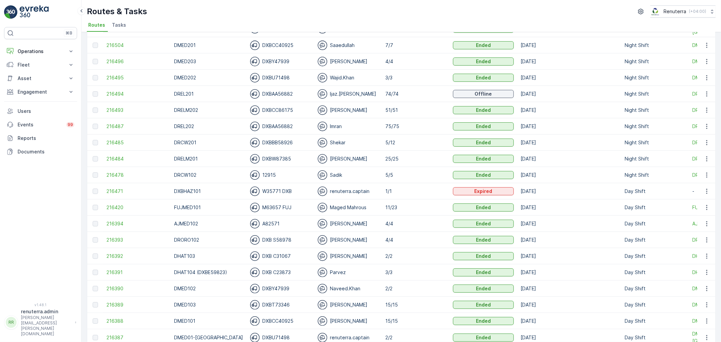
scroll to position [113, 0]
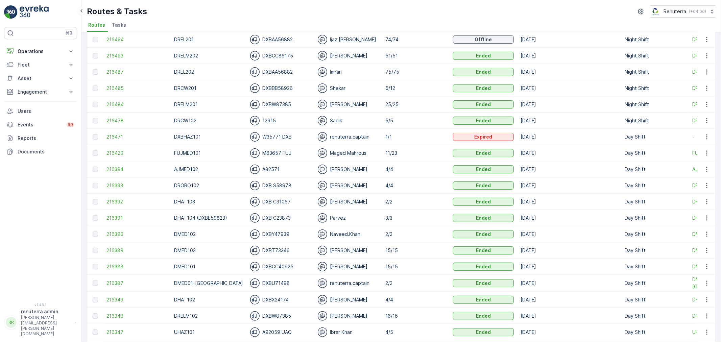
click at [121, 149] on td "216420" at bounding box center [137, 153] width 68 height 16
click at [121, 150] on span "216420" at bounding box center [136, 153] width 61 height 7
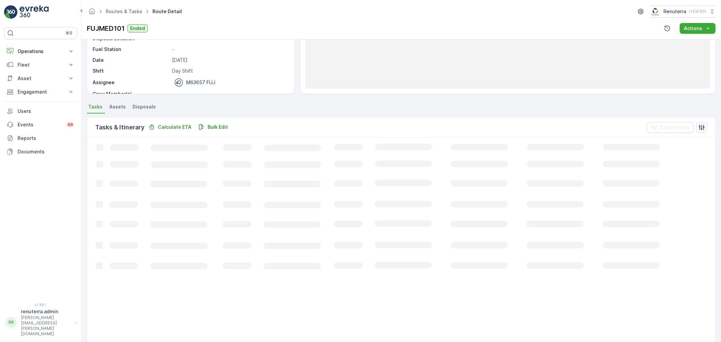
scroll to position [113, 0]
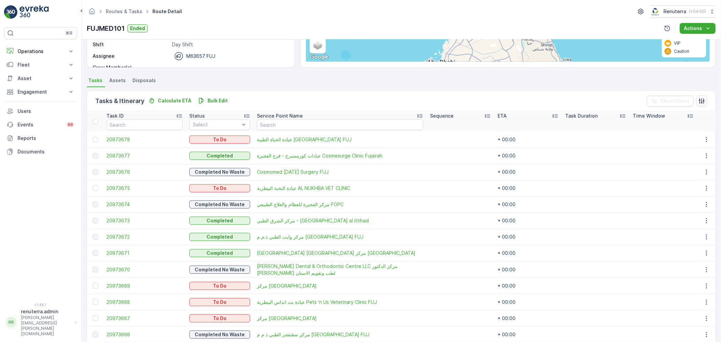
click at [91, 122] on th at bounding box center [95, 121] width 16 height 20
click at [93, 121] on div at bounding box center [95, 121] width 5 height 5
click at [96, 119] on input "checkbox" at bounding box center [96, 119] width 0 height 0
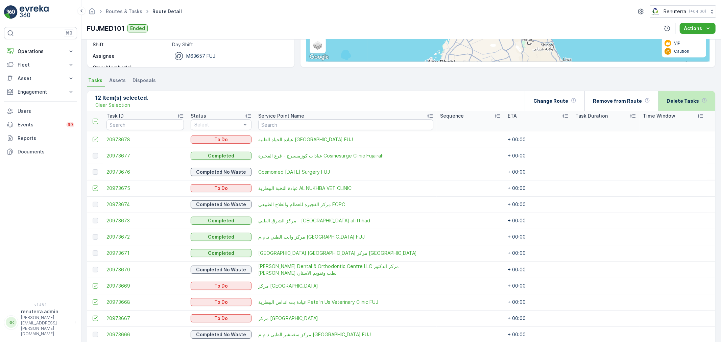
click at [672, 99] on p "Delete Tasks" at bounding box center [683, 101] width 32 height 7
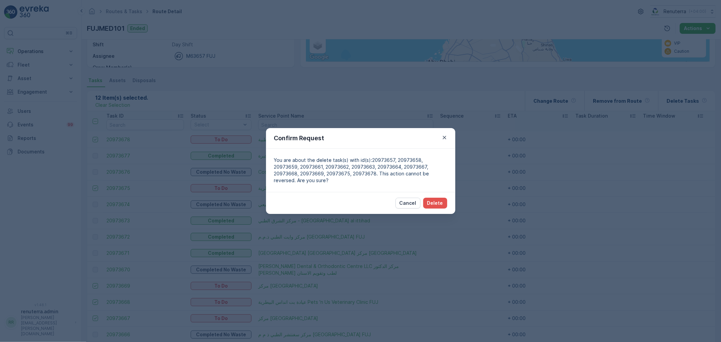
click at [439, 197] on div "Cancel Delete" at bounding box center [360, 203] width 189 height 22
click at [439, 201] on p "Delete" at bounding box center [435, 203] width 16 height 7
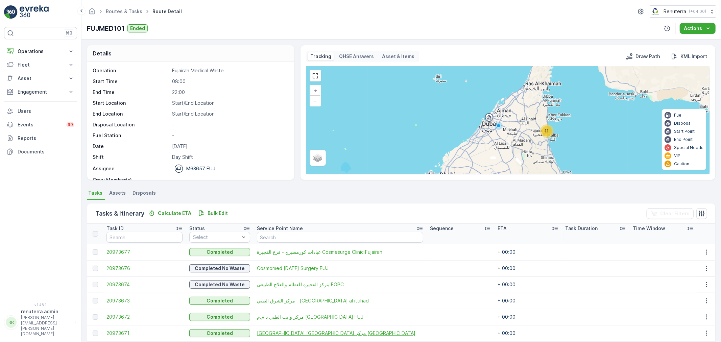
scroll to position [109, 0]
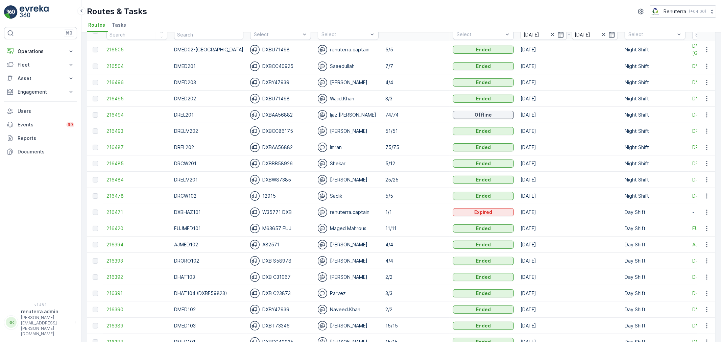
scroll to position [38, 0]
click at [132, 163] on span "216485" at bounding box center [136, 163] width 61 height 7
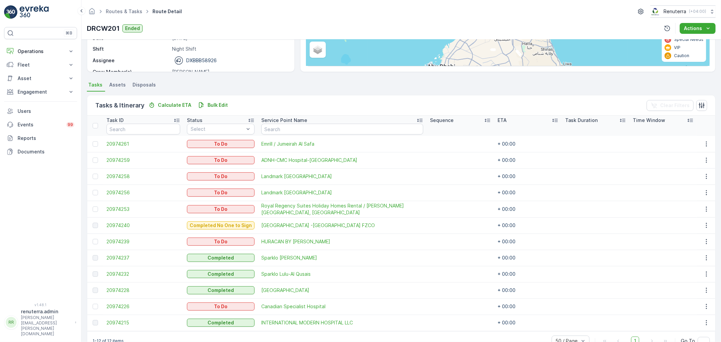
scroll to position [125, 0]
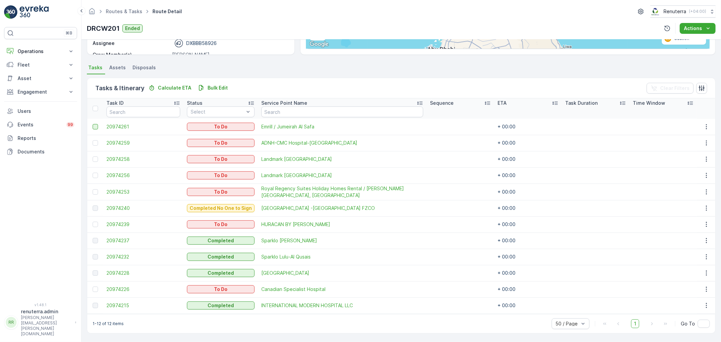
click at [95, 127] on div at bounding box center [95, 126] width 5 height 5
click at [93, 124] on input "checkbox" at bounding box center [93, 124] width 0 height 0
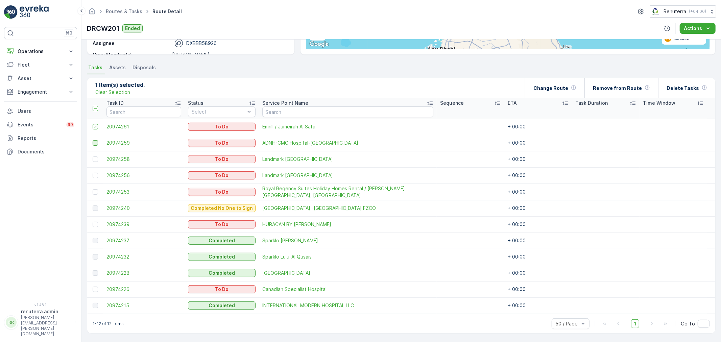
click at [97, 143] on div at bounding box center [95, 142] width 5 height 5
click at [93, 140] on input "checkbox" at bounding box center [93, 140] width 0 height 0
click at [93, 162] on td at bounding box center [95, 159] width 16 height 16
click at [94, 175] on div at bounding box center [95, 175] width 5 height 5
click at [93, 173] on input "checkbox" at bounding box center [93, 173] width 0 height 0
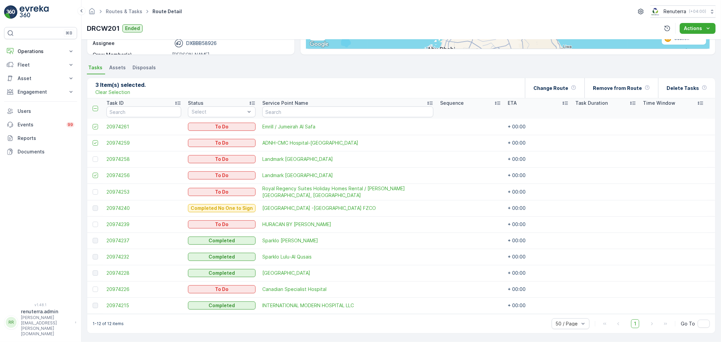
click at [94, 162] on td at bounding box center [95, 159] width 16 height 16
click at [95, 156] on div at bounding box center [95, 158] width 5 height 5
click at [93, 156] on input "checkbox" at bounding box center [93, 156] width 0 height 0
click at [93, 191] on div at bounding box center [95, 191] width 5 height 5
click at [93, 189] on input "checkbox" at bounding box center [93, 189] width 0 height 0
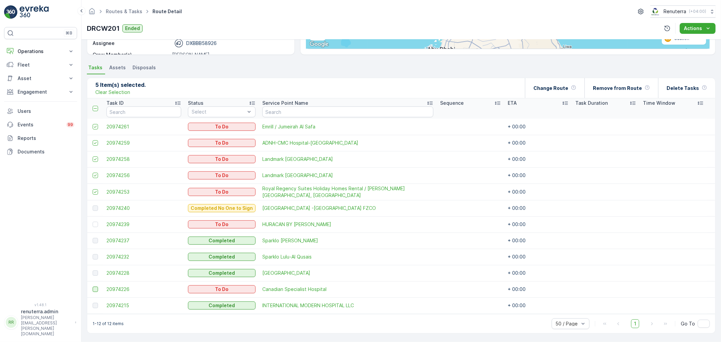
click at [93, 287] on div at bounding box center [95, 289] width 5 height 5
click at [93, 287] on input "checkbox" at bounding box center [93, 287] width 0 height 0
click at [684, 100] on div "Time Window" at bounding box center [673, 103] width 61 height 7
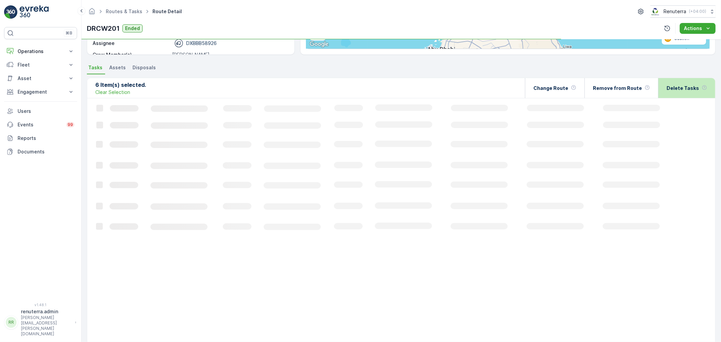
click at [683, 93] on div "Delete Tasks" at bounding box center [687, 88] width 41 height 20
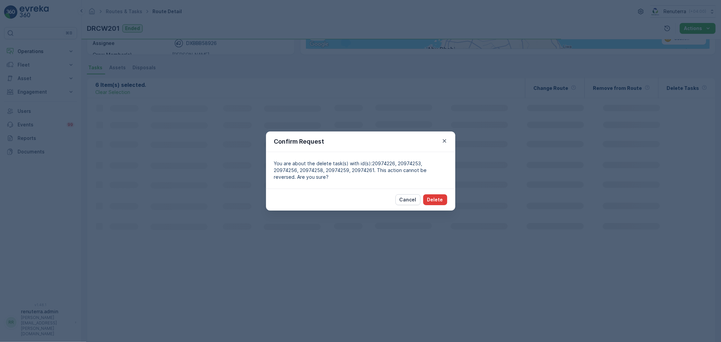
click at [437, 196] on button "Delete" at bounding box center [435, 199] width 24 height 11
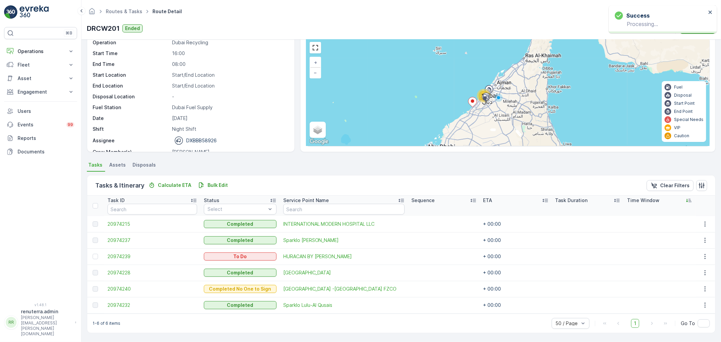
scroll to position [28, 0]
click at [94, 257] on div at bounding box center [95, 256] width 5 height 5
click at [93, 254] on input "checkbox" at bounding box center [93, 254] width 0 height 0
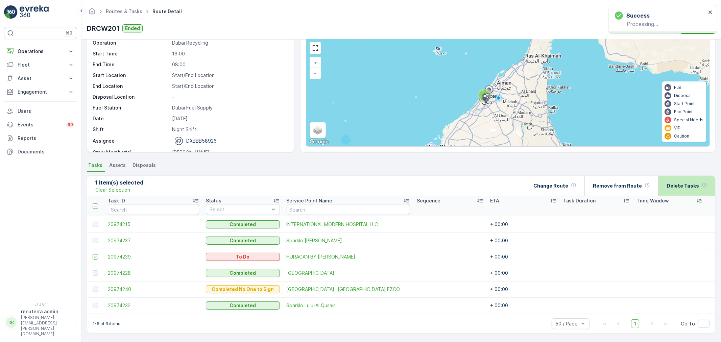
click at [696, 183] on p "Delete Tasks" at bounding box center [683, 186] width 32 height 7
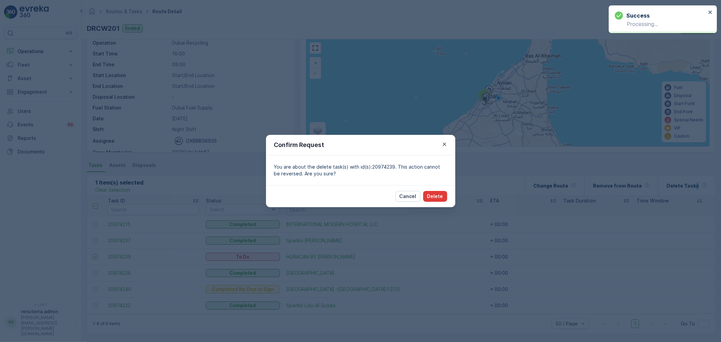
click at [441, 195] on p "Delete" at bounding box center [435, 196] width 16 height 7
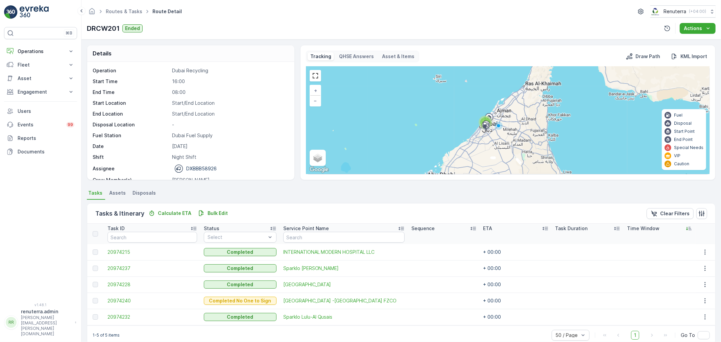
scroll to position [11, 0]
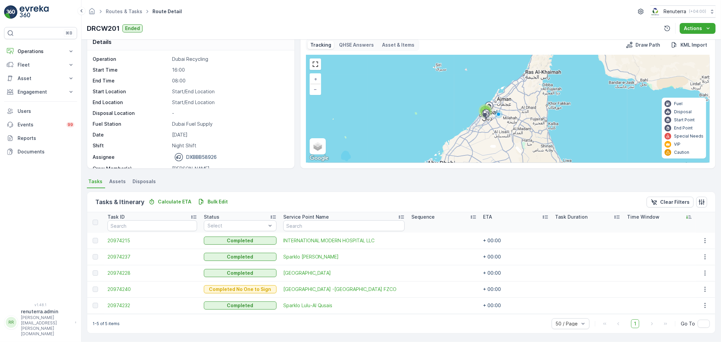
click at [132, 7] on ul "Routes & Tasks" at bounding box center [127, 12] width 47 height 10
click at [129, 8] on span "Routes & Tasks" at bounding box center [123, 11] width 39 height 7
click at [128, 8] on link "Routes & Tasks" at bounding box center [124, 11] width 37 height 6
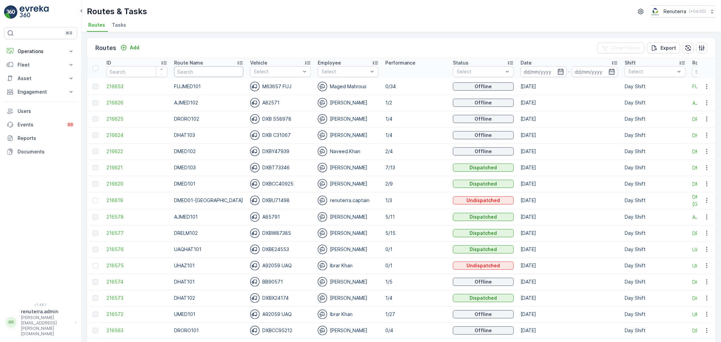
click at [204, 66] on input "text" at bounding box center [208, 71] width 69 height 11
type input "DREL"
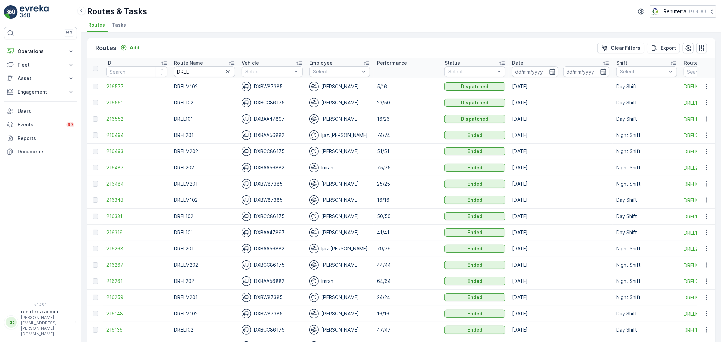
click at [511, 75] on th "Date -" at bounding box center [561, 68] width 104 height 20
click at [518, 72] on input at bounding box center [535, 71] width 46 height 11
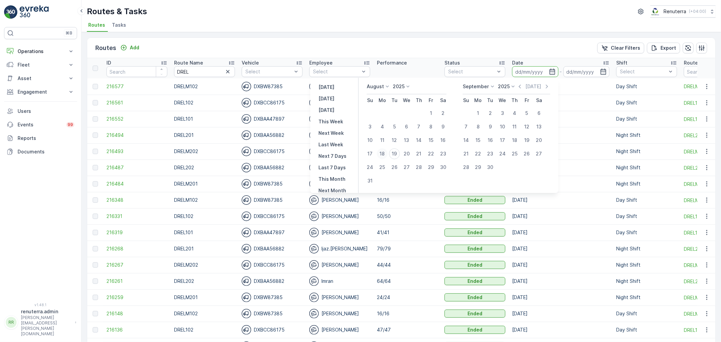
click at [388, 152] on div "18" at bounding box center [382, 153] width 11 height 11
type input "[DATE]"
click at [388, 152] on div "18" at bounding box center [382, 153] width 11 height 11
type input "[DATE]"
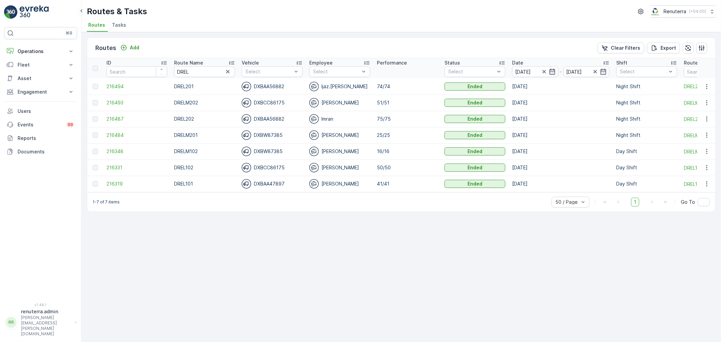
drag, startPoint x: 504, startPoint y: 190, endPoint x: 531, endPoint y: 191, distance: 26.7
click at [531, 191] on tr "216319 DREL101 DXBAA47897 [PERSON_NAME] 41/41 Ended [DATE] Day Shift DREL101 [P…" at bounding box center [460, 184] width 747 height 16
click at [489, 226] on div "Routes Add Clear Filters Export ID Route Name DREL Vehicle Select Employee Sele…" at bounding box center [400, 187] width 639 height 310
click at [538, 69] on input "[DATE]" at bounding box center [535, 71] width 46 height 11
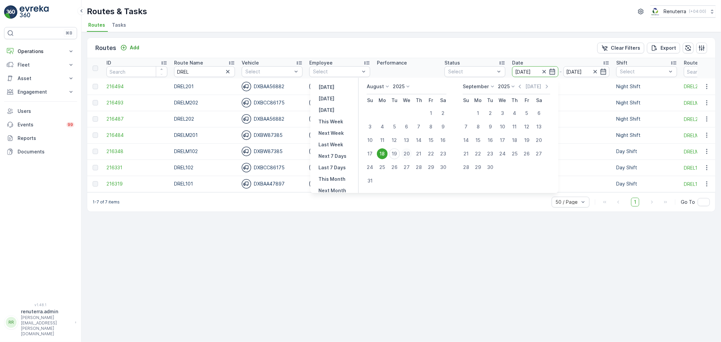
click at [404, 153] on button "20" at bounding box center [407, 154] width 12 height 12
type input "[DATE]"
click at [404, 153] on button "20" at bounding box center [407, 154] width 12 height 12
type input "[DATE]"
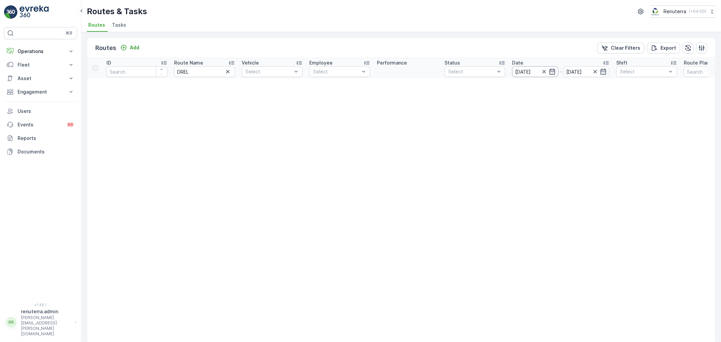
click at [525, 72] on input "[DATE]" at bounding box center [535, 71] width 46 height 11
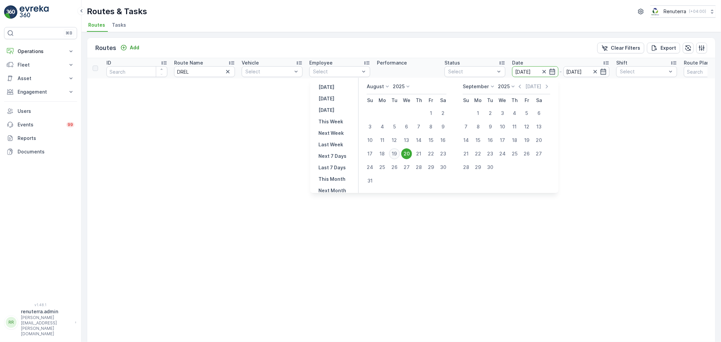
click at [396, 154] on div "19" at bounding box center [394, 153] width 11 height 11
type input "[DATE]"
click at [396, 154] on div "19" at bounding box center [394, 153] width 11 height 11
type input "[DATE]"
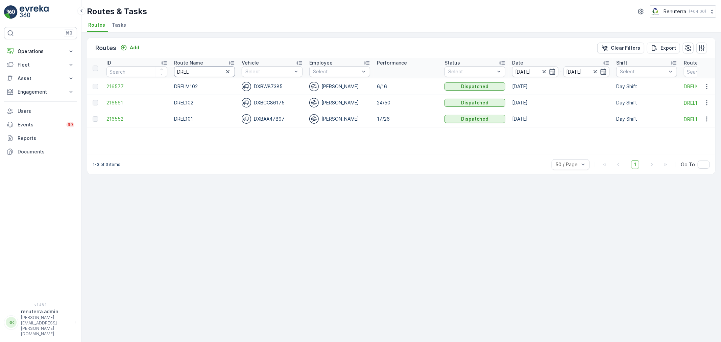
drag, startPoint x: 211, startPoint y: 70, endPoint x: 181, endPoint y: 69, distance: 29.8
click at [181, 69] on input "DREL" at bounding box center [204, 71] width 61 height 11
click at [128, 86] on span "216577" at bounding box center [136, 86] width 61 height 7
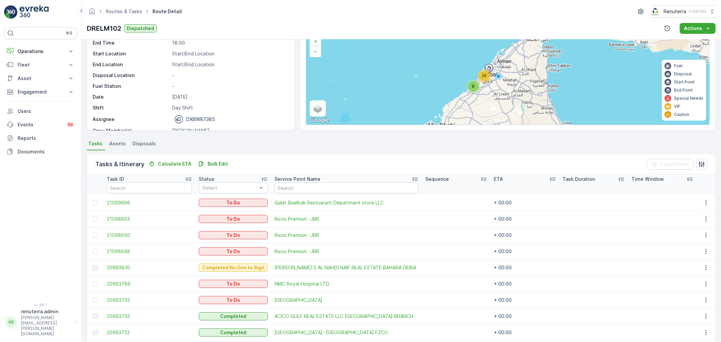
scroll to position [188, 0]
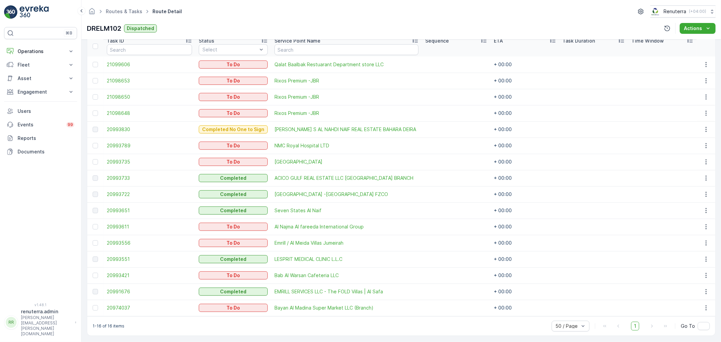
drag, startPoint x: 514, startPoint y: 272, endPoint x: 513, endPoint y: 277, distance: 5.3
click at [515, 273] on td "+ 00:00" at bounding box center [524, 275] width 69 height 16
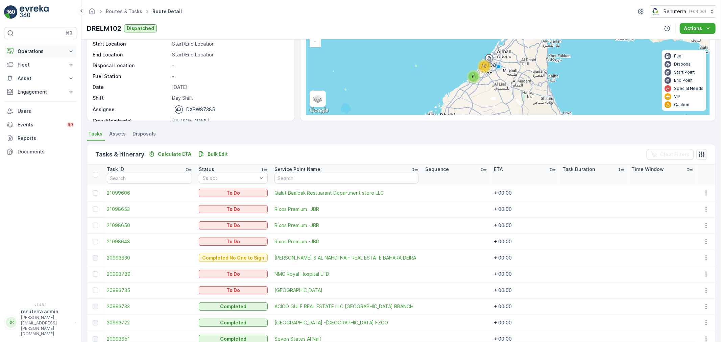
scroll to position [40, 0]
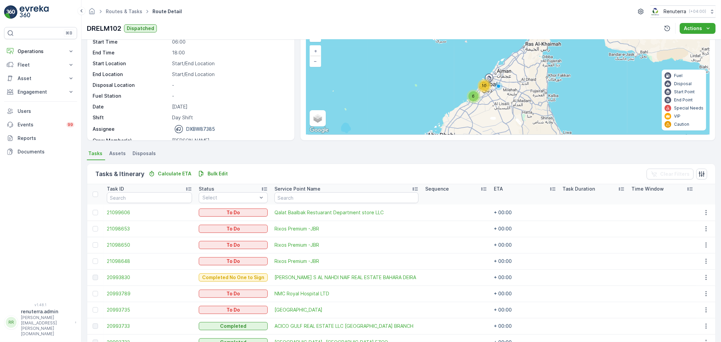
click at [121, 7] on ul "Routes & Tasks" at bounding box center [127, 12] width 47 height 10
click at [113, 7] on ul "Routes & Tasks" at bounding box center [127, 12] width 47 height 10
click at [116, 11] on link "Routes & Tasks" at bounding box center [124, 11] width 37 height 6
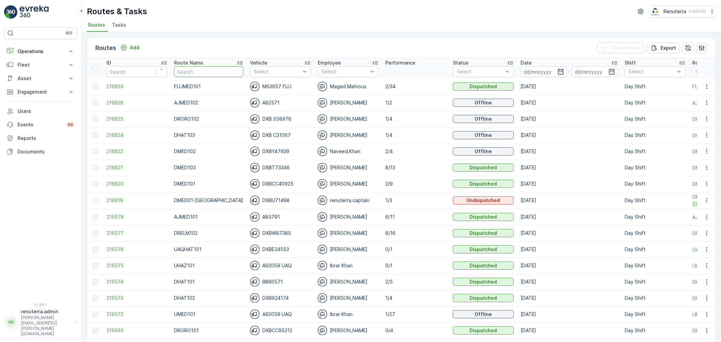
click at [194, 67] on input "text" at bounding box center [208, 71] width 69 height 11
type input "DHAT"
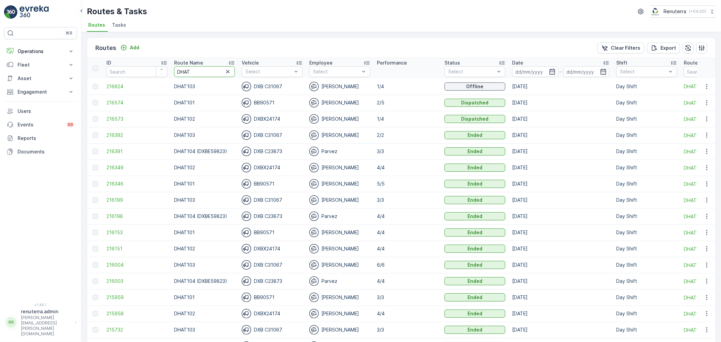
drag, startPoint x: 193, startPoint y: 69, endPoint x: 166, endPoint y: 76, distance: 27.8
click at [172, 73] on th "Route Name DHAT" at bounding box center [205, 68] width 68 height 20
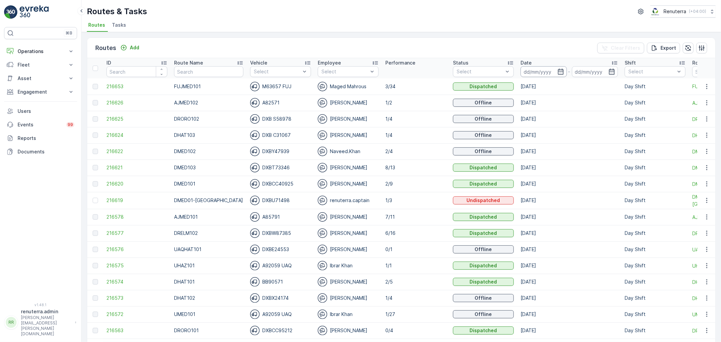
click at [520, 72] on input at bounding box center [543, 71] width 46 height 11
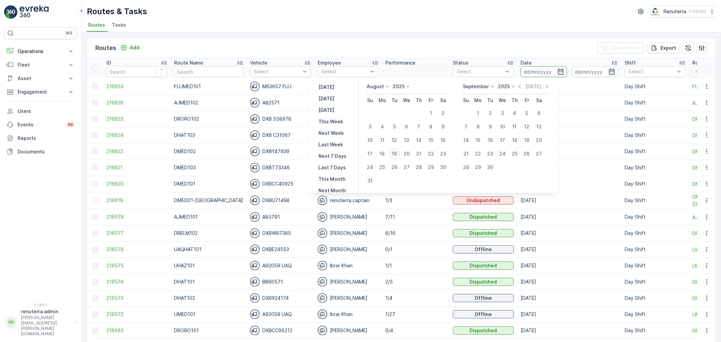
click at [400, 150] on div "19" at bounding box center [394, 153] width 11 height 11
type input "[DATE]"
click at [400, 150] on div "19" at bounding box center [394, 153] width 11 height 11
type input "[DATE]"
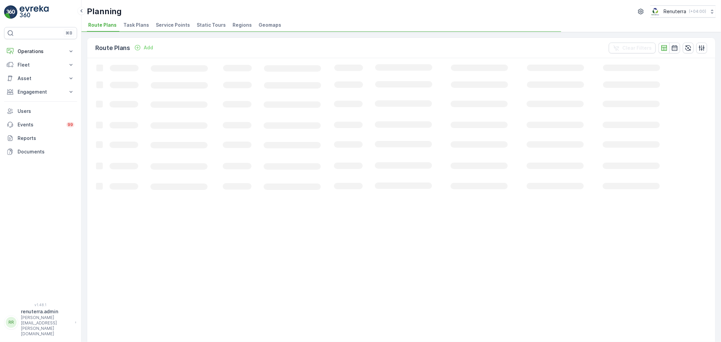
click at [173, 25] on span "Service Points" at bounding box center [173, 25] width 34 height 7
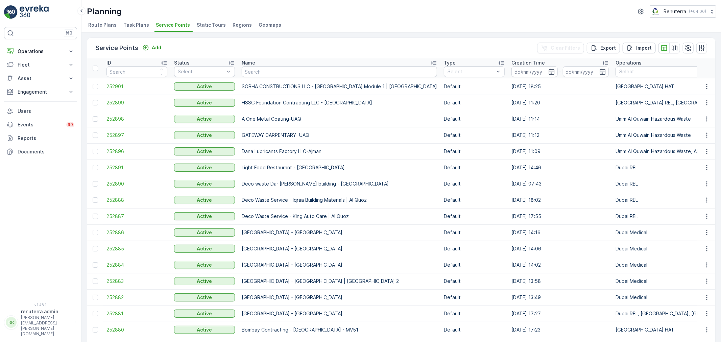
click at [263, 73] on input "text" at bounding box center [339, 71] width 195 height 11
type input "Qalat"
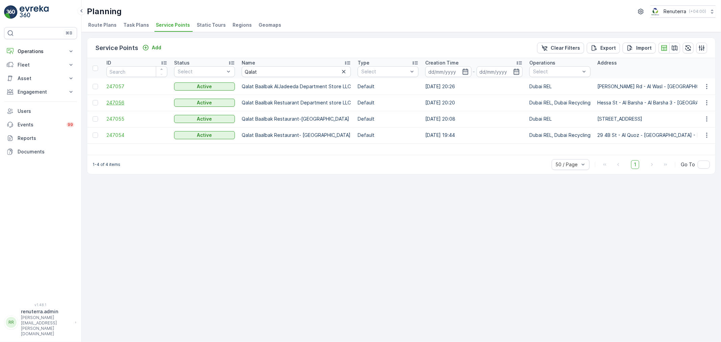
click at [111, 103] on span "247056" at bounding box center [136, 102] width 61 height 7
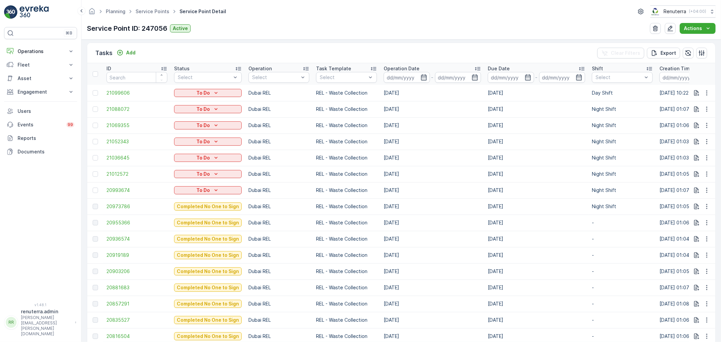
scroll to position [188, 0]
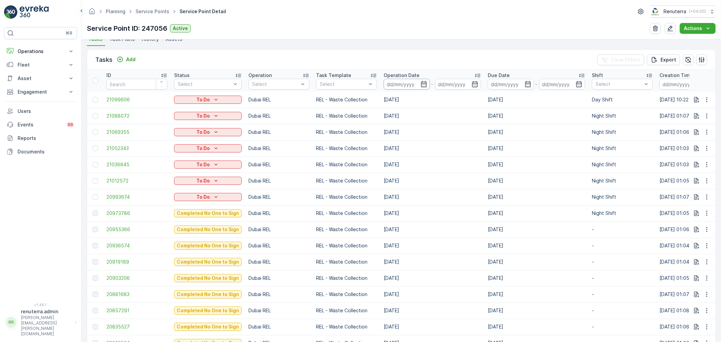
click at [394, 82] on input at bounding box center [407, 84] width 46 height 11
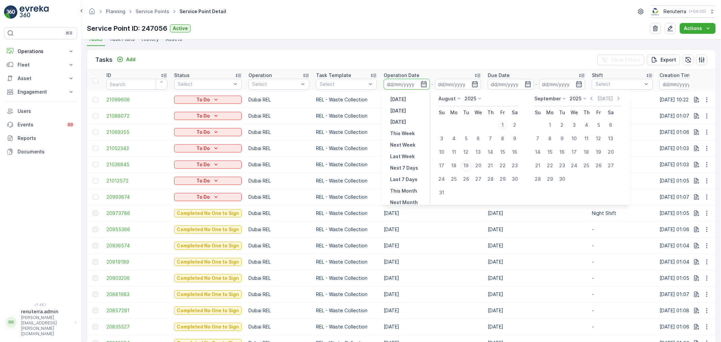
click at [499, 127] on div "1" at bounding box center [502, 125] width 11 height 11
type input "[DATE]"
click at [458, 164] on div "18" at bounding box center [454, 166] width 11 height 11
type input "[DATE]"
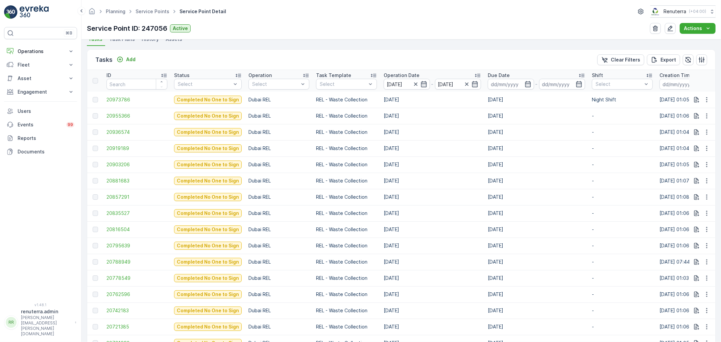
scroll to position [225, 0]
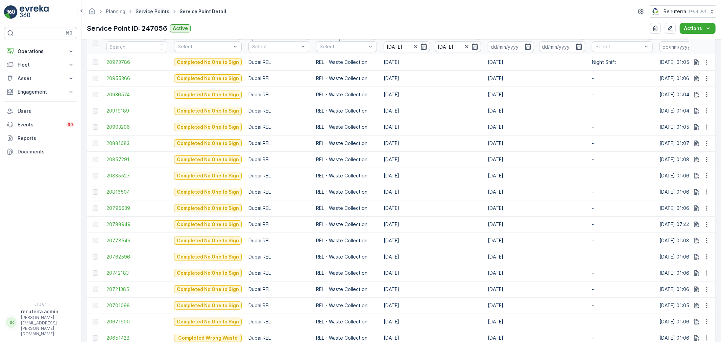
click at [151, 9] on link "Service Points" at bounding box center [153, 11] width 34 height 6
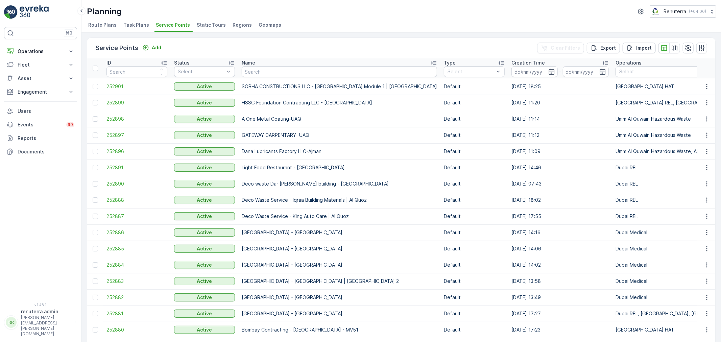
click at [249, 62] on p "Name" at bounding box center [249, 62] width 14 height 7
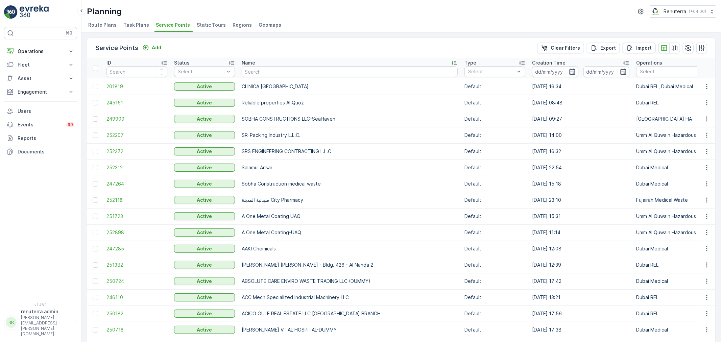
click at [266, 75] on input "text" at bounding box center [350, 71] width 216 height 11
type input "Qalat"
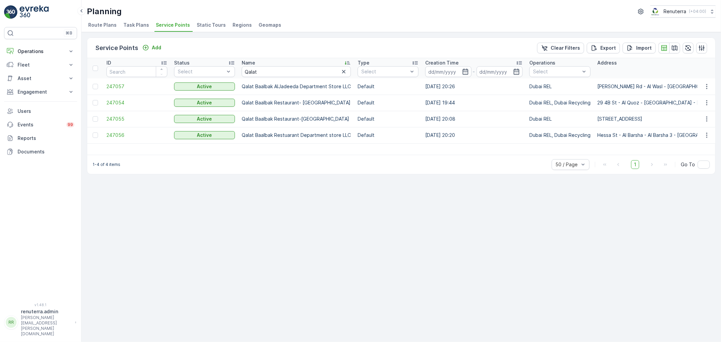
click at [247, 85] on td "Qalat Baalbak AlJadeeda Department Store LLC" at bounding box center [296, 86] width 116 height 16
drag, startPoint x: 243, startPoint y: 102, endPoint x: 324, endPoint y: 106, distance: 81.9
click at [324, 106] on td "Qalat Baalbak Restaurant- Al Quoz" at bounding box center [296, 103] width 116 height 16
drag, startPoint x: 239, startPoint y: 135, endPoint x: 361, endPoint y: 132, distance: 122.4
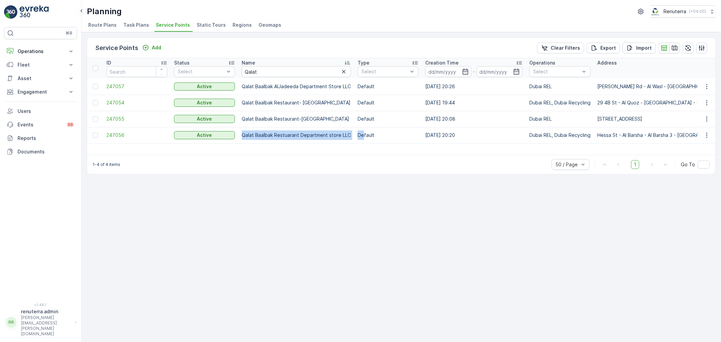
copy tr "Qalat Baalbak Restuarant Department store LLC De"
click at [347, 140] on td "Qalat Baalbak Restuarant Department store LLC" at bounding box center [296, 135] width 116 height 16
copy tr "Qalat Baalbak Restuarant Department store LLC"
drag, startPoint x: 259, startPoint y: 71, endPoint x: 225, endPoint y: 70, distance: 33.8
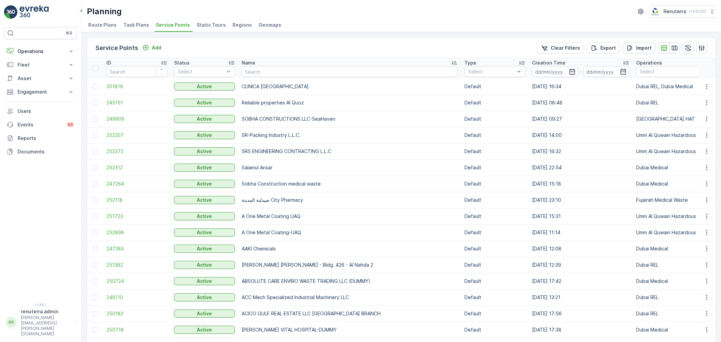
click at [451, 65] on icon at bounding box center [454, 62] width 7 height 7
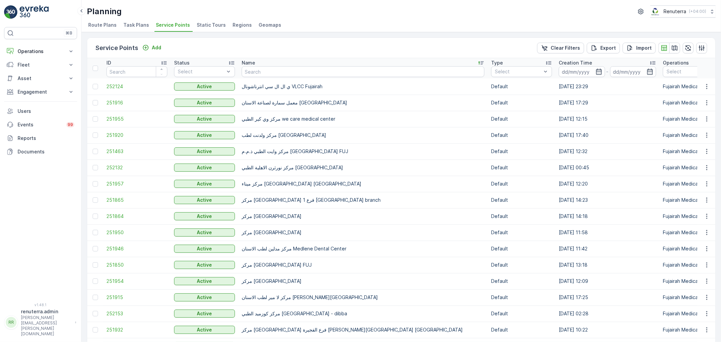
click at [460, 66] on div at bounding box center [363, 71] width 243 height 11
click at [478, 65] on icon at bounding box center [481, 62] width 7 height 7
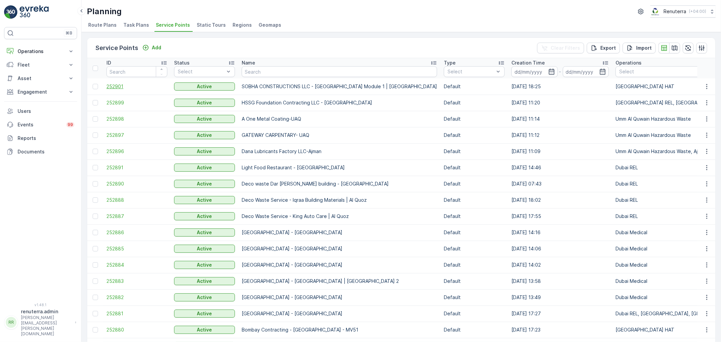
click at [123, 87] on span "252901" at bounding box center [136, 86] width 61 height 7
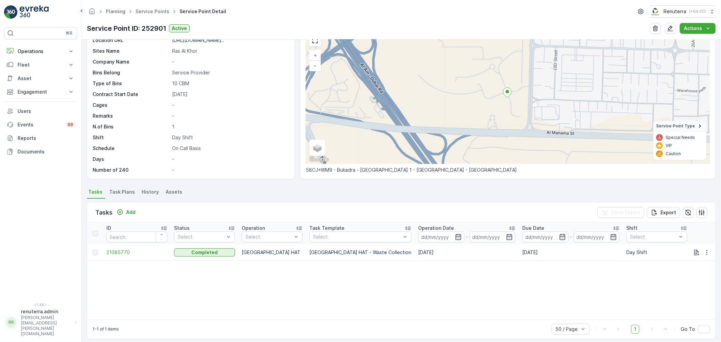
scroll to position [40, 0]
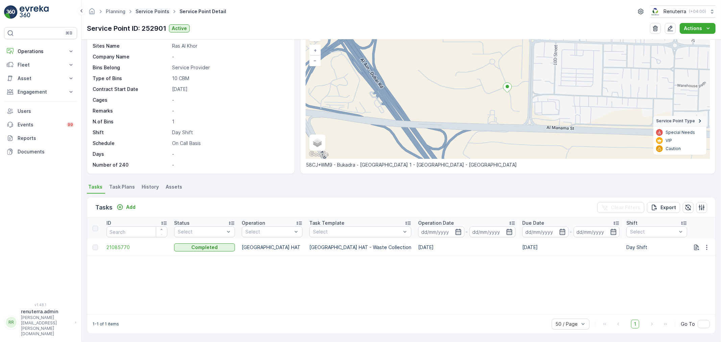
click at [149, 14] on link "Service Points" at bounding box center [153, 11] width 34 height 6
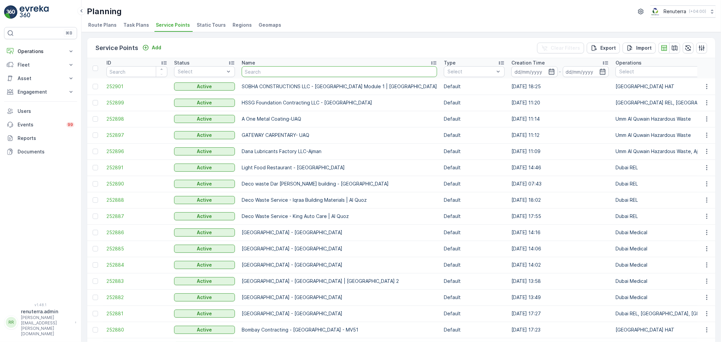
click at [265, 73] on input "text" at bounding box center [339, 71] width 195 height 11
type input "Dubia"
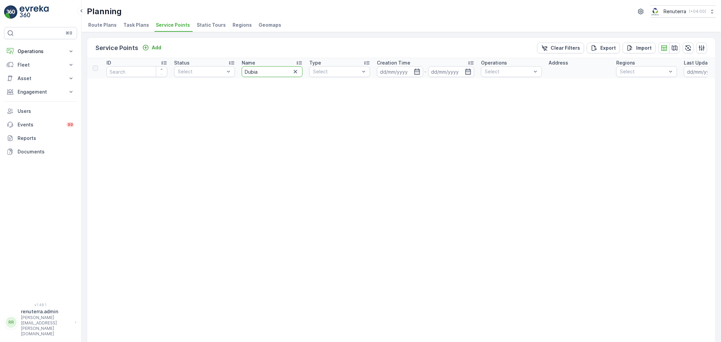
drag, startPoint x: 261, startPoint y: 69, endPoint x: 253, endPoint y: 69, distance: 7.8
click at [253, 69] on input "Dubia" at bounding box center [272, 71] width 61 height 11
type input "DubaI"
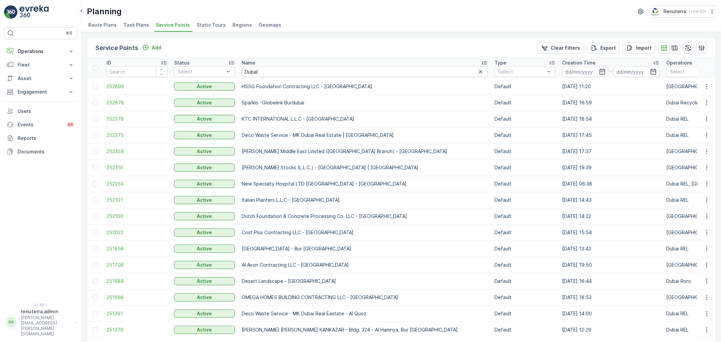
type input "cARMEL"
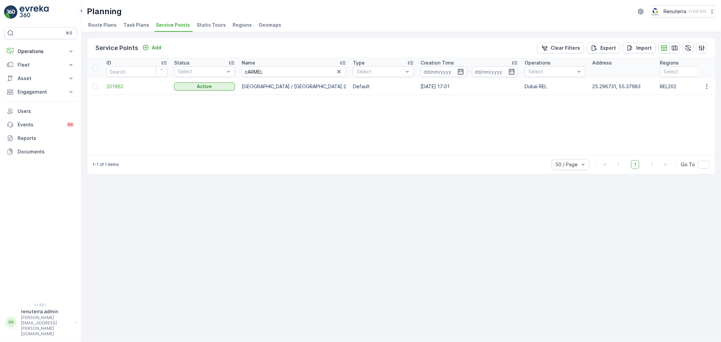
click at [135, 82] on td "201962" at bounding box center [137, 86] width 68 height 16
click at [131, 87] on span "201962" at bounding box center [136, 86] width 61 height 7
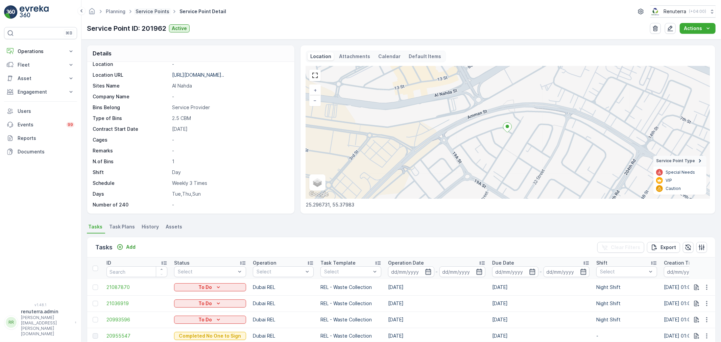
click at [158, 11] on link "Service Points" at bounding box center [153, 11] width 34 height 6
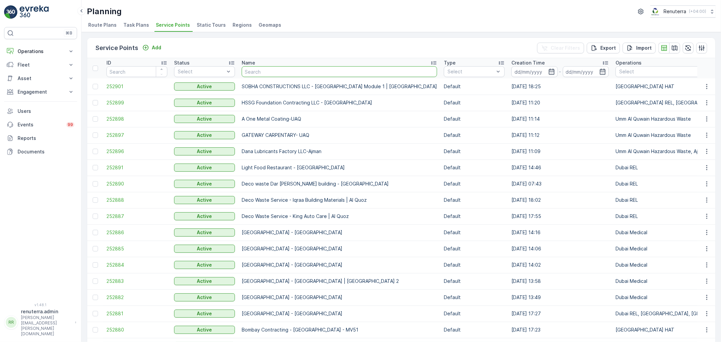
click at [261, 74] on input "text" at bounding box center [339, 71] width 195 height 11
click at [252, 72] on input "text" at bounding box center [339, 71] width 195 height 11
click at [260, 76] on input "text" at bounding box center [339, 71] width 195 height 11
click at [258, 74] on input "text" at bounding box center [339, 71] width 195 height 11
click at [273, 72] on input "text" at bounding box center [339, 71] width 195 height 11
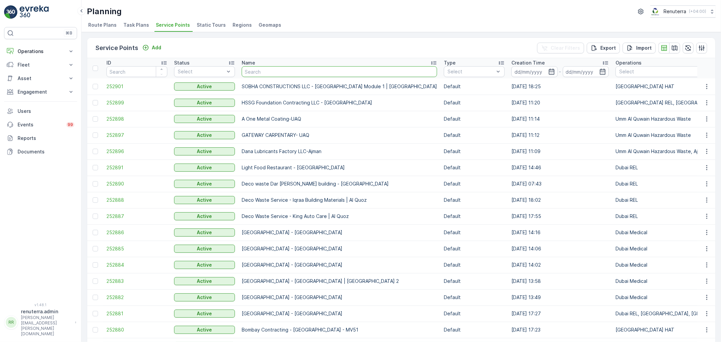
click at [269, 75] on input "text" at bounding box center [339, 71] width 195 height 11
type input "kh"
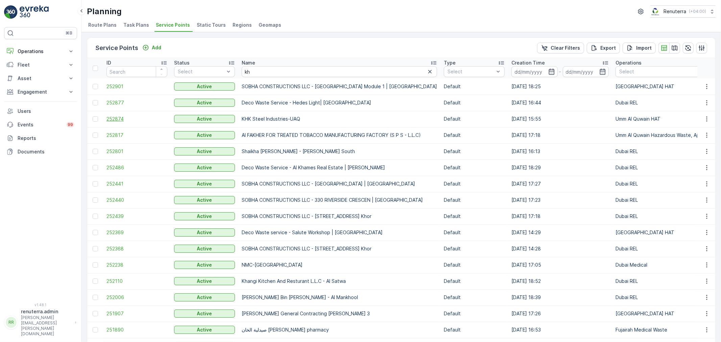
click at [126, 119] on span "252874" at bounding box center [136, 119] width 61 height 7
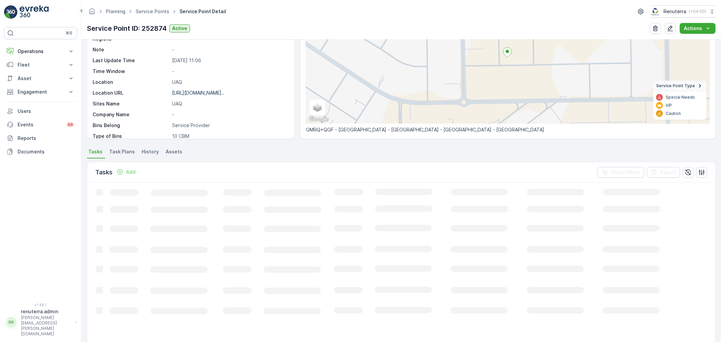
scroll to position [50, 0]
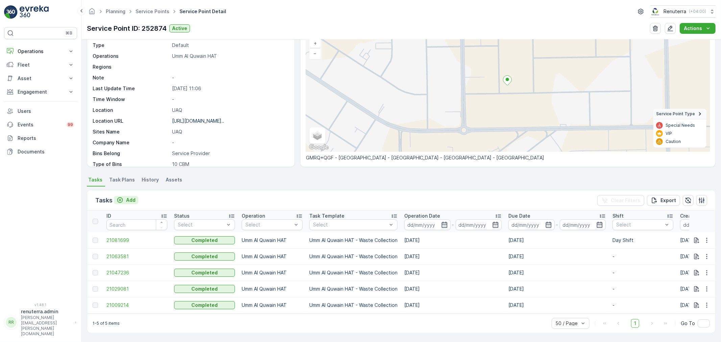
click at [120, 196] on button "Add" at bounding box center [126, 200] width 24 height 8
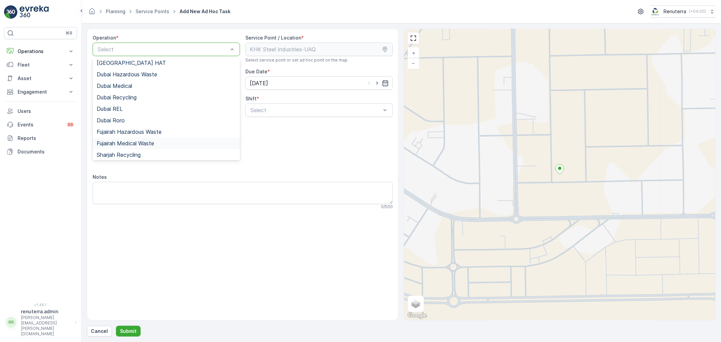
scroll to position [73, 0]
click at [136, 135] on div "Umm Al Quwain HAT" at bounding box center [166, 130] width 147 height 11
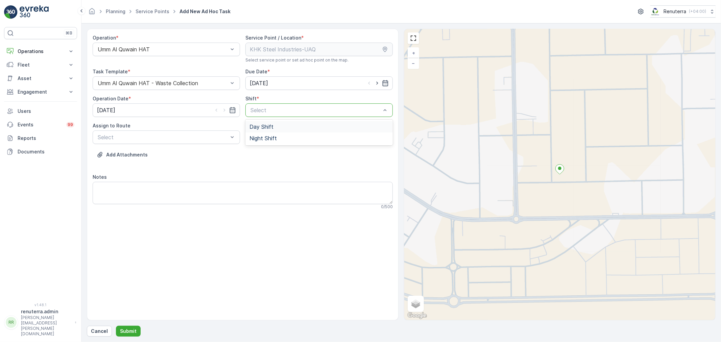
click at [274, 124] on div "Day Shift" at bounding box center [318, 127] width 139 height 6
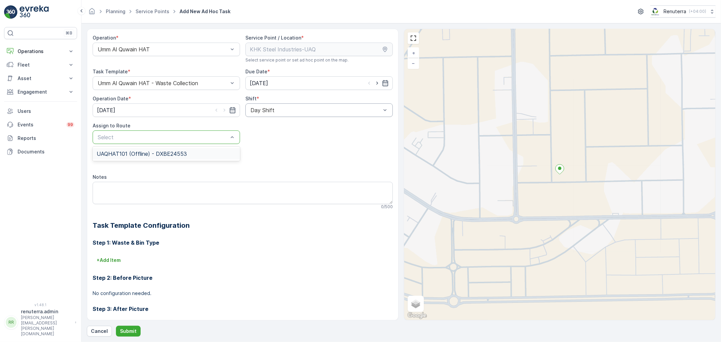
click at [212, 140] on div at bounding box center [163, 137] width 132 height 6
click at [207, 152] on div "UAQHAT101 (Offline) - DXBE24553" at bounding box center [166, 154] width 139 height 6
click at [122, 327] on div "Operation * Umm Al Quwain HAT Service Point / Location * Select service point o…" at bounding box center [401, 183] width 629 height 308
click at [126, 331] on p "Submit" at bounding box center [128, 331] width 17 height 7
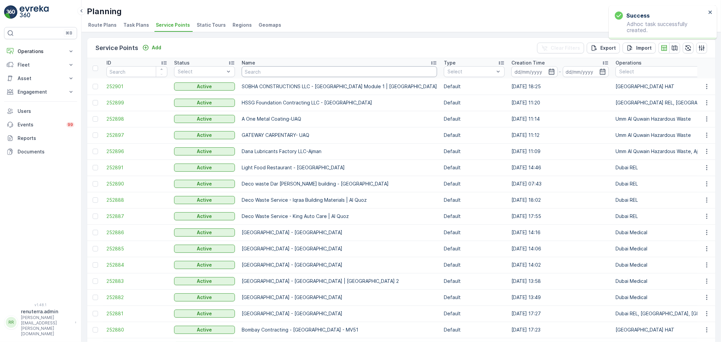
click at [268, 72] on input "text" at bounding box center [339, 71] width 195 height 11
click at [271, 75] on input "text" at bounding box center [339, 71] width 195 height 11
click at [268, 72] on input "text" at bounding box center [339, 71] width 195 height 11
click at [262, 72] on input "text" at bounding box center [339, 71] width 195 height 11
type input "Saudi"
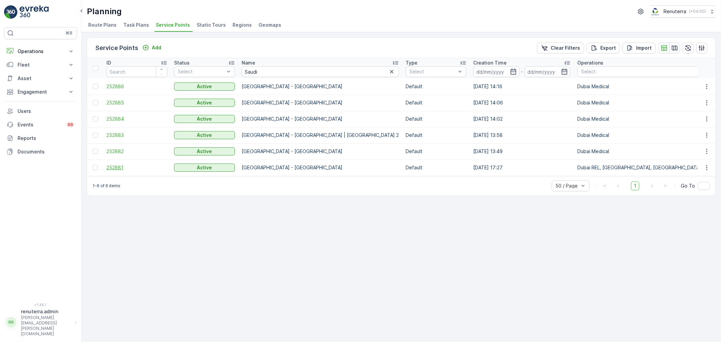
click at [130, 168] on span "252881" at bounding box center [136, 167] width 61 height 7
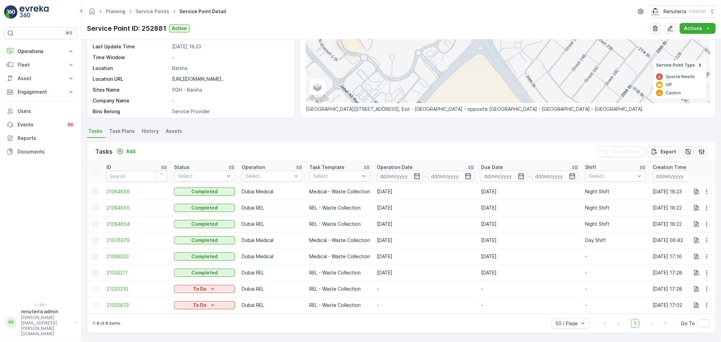
scroll to position [99, 0]
click at [134, 148] on p "Add" at bounding box center [130, 151] width 9 height 7
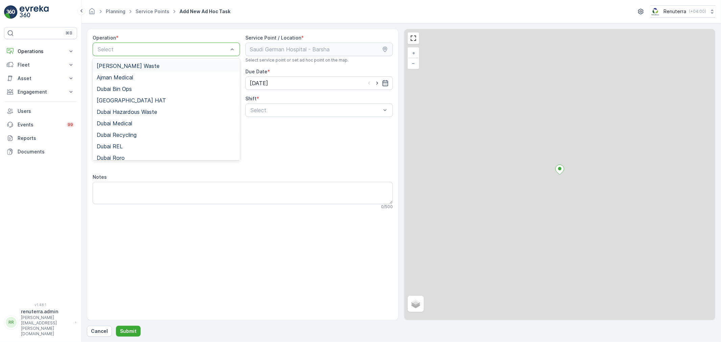
click at [133, 43] on div "Select" at bounding box center [166, 50] width 147 height 14
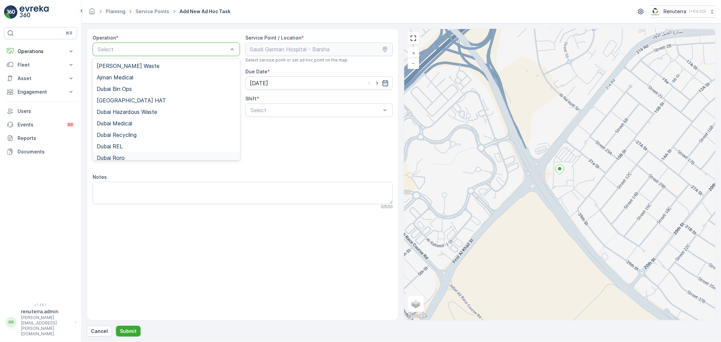
click at [135, 160] on div "Dubai Roro" at bounding box center [166, 158] width 139 height 6
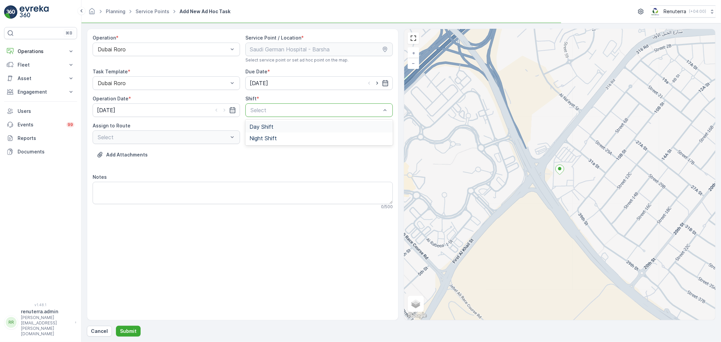
click at [284, 112] on div at bounding box center [316, 110] width 132 height 6
click at [283, 125] on div "Day Shift" at bounding box center [318, 127] width 139 height 6
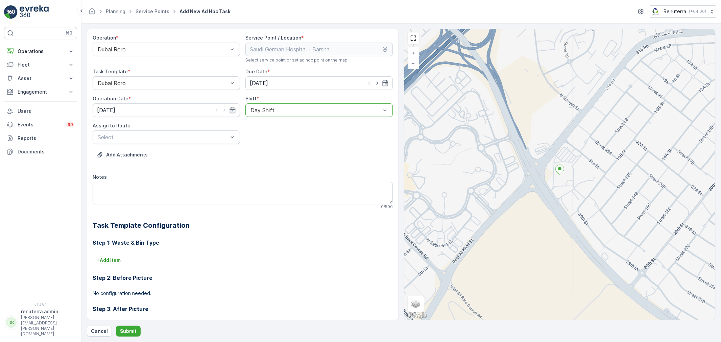
click at [226, 130] on div "Assign to Route Select" at bounding box center [166, 133] width 147 height 22
click at [223, 136] on div at bounding box center [163, 137] width 132 height 6
click at [182, 166] on span "DRORO101 (Dispatched) - DXBCC95212" at bounding box center [148, 165] width 102 height 6
click at [131, 331] on p "Submit" at bounding box center [128, 331] width 17 height 7
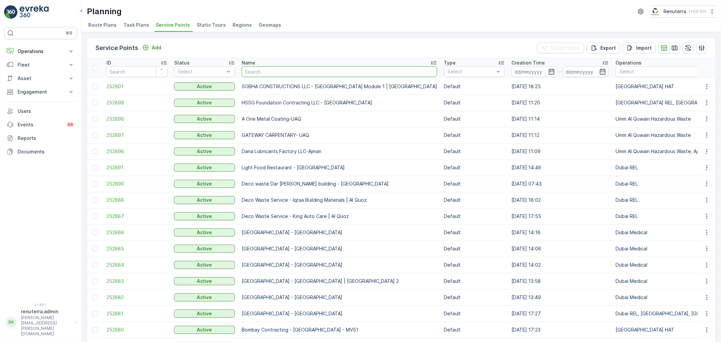
click at [258, 75] on input "text" at bounding box center [339, 71] width 195 height 11
type input "carm"
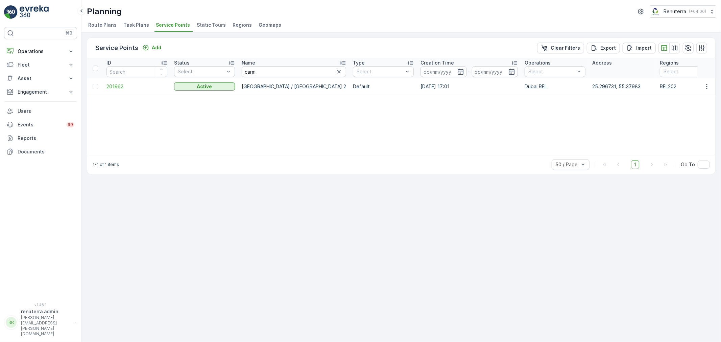
click at [116, 81] on td "201962" at bounding box center [137, 86] width 68 height 16
click at [119, 86] on span "201962" at bounding box center [136, 86] width 61 height 7
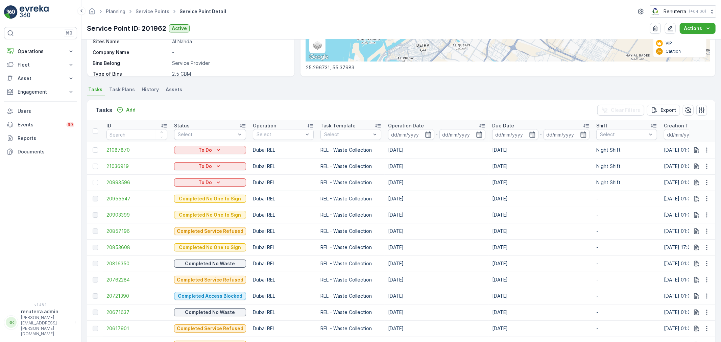
scroll to position [150, 0]
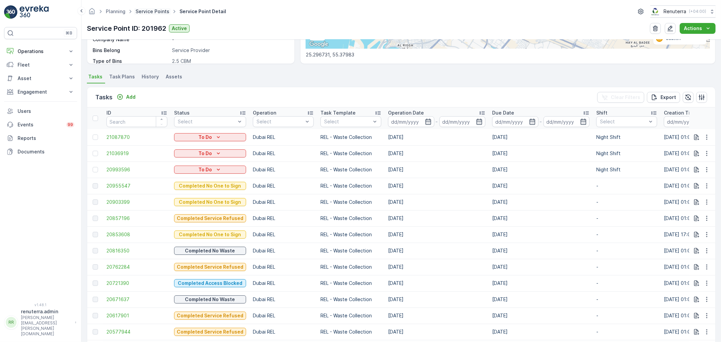
click at [156, 11] on link "Service Points" at bounding box center [153, 11] width 34 height 6
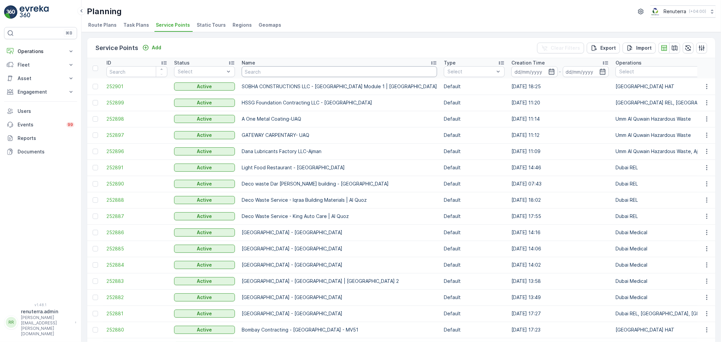
click at [256, 66] on input "text" at bounding box center [339, 71] width 195 height 11
type input "shei"
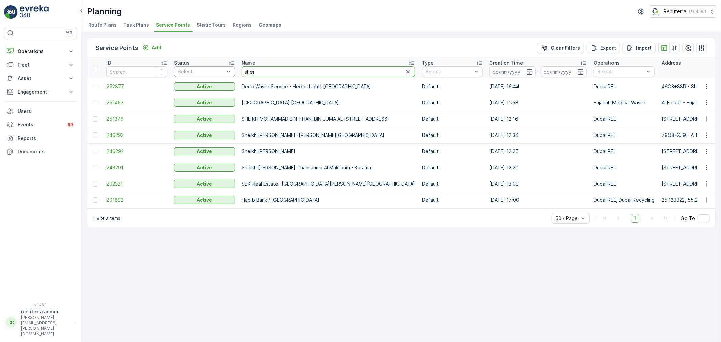
drag, startPoint x: 280, startPoint y: 74, endPoint x: 226, endPoint y: 69, distance: 54.0
type input "mar"
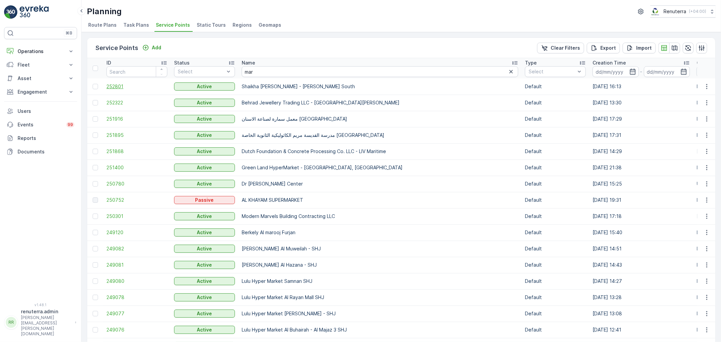
click at [121, 83] on span "252801" at bounding box center [136, 86] width 61 height 7
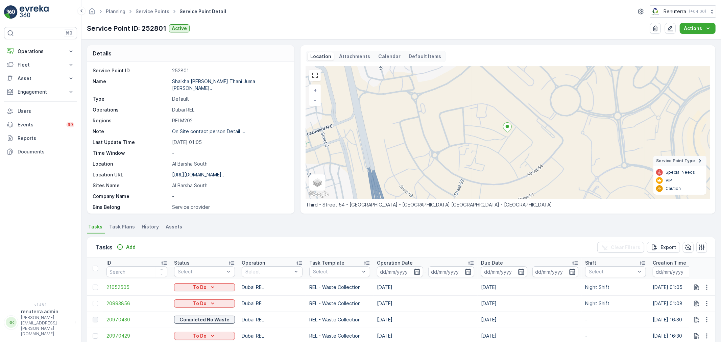
click at [139, 7] on ul "Service Points" at bounding box center [156, 12] width 44 height 10
click at [142, 10] on link "Service Points" at bounding box center [153, 11] width 34 height 6
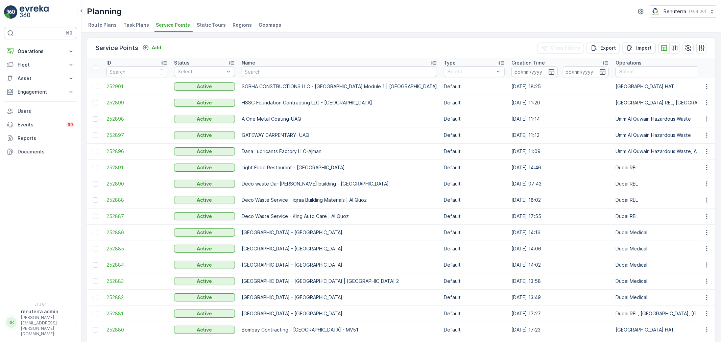
click at [250, 72] on input "text" at bounding box center [339, 71] width 195 height 11
type input "Better"
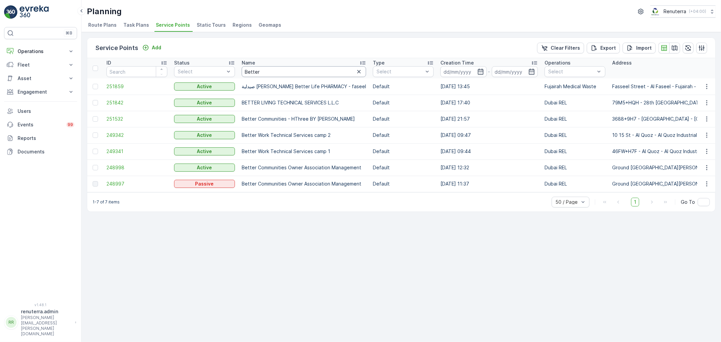
drag, startPoint x: 247, startPoint y: 66, endPoint x: 242, endPoint y: 69, distance: 5.6
click at [242, 69] on th "Name Better" at bounding box center [303, 68] width 131 height 20
click at [247, 72] on input "Better" at bounding box center [304, 71] width 124 height 11
type input "B"
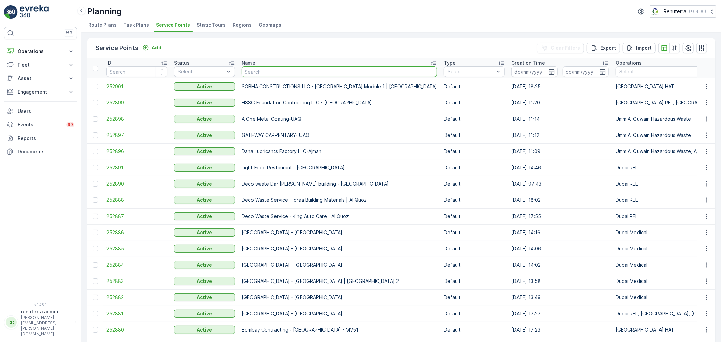
click at [276, 74] on input "text" at bounding box center [339, 71] width 195 height 11
type input "Mouj"
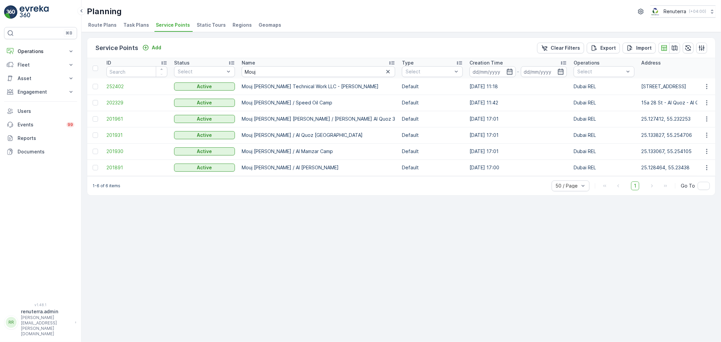
click at [121, 90] on td "252402" at bounding box center [137, 86] width 68 height 16
click at [120, 86] on span "252402" at bounding box center [136, 86] width 61 height 7
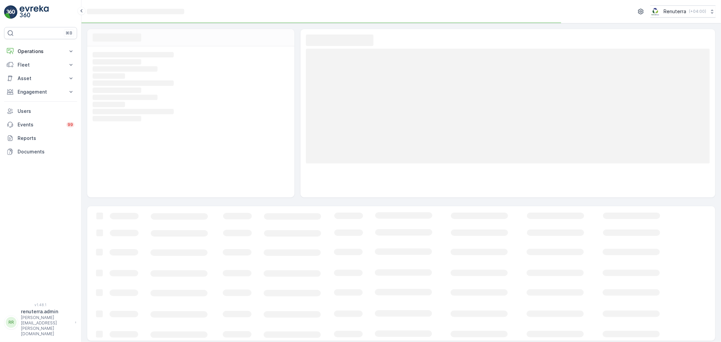
scroll to position [3, 0]
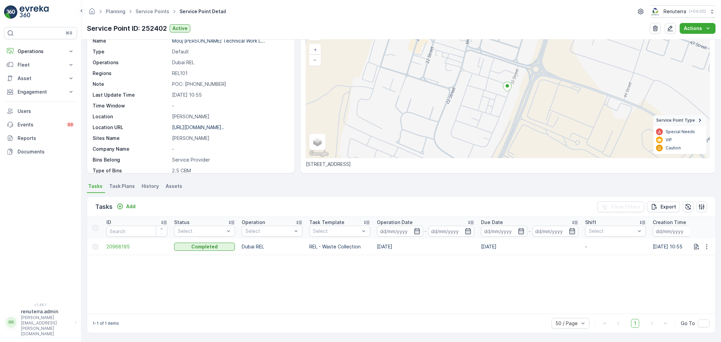
scroll to position [41, 0]
click at [135, 208] on button "Add" at bounding box center [126, 206] width 24 height 8
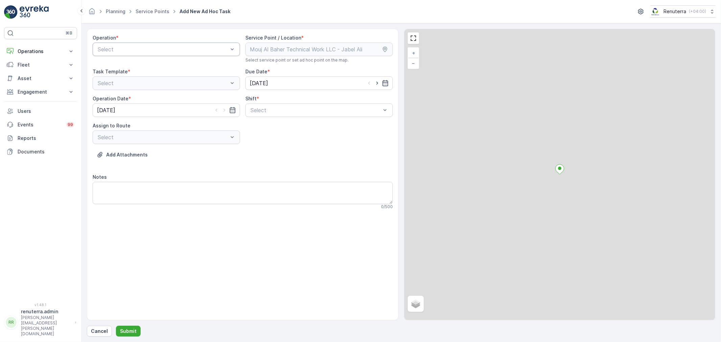
click at [122, 50] on div at bounding box center [163, 49] width 132 height 6
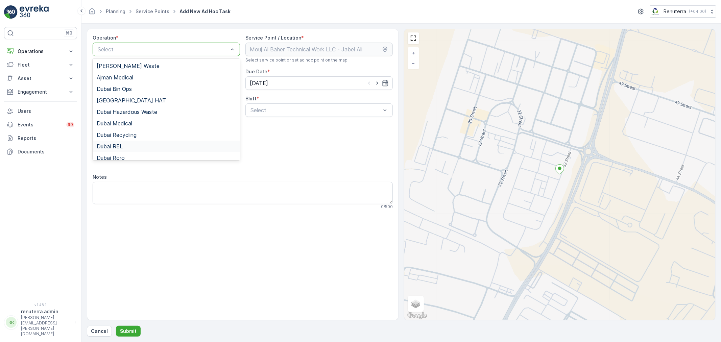
drag, startPoint x: 126, startPoint y: 148, endPoint x: 169, endPoint y: 140, distance: 43.7
click at [126, 148] on div "Dubai REL" at bounding box center [166, 146] width 139 height 6
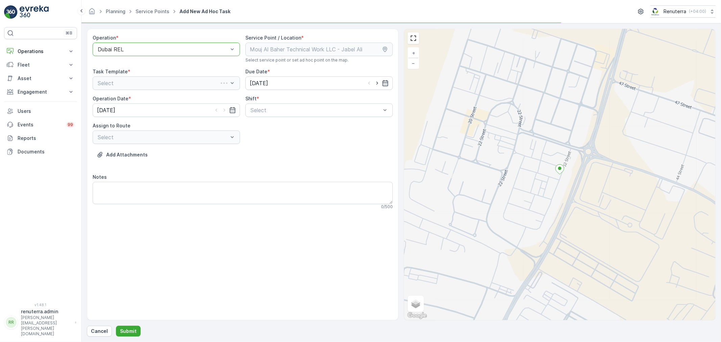
drag, startPoint x: 278, startPoint y: 111, endPoint x: 279, endPoint y: 119, distance: 8.2
click at [278, 110] on div at bounding box center [316, 110] width 132 height 6
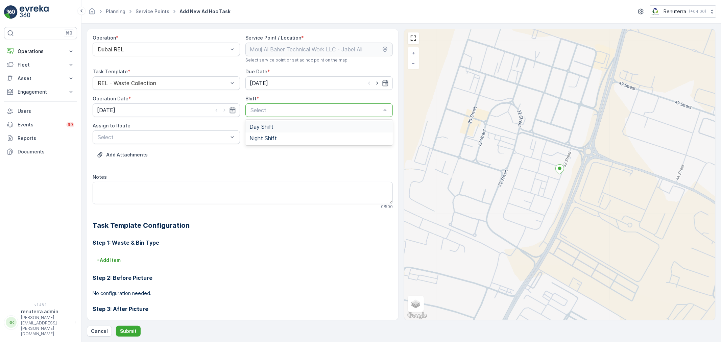
click at [273, 125] on div "Day Shift" at bounding box center [318, 127] width 139 height 6
click at [374, 81] on icon "button" at bounding box center [377, 83] width 7 height 7
type input "20.08.2025"
click at [222, 109] on icon "button" at bounding box center [224, 110] width 7 height 7
type input "20.08.2025"
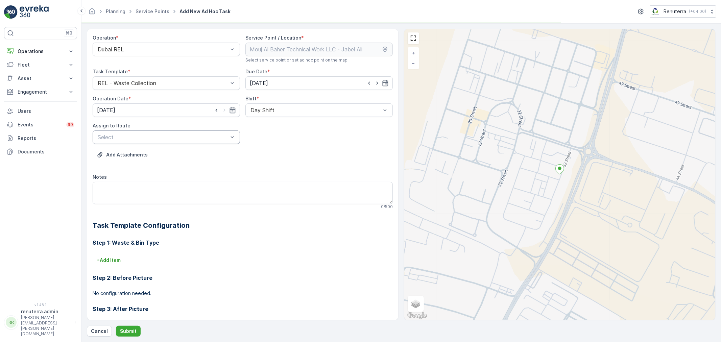
click at [218, 136] on div at bounding box center [163, 137] width 132 height 6
type input "101"
click at [191, 156] on div "DREL101 (Route Plan) - DXBAA47897" at bounding box center [166, 153] width 147 height 11
click at [124, 338] on form "Operation * Dubai REL Service Point / Location * Select service point or set ad…" at bounding box center [400, 182] width 639 height 319
click at [124, 333] on p "Submit" at bounding box center [128, 331] width 17 height 7
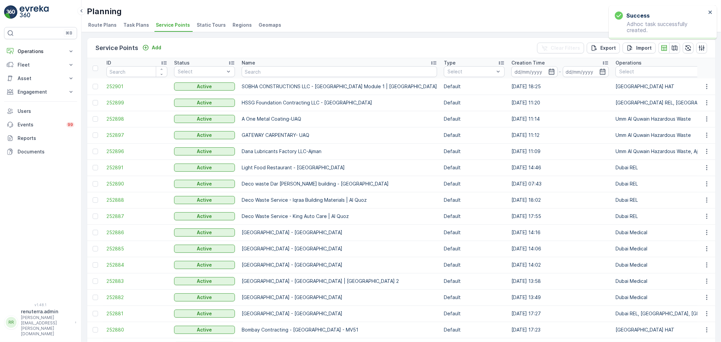
click at [301, 76] on input "text" at bounding box center [339, 71] width 195 height 11
type input "m"
type input "M"
type input "Mouj"
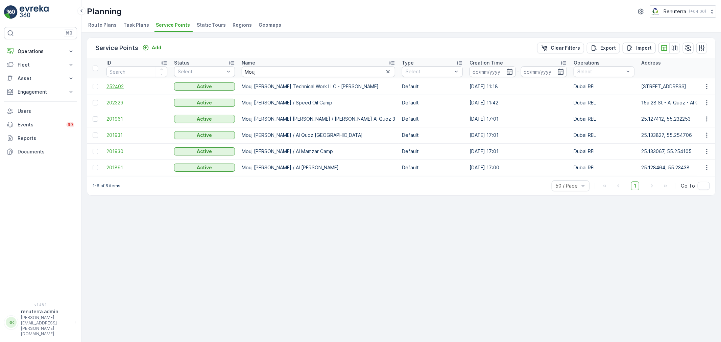
click at [115, 86] on span "252402" at bounding box center [136, 86] width 61 height 7
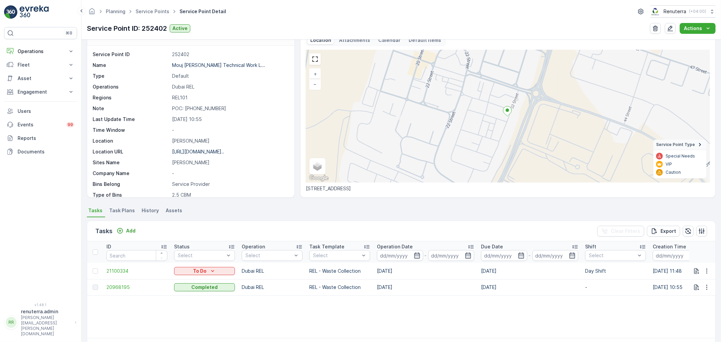
scroll to position [38, 0]
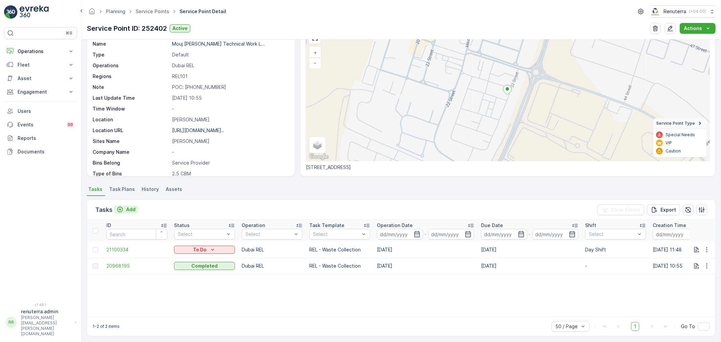
click at [126, 209] on p "Add" at bounding box center [130, 209] width 9 height 7
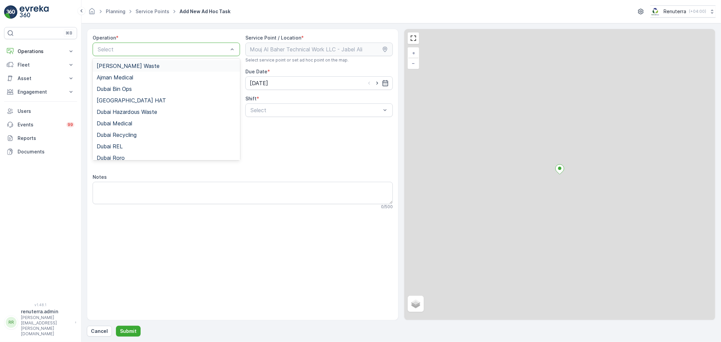
click at [130, 49] on div at bounding box center [163, 49] width 132 height 6
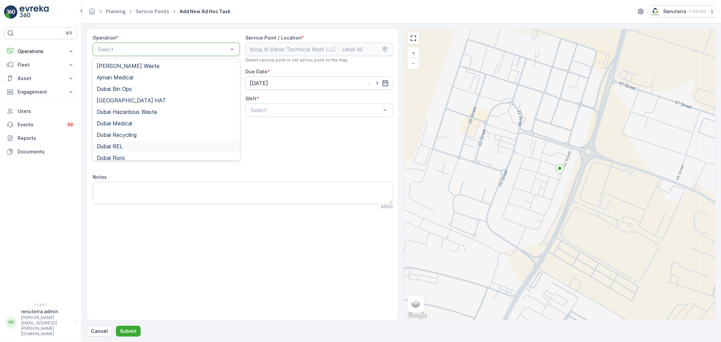
click at [127, 145] on div "Dubai REL" at bounding box center [166, 146] width 139 height 6
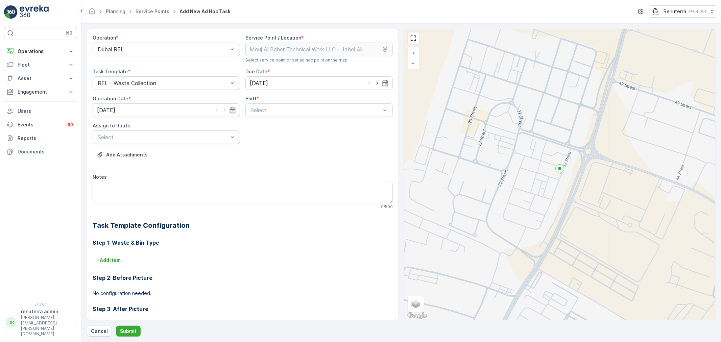
drag, startPoint x: 329, startPoint y: 83, endPoint x: 321, endPoint y: 90, distance: 10.0
click at [328, 83] on input "[DATE]" at bounding box center [318, 83] width 147 height 14
click at [328, 167] on div "23" at bounding box center [328, 167] width 11 height 11
type input "23.08.2025"
click at [154, 116] on input "[DATE]" at bounding box center [166, 110] width 147 height 14
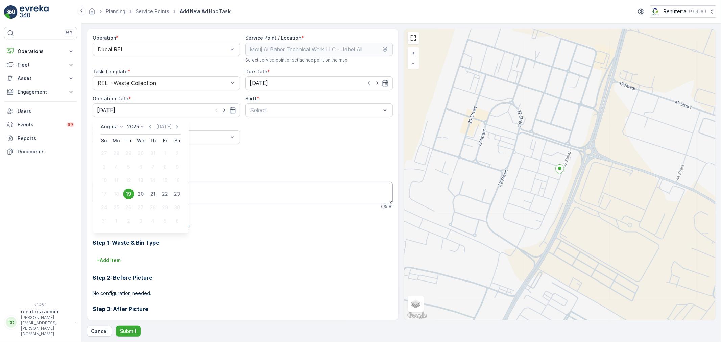
drag, startPoint x: 176, startPoint y: 194, endPoint x: 179, endPoint y: 191, distance: 4.1
click at [176, 194] on div "23" at bounding box center [177, 194] width 11 height 11
type input "23.08.2025"
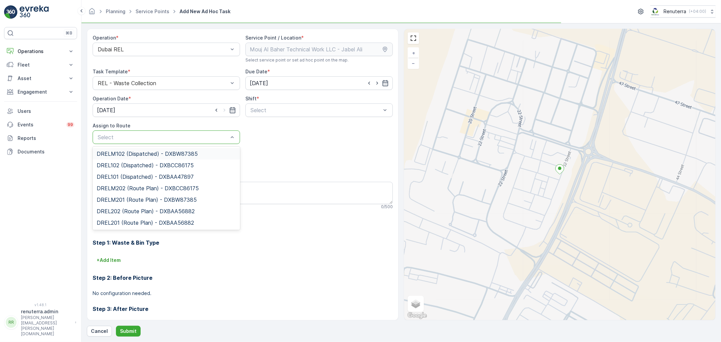
click at [185, 134] on div at bounding box center [163, 137] width 132 height 6
click at [268, 115] on div "Select" at bounding box center [318, 110] width 147 height 14
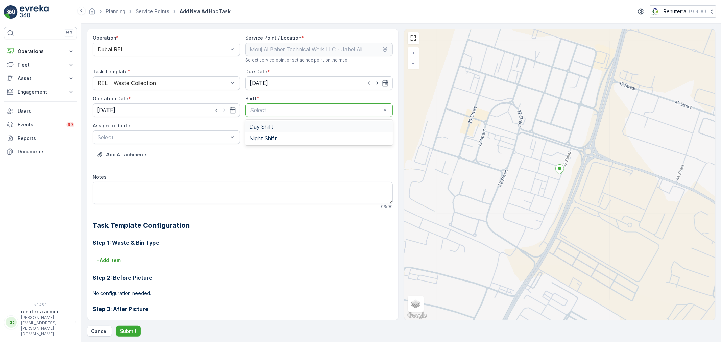
click at [266, 124] on span "Day Shift" at bounding box center [261, 127] width 24 height 6
click at [207, 137] on div at bounding box center [163, 137] width 132 height 6
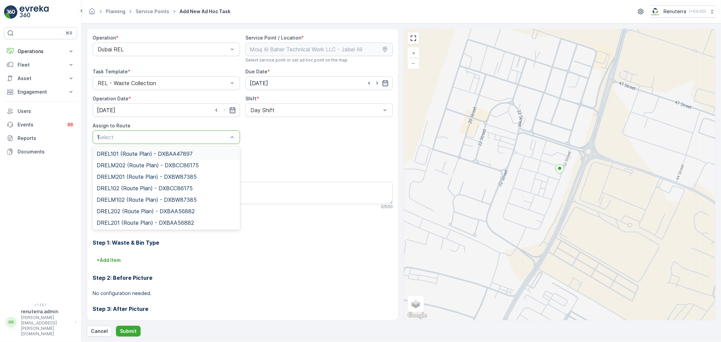
type input "101"
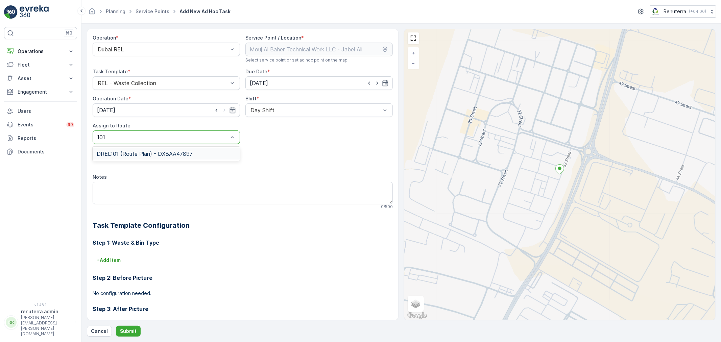
click at [194, 153] on div "DREL101 (Route Plan) - DXBAA47897" at bounding box center [166, 154] width 139 height 6
click at [126, 329] on p "Submit" at bounding box center [128, 331] width 17 height 7
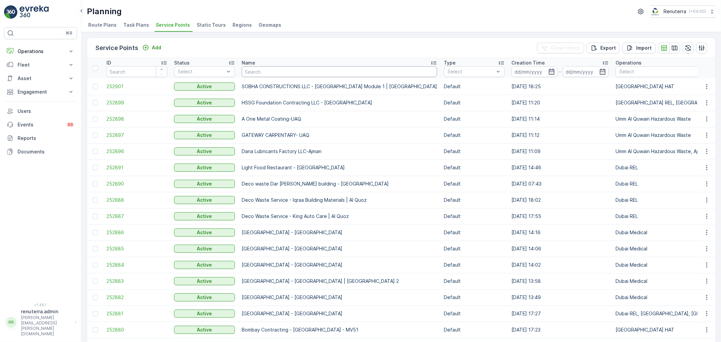
click at [262, 73] on input "text" at bounding box center [339, 71] width 195 height 11
type input "baveed"
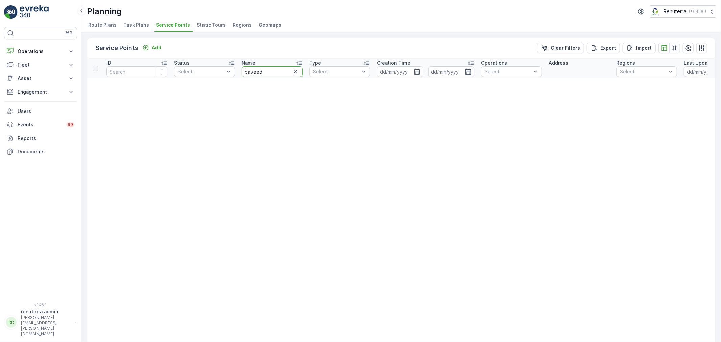
drag, startPoint x: 275, startPoint y: 73, endPoint x: 246, endPoint y: 70, distance: 29.5
click at [252, 71] on input "baveed" at bounding box center [272, 71] width 61 height 11
type input "b"
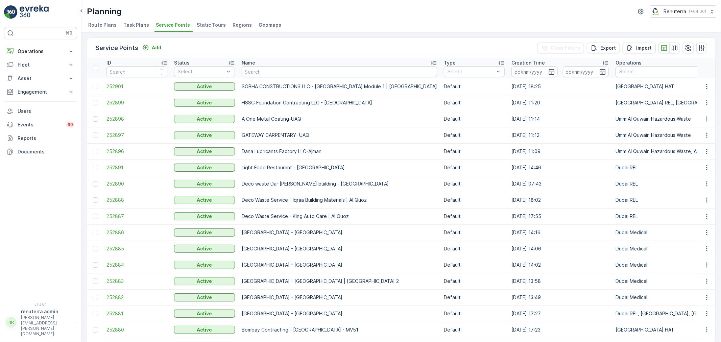
click at [282, 71] on input "text" at bounding box center [339, 71] width 195 height 11
type input "right"
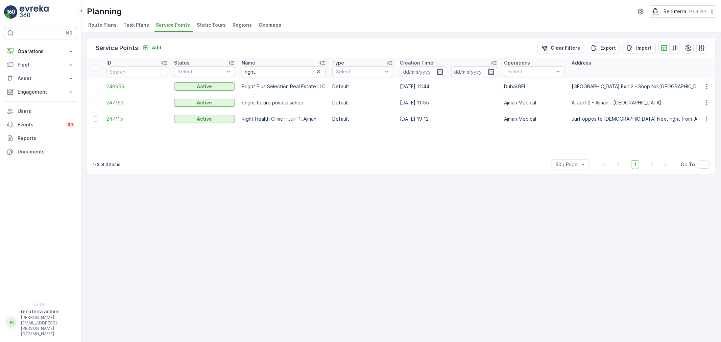
click at [119, 119] on span "247115" at bounding box center [136, 119] width 61 height 7
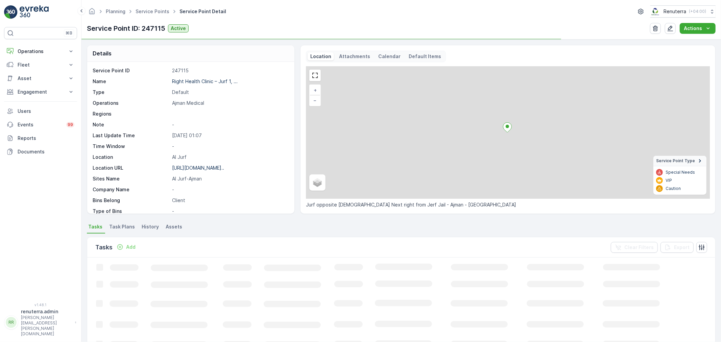
scroll to position [75, 0]
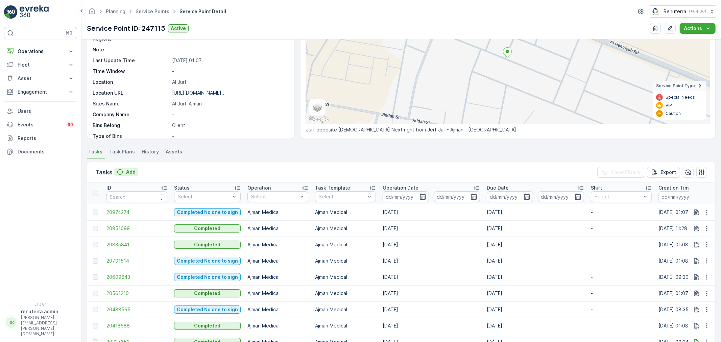
click at [131, 173] on p "Add" at bounding box center [130, 172] width 9 height 7
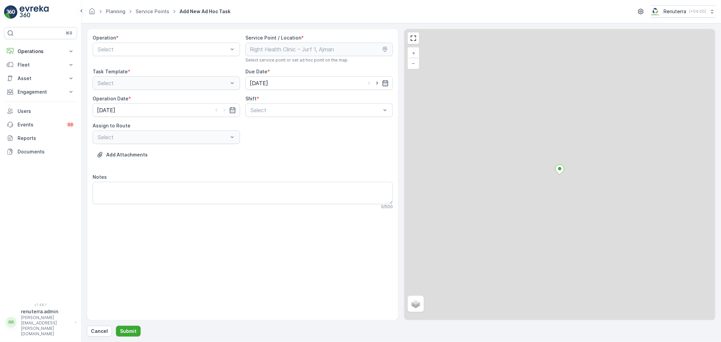
click at [139, 56] on div "Operation * Select" at bounding box center [166, 48] width 147 height 28
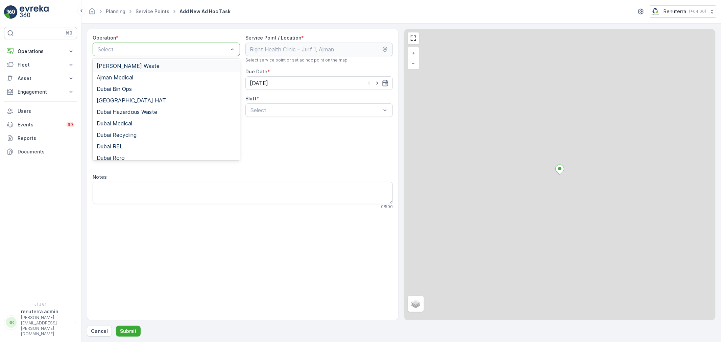
click at [136, 48] on div at bounding box center [163, 49] width 132 height 6
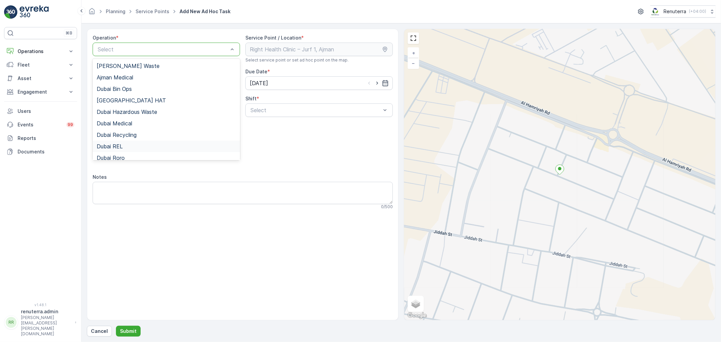
click at [124, 142] on div "Dubai REL" at bounding box center [166, 146] width 147 height 11
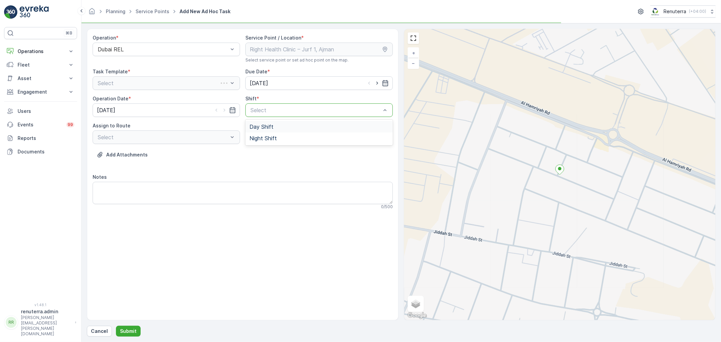
click at [262, 110] on div at bounding box center [316, 110] width 132 height 6
click at [266, 127] on span "Day Shift" at bounding box center [261, 127] width 24 height 6
click at [159, 151] on div "Add Attachments" at bounding box center [243, 158] width 300 height 19
click at [156, 142] on div "Select" at bounding box center [166, 137] width 147 height 14
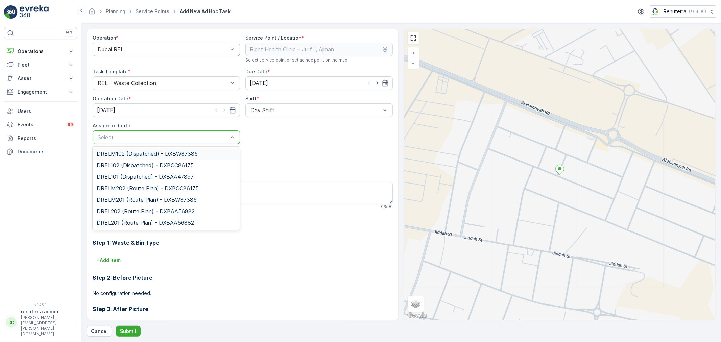
click at [146, 55] on div "Dubai REL" at bounding box center [166, 50] width 147 height 14
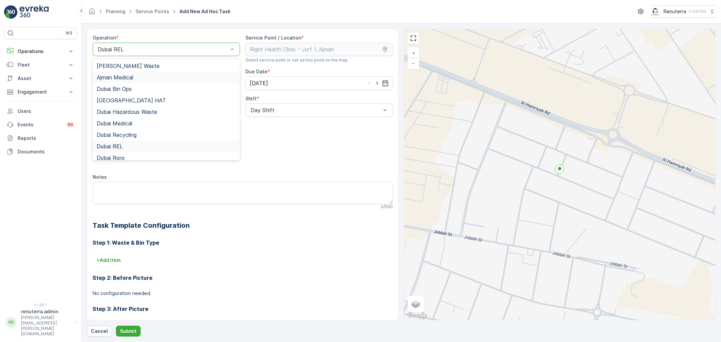
drag, startPoint x: 135, startPoint y: 74, endPoint x: 222, endPoint y: 119, distance: 97.8
click at [135, 74] on div "Ajman Medical" at bounding box center [166, 77] width 147 height 11
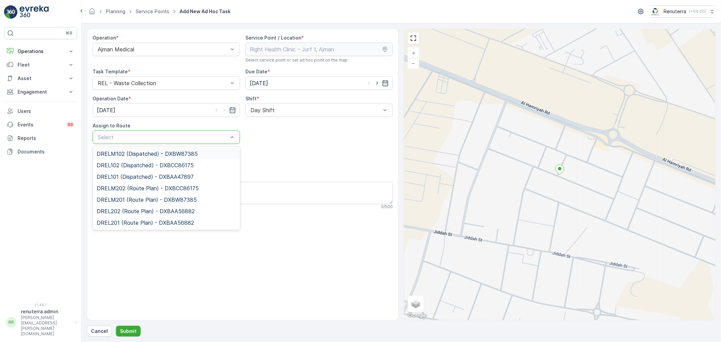
click at [181, 139] on div at bounding box center [163, 137] width 132 height 6
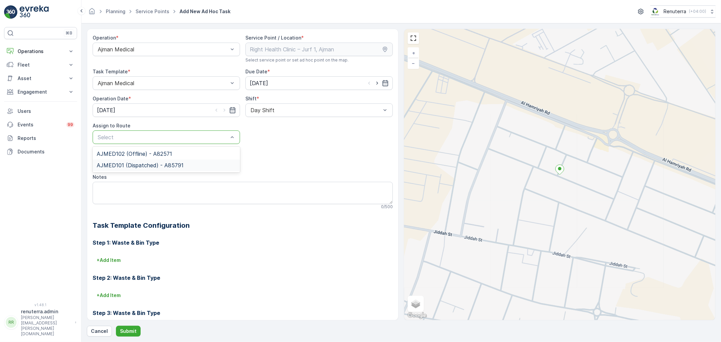
click at [160, 167] on span "AJMED101 (Dispatched) - A85791" at bounding box center [140, 165] width 87 height 6
click at [134, 325] on div "Operation * Ajman Medical Service Point / Location * Select service point or se…" at bounding box center [401, 183] width 629 height 308
click at [137, 329] on button "Submit" at bounding box center [128, 331] width 25 height 11
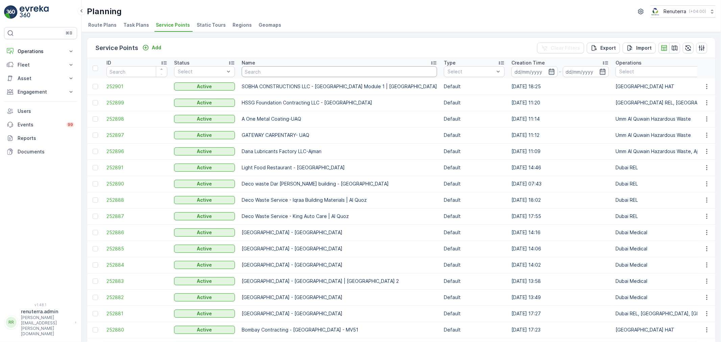
click at [256, 66] on input "text" at bounding box center [339, 71] width 195 height 11
type input "NO"
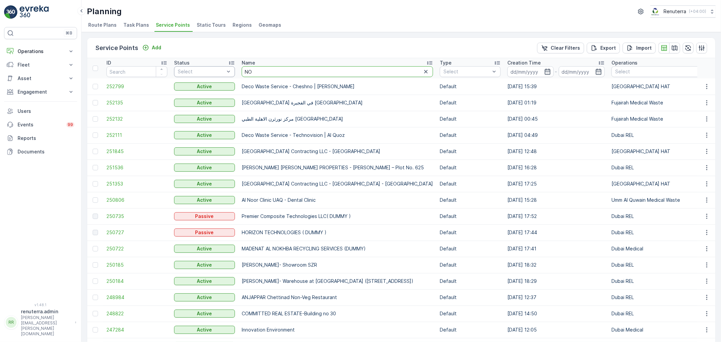
drag, startPoint x: 251, startPoint y: 72, endPoint x: 224, endPoint y: 75, distance: 27.1
type input "Zeller"
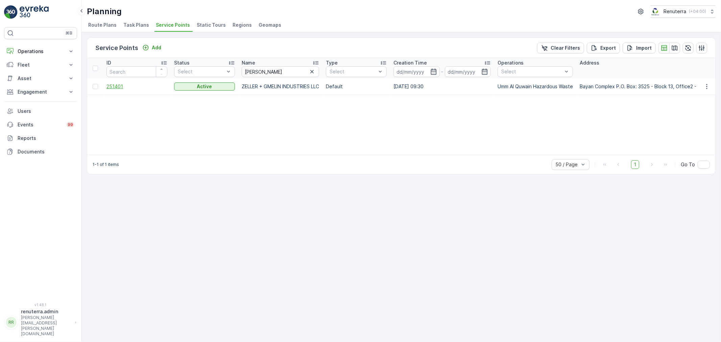
click at [114, 87] on span "251401" at bounding box center [136, 86] width 61 height 7
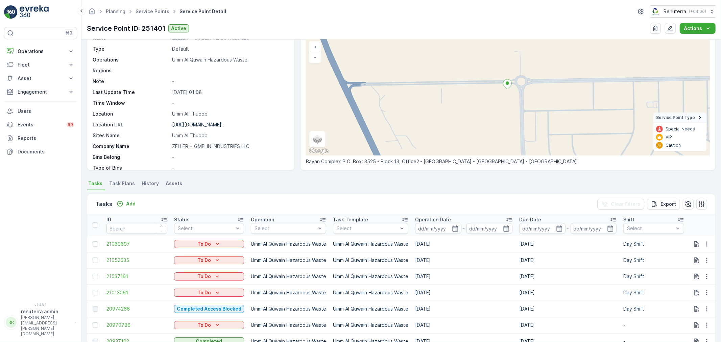
scroll to position [75, 0]
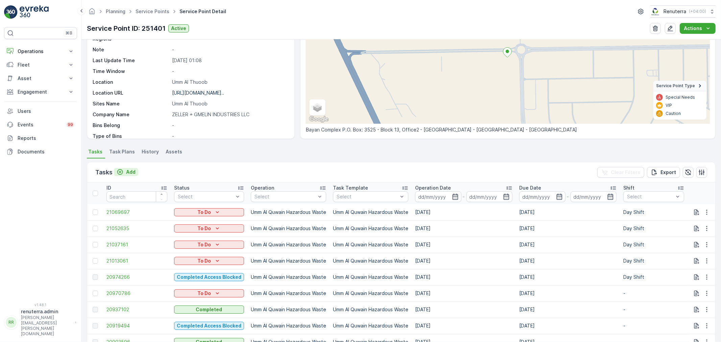
click at [128, 170] on p "Add" at bounding box center [130, 172] width 9 height 7
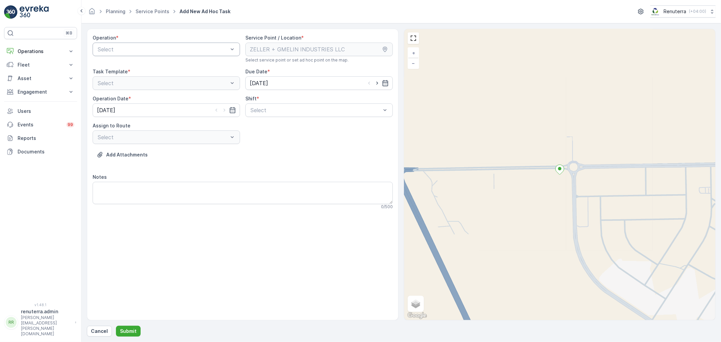
click at [123, 52] on div "Operation * Select" at bounding box center [166, 48] width 147 height 28
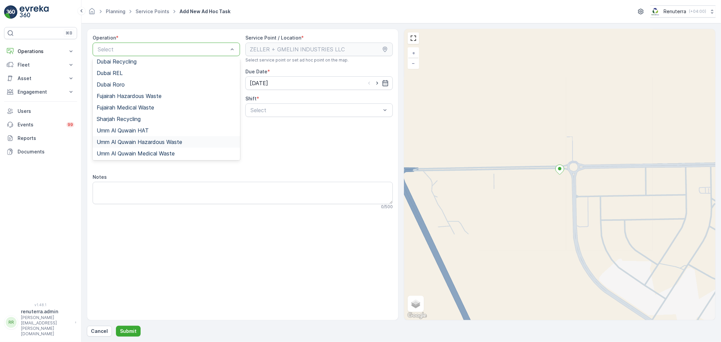
click at [131, 141] on span "Umm Al Quwain Hazardous Waste" at bounding box center [140, 142] width 86 height 6
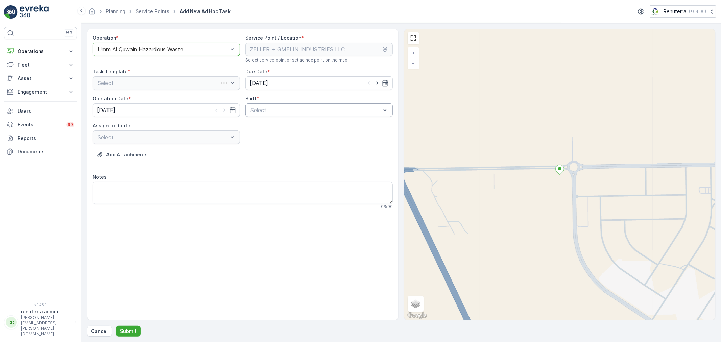
click at [256, 110] on div at bounding box center [316, 110] width 132 height 6
click at [256, 121] on div "Day Shift" at bounding box center [318, 126] width 147 height 11
click at [201, 154] on div "Add Attachments" at bounding box center [243, 158] width 300 height 19
click at [192, 143] on div "Select" at bounding box center [166, 137] width 147 height 14
click at [187, 153] on div "UHAZ101 (Ended) - A92059 UAQ" at bounding box center [166, 154] width 139 height 6
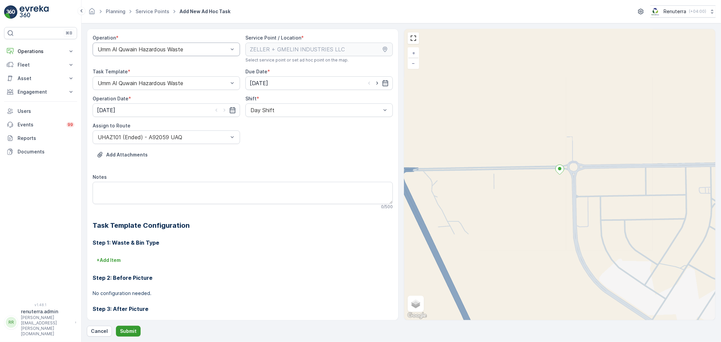
click at [134, 330] on p "Submit" at bounding box center [128, 331] width 17 height 7
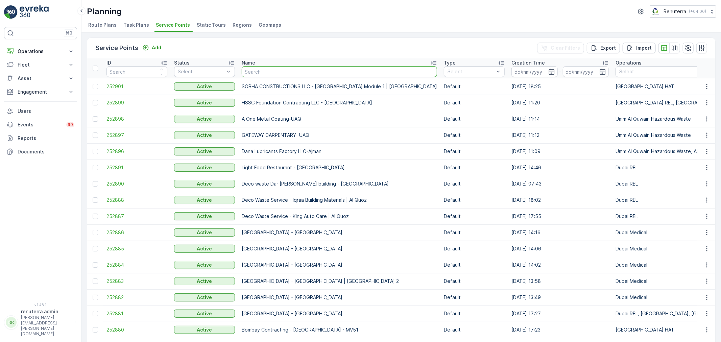
click at [258, 72] on input "text" at bounding box center [339, 71] width 195 height 11
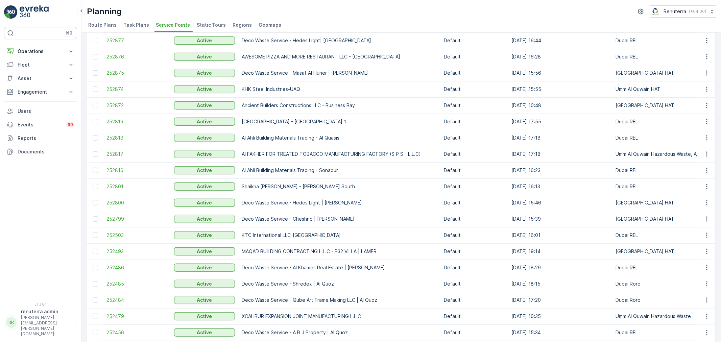
scroll to position [263, 0]
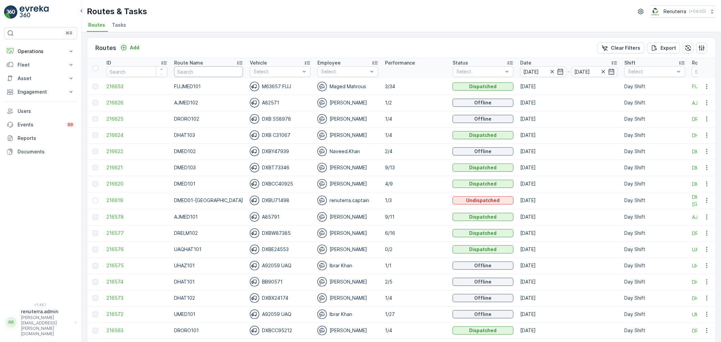
click at [196, 64] on p "Route Name" at bounding box center [188, 62] width 29 height 7
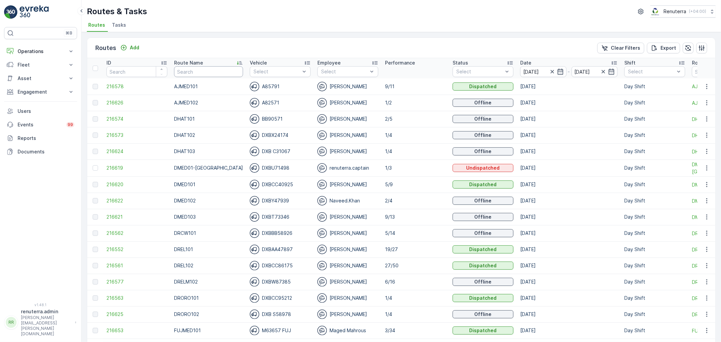
click at [208, 72] on input "text" at bounding box center [208, 71] width 69 height 11
type input "DROR"
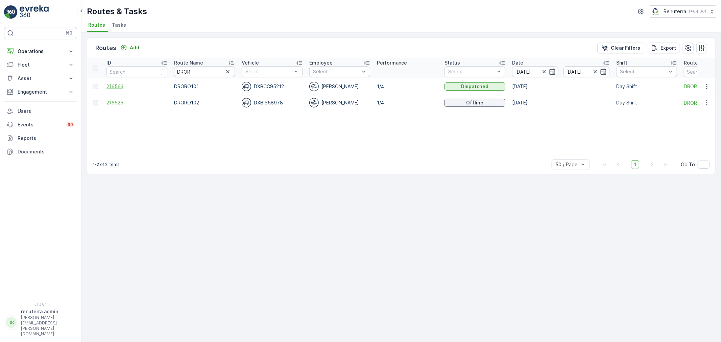
click at [114, 84] on span "216563" at bounding box center [136, 86] width 61 height 7
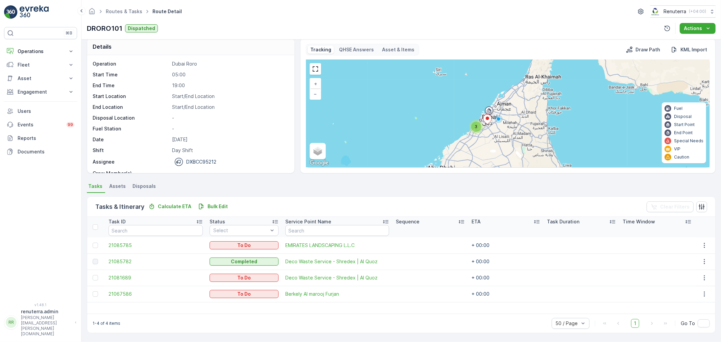
scroll to position [6, 0]
click at [97, 246] on div at bounding box center [95, 245] width 5 height 5
click at [93, 243] on input "checkbox" at bounding box center [93, 243] width 0 height 0
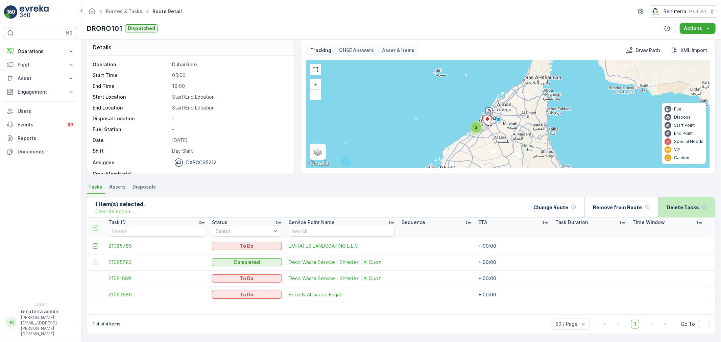
click at [673, 204] on p "Delete Tasks" at bounding box center [683, 207] width 32 height 7
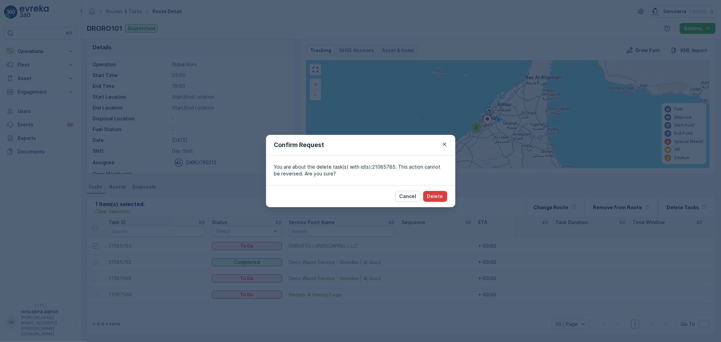
click at [435, 201] on button "Delete" at bounding box center [435, 196] width 24 height 11
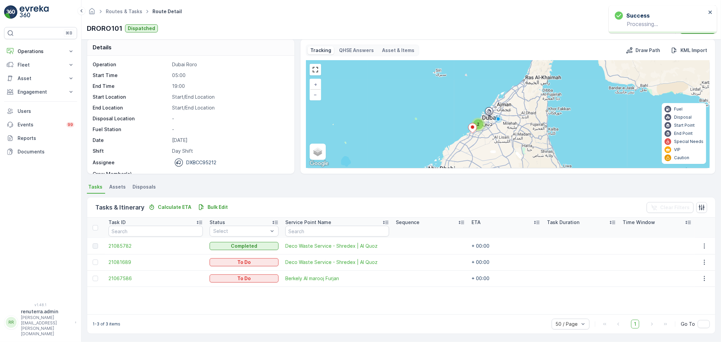
click at [113, 6] on div "Routes & Tasks Route Detail Renuterra ( +04:00 )" at bounding box center [401, 11] width 629 height 12
click at [113, 7] on ul "Routes & Tasks" at bounding box center [127, 12] width 47 height 10
click at [114, 8] on span "Routes & Tasks" at bounding box center [123, 11] width 39 height 7
click at [114, 8] on link "Routes & Tasks" at bounding box center [124, 11] width 37 height 6
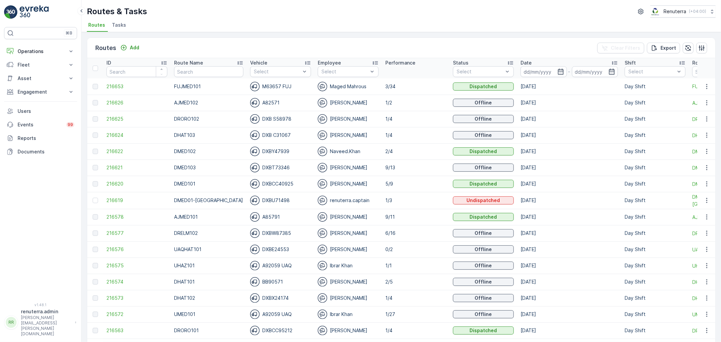
click at [187, 79] on td "FUJMED101" at bounding box center [209, 86] width 76 height 16
click at [187, 73] on input "text" at bounding box center [208, 71] width 69 height 11
type input "102"
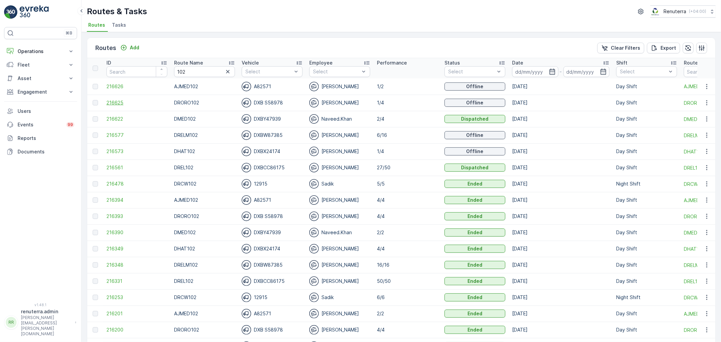
click at [120, 99] on span "216625" at bounding box center [136, 102] width 61 height 7
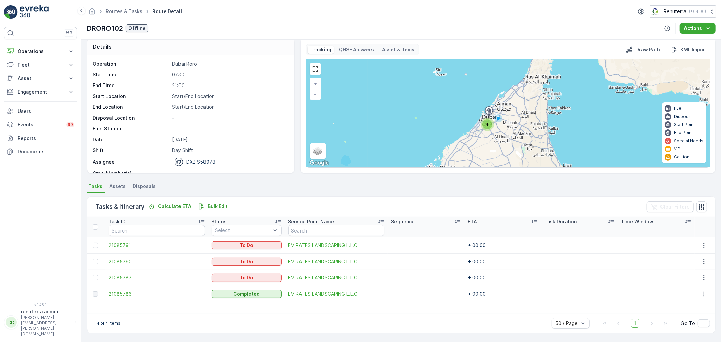
scroll to position [6, 0]
click at [489, 121] on div "4" at bounding box center [487, 125] width 10 height 10
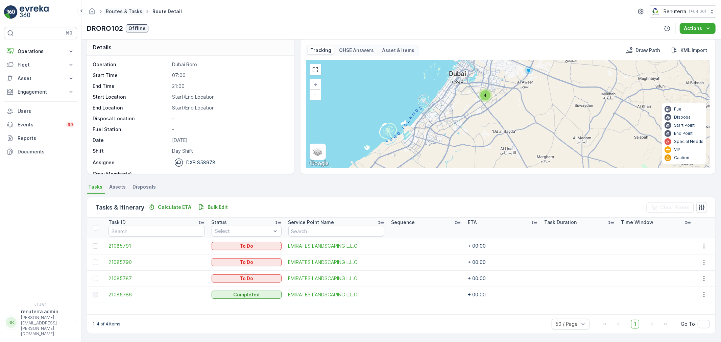
click at [126, 13] on link "Routes & Tasks" at bounding box center [124, 11] width 37 height 6
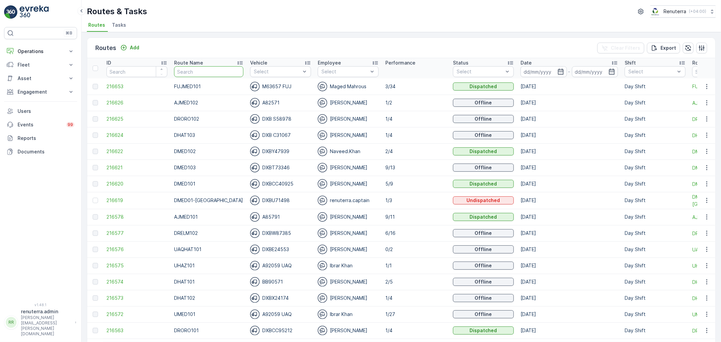
click at [200, 69] on input "text" at bounding box center [208, 71] width 69 height 11
type input "DREL"
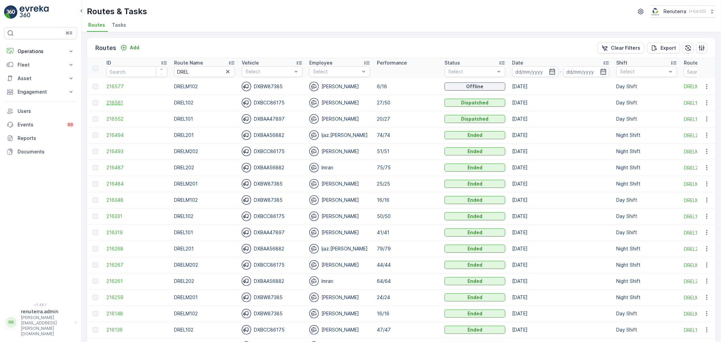
click at [116, 103] on span "216561" at bounding box center [136, 102] width 61 height 7
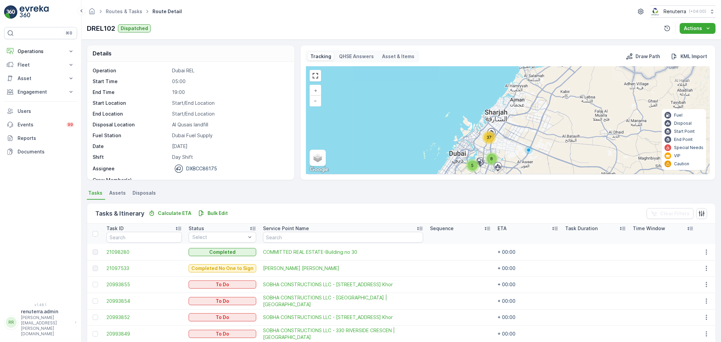
click at [489, 134] on div "37" at bounding box center [489, 137] width 10 height 10
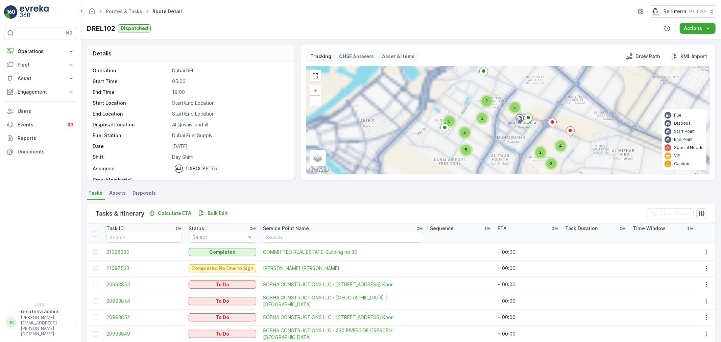
click at [487, 105] on div "3" at bounding box center [487, 101] width 10 height 10
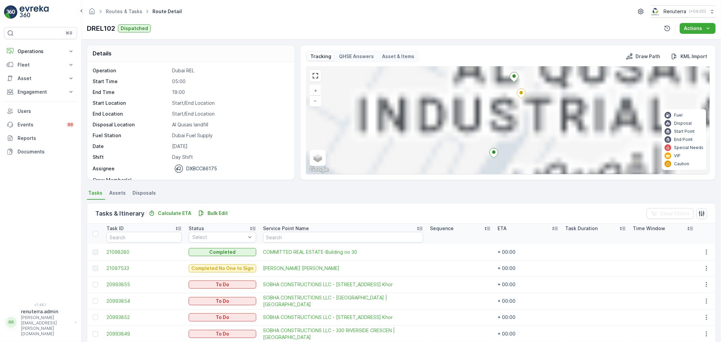
click at [482, 99] on div "4 2 2 2 + − Satellite Roadmap Terrain Hybrid Leaflet Keyboard shortcuts Map Dat…" at bounding box center [507, 120] width 403 height 107
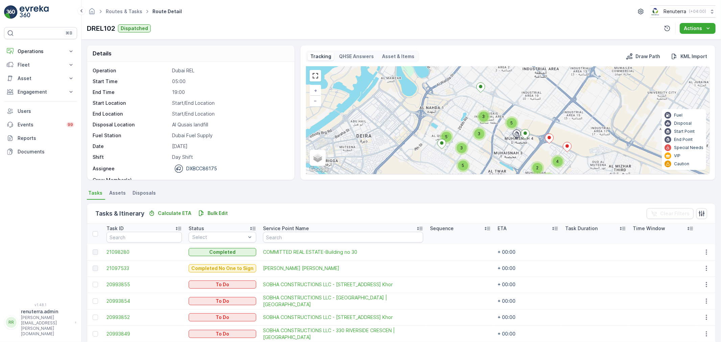
drag, startPoint x: 522, startPoint y: 148, endPoint x: 484, endPoint y: 76, distance: 80.7
click at [485, 78] on div "5 2 3 2 2 4 5 5 5 3 3 3 + − Satellite Roadmap Terrain Hybrid Leaflet Keyboard s…" at bounding box center [507, 120] width 403 height 107
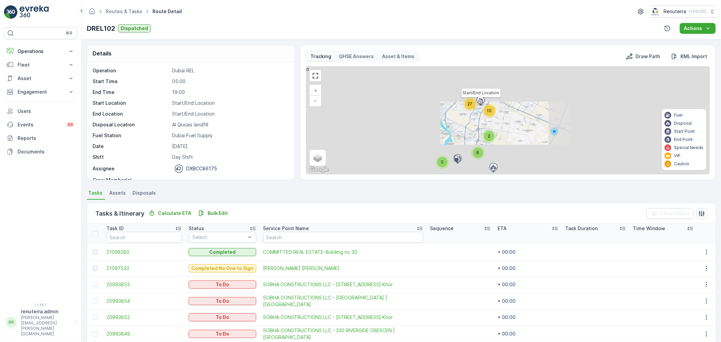
drag, startPoint x: 489, startPoint y: 153, endPoint x: 501, endPoint y: 118, distance: 37.4
click at [501, 118] on div "5 2 6 10 27 Start/End Location + − Satellite Roadmap Terrain Hybrid Leaflet Key…" at bounding box center [507, 120] width 403 height 107
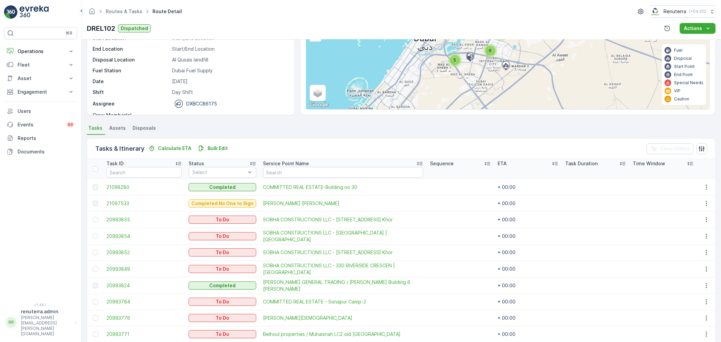
scroll to position [75, 0]
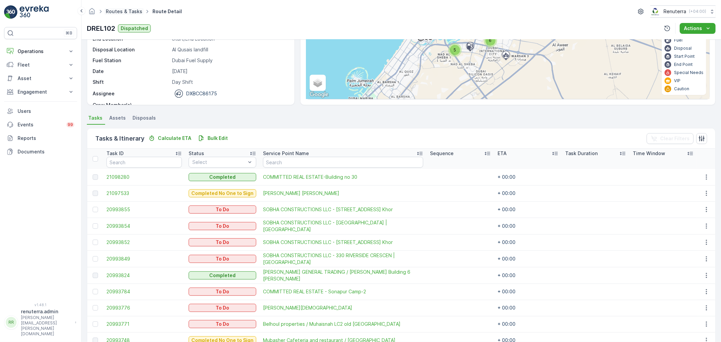
click at [114, 12] on link "Routes & Tasks" at bounding box center [124, 11] width 37 height 6
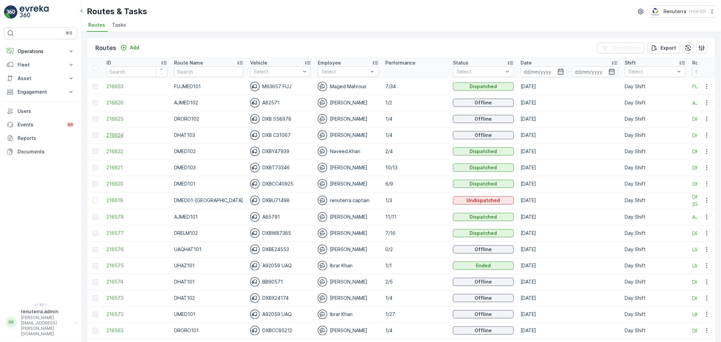
click at [122, 134] on span "216624" at bounding box center [136, 135] width 61 height 7
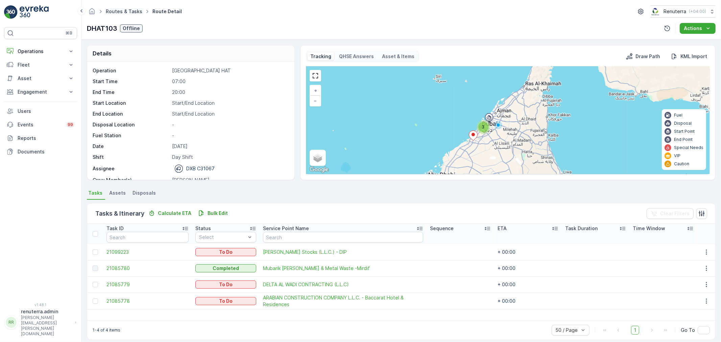
click at [119, 10] on link "Routes & Tasks" at bounding box center [124, 11] width 37 height 6
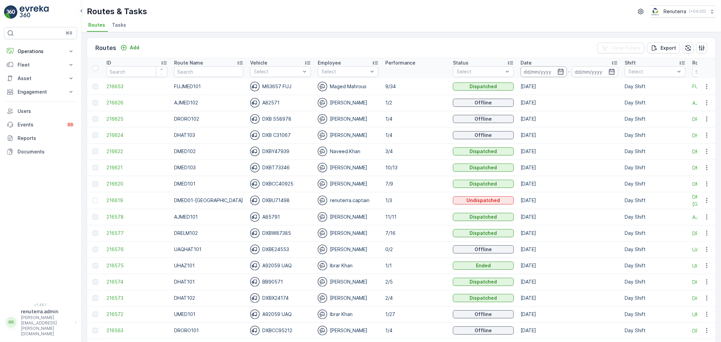
click at [520, 72] on input at bounding box center [543, 71] width 46 height 11
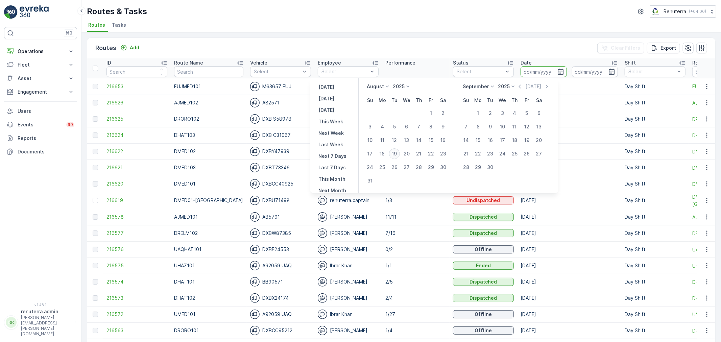
click at [398, 150] on div "19" at bounding box center [394, 153] width 11 height 11
type input "[DATE]"
click at [398, 150] on div "19" at bounding box center [394, 153] width 11 height 11
type input "[DATE]"
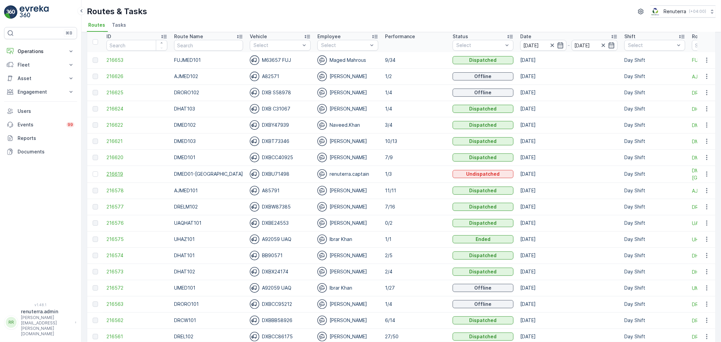
scroll to position [38, 0]
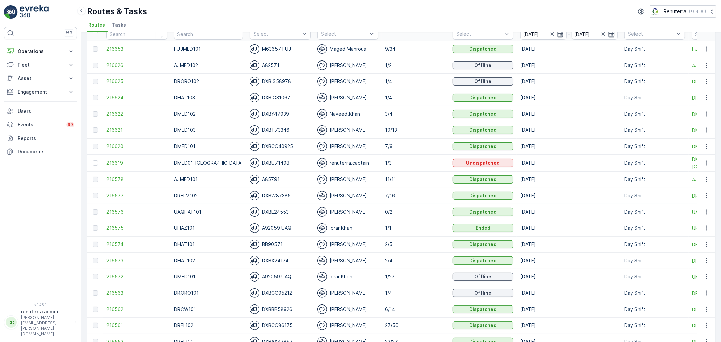
click at [117, 132] on span "216621" at bounding box center [136, 130] width 61 height 7
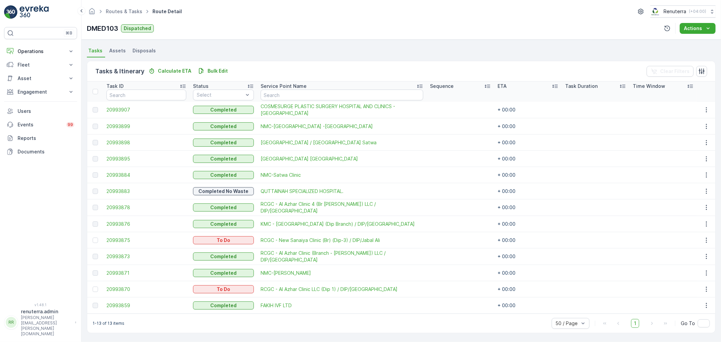
scroll to position [141, 0]
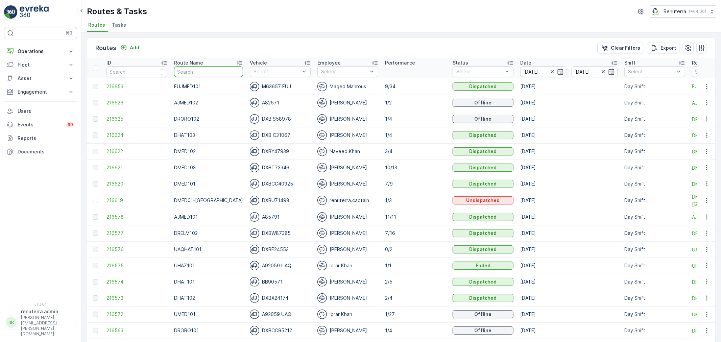
click at [190, 75] on input "text" at bounding box center [208, 71] width 69 height 11
type input "DHAT"
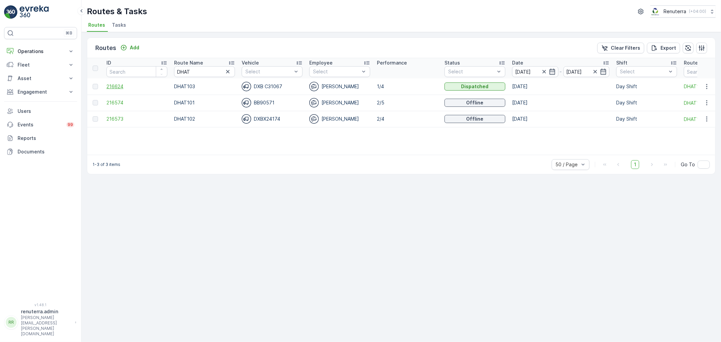
click at [124, 84] on span "216624" at bounding box center [136, 86] width 61 height 7
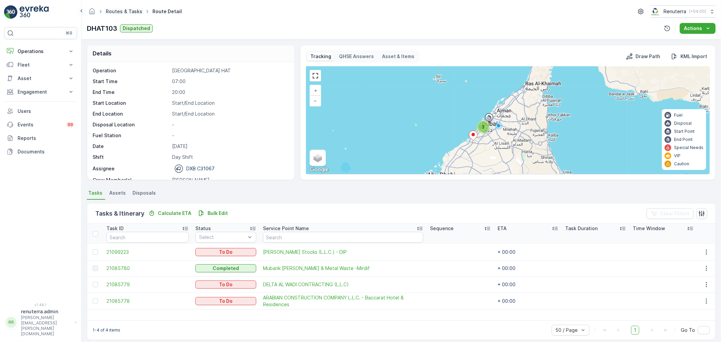
click at [126, 9] on link "Routes & Tasks" at bounding box center [124, 11] width 37 height 6
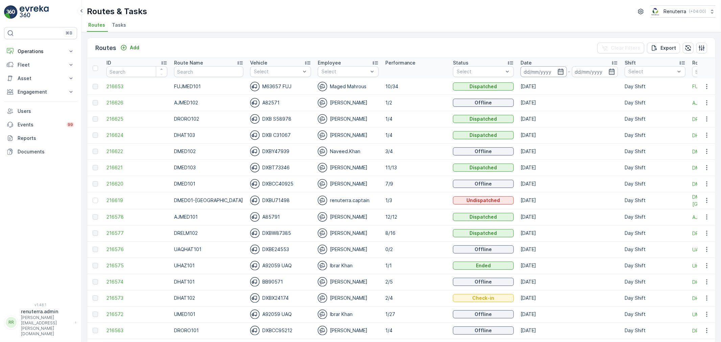
click at [536, 74] on input at bounding box center [543, 71] width 46 height 11
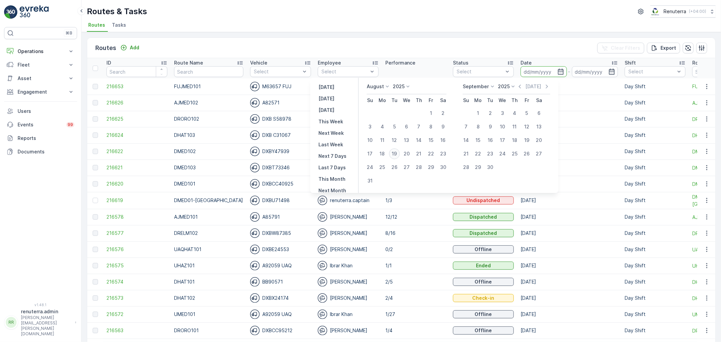
click at [391, 152] on tr "17 18 19 20 21 22 23" at bounding box center [406, 154] width 85 height 14
click at [395, 152] on div "19" at bounding box center [394, 153] width 11 height 11
type input "[DATE]"
click at [395, 152] on div "19" at bounding box center [394, 153] width 11 height 11
type input "[DATE]"
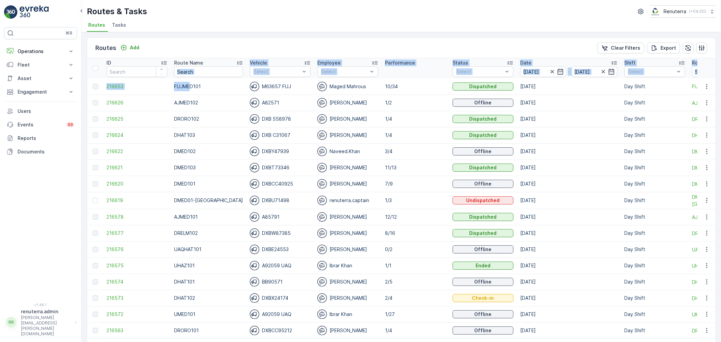
click at [188, 74] on table "ID Route Name Vehicle Select Employee Select Performance Status Select Date [DA…" at bounding box center [464, 223] width 755 height 330
click at [517, 80] on td "[DATE]" at bounding box center [569, 86] width 104 height 16
click at [538, 73] on input "[DATE]" at bounding box center [543, 71] width 46 height 11
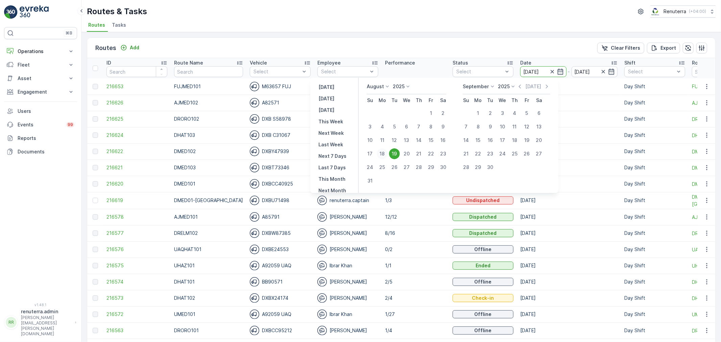
click at [387, 153] on div "18" at bounding box center [382, 153] width 11 height 11
type input "[DATE]"
click at [387, 153] on div "18" at bounding box center [382, 153] width 11 height 11
type input "[DATE]"
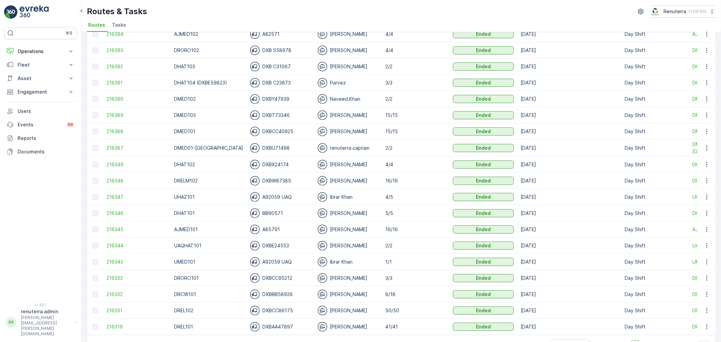
scroll to position [263, 0]
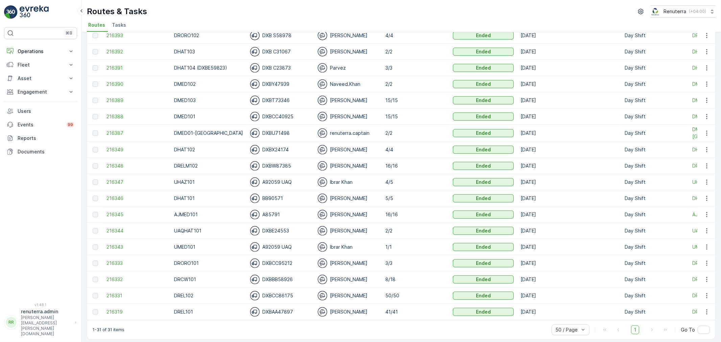
click at [119, 283] on td "216332" at bounding box center [137, 279] width 68 height 16
click at [117, 279] on span "216332" at bounding box center [136, 279] width 61 height 7
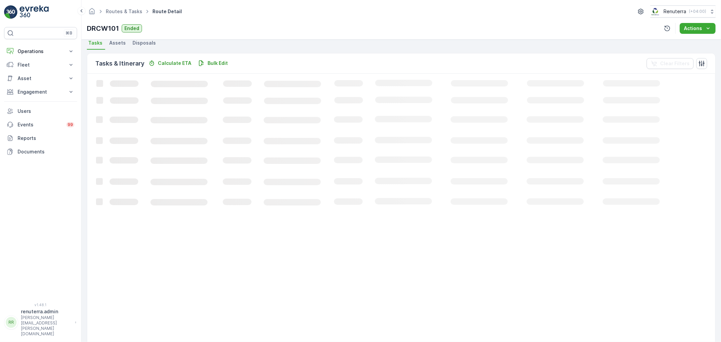
scroll to position [150, 0]
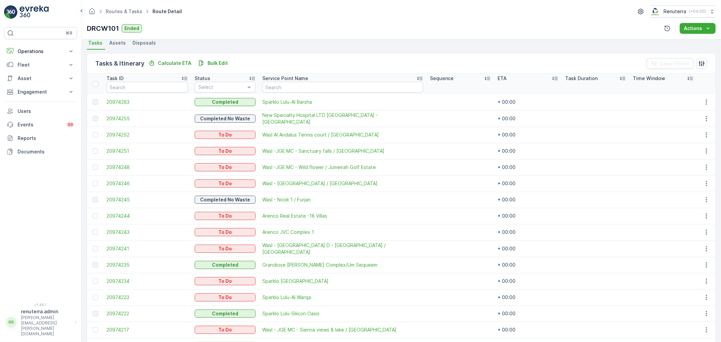
drag, startPoint x: 93, startPoint y: 81, endPoint x: 100, endPoint y: 83, distance: 7.3
click at [93, 81] on div at bounding box center [95, 83] width 5 height 5
click at [96, 81] on input "checkbox" at bounding box center [96, 81] width 0 height 0
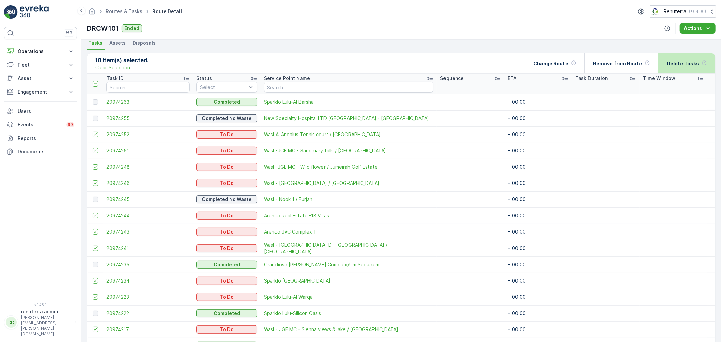
click at [672, 65] on p "Delete Tasks" at bounding box center [683, 63] width 32 height 7
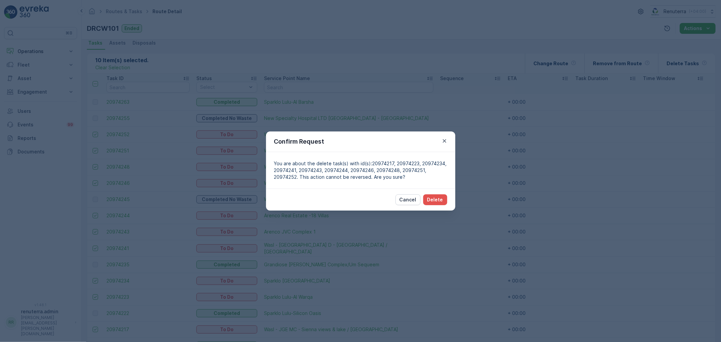
click at [429, 193] on div "Cancel Delete" at bounding box center [360, 200] width 189 height 22
click at [429, 195] on button "Delete" at bounding box center [435, 199] width 24 height 11
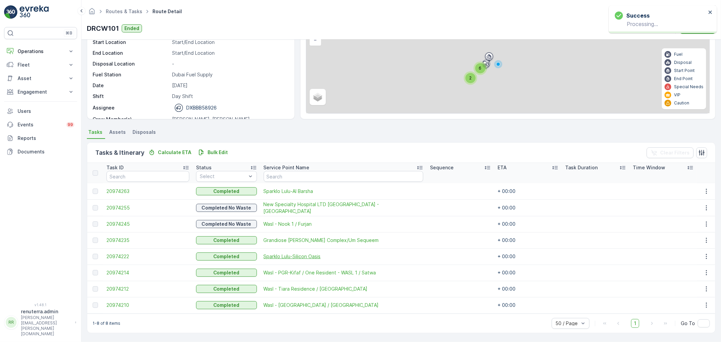
scroll to position [60, 0]
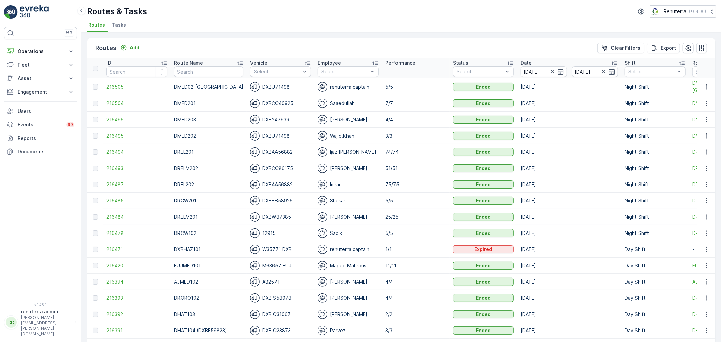
click at [203, 67] on input "text" at bounding box center [208, 71] width 69 height 11
type input "HAZ"
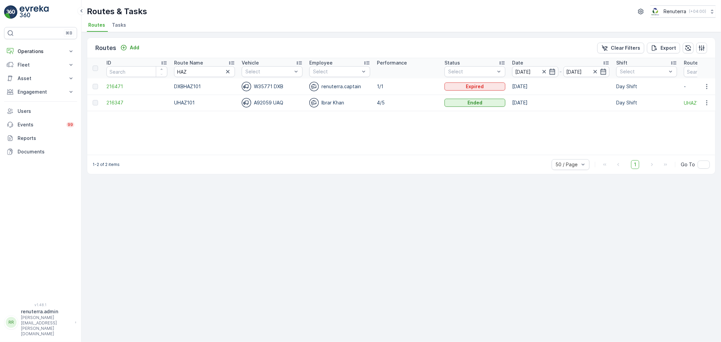
click at [106, 103] on td "216347" at bounding box center [137, 103] width 68 height 16
click at [114, 100] on span "216347" at bounding box center [136, 102] width 61 height 7
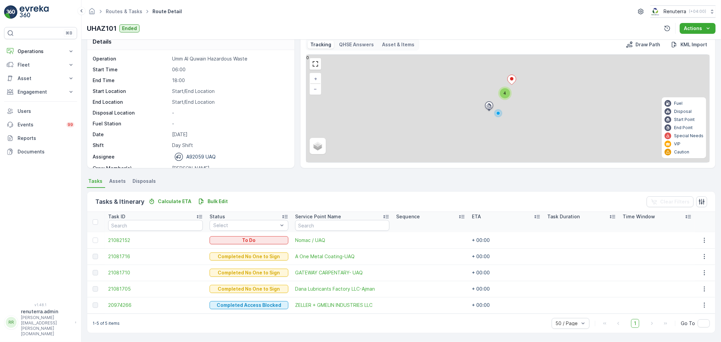
scroll to position [11, 0]
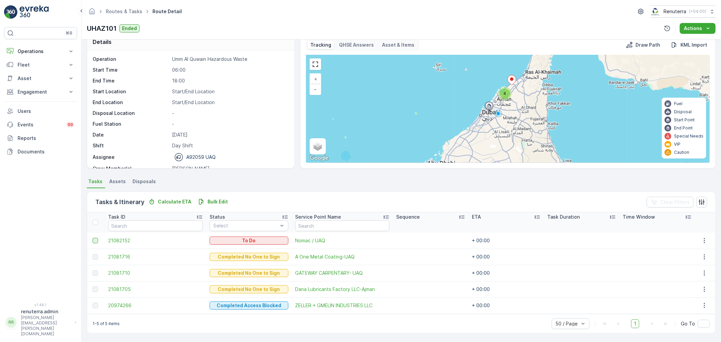
click at [95, 242] on div at bounding box center [95, 240] width 5 height 5
click at [93, 238] on input "checkbox" at bounding box center [93, 238] width 0 height 0
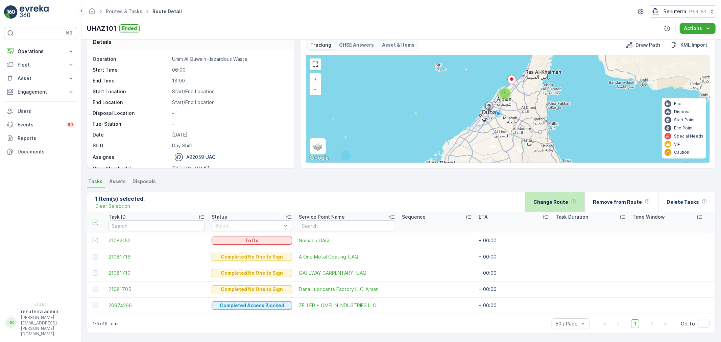
click at [547, 207] on div "Change Route" at bounding box center [554, 202] width 43 height 20
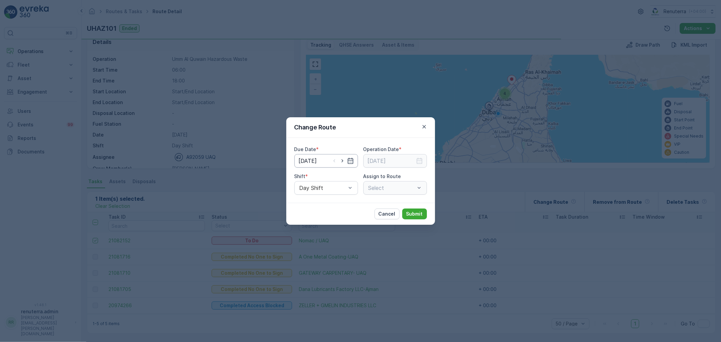
type input "[DATE]"
click at [340, 162] on icon "button" at bounding box center [342, 161] width 7 height 7
type input "[DATE]"
drag, startPoint x: 402, startPoint y: 161, endPoint x: 403, endPoint y: 167, distance: 6.5
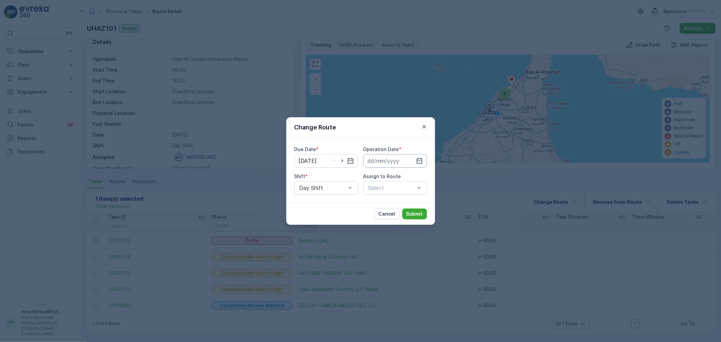
click at [402, 161] on input at bounding box center [395, 161] width 64 height 14
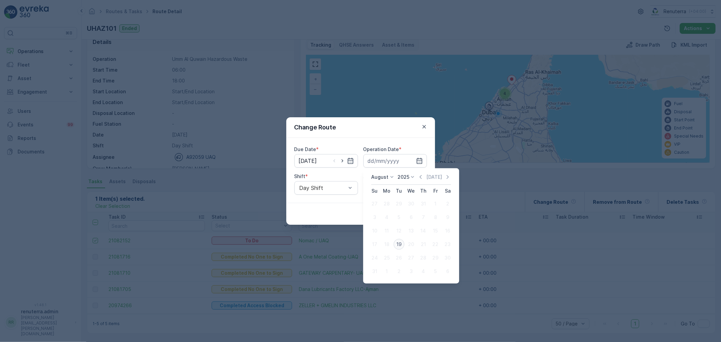
click at [396, 245] on div "19" at bounding box center [398, 244] width 11 height 11
type input "[DATE]"
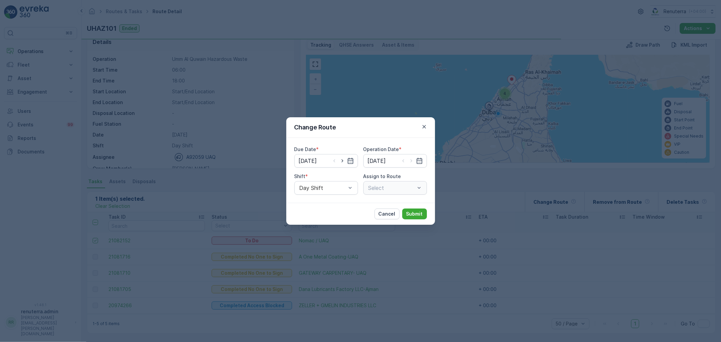
click at [387, 189] on div "Select" at bounding box center [395, 188] width 64 height 14
click at [389, 190] on div at bounding box center [392, 188] width 48 height 6
click at [392, 202] on span "UHAZ101 (Ended) - A92059 UAQ" at bounding box center [394, 207] width 55 height 12
click at [391, 181] on div "UHAZ101 (Ended) - A92059 UAQ" at bounding box center [395, 188] width 64 height 14
click at [396, 208] on span "UHAZ101 (Ended) - A92059 UAQ" at bounding box center [394, 207] width 55 height 12
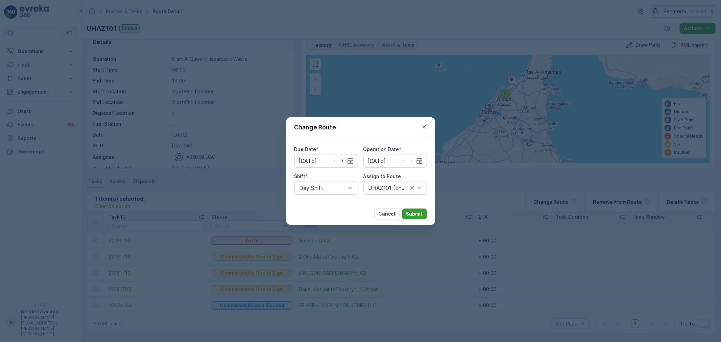
click at [407, 211] on p "Submit" at bounding box center [414, 214] width 17 height 7
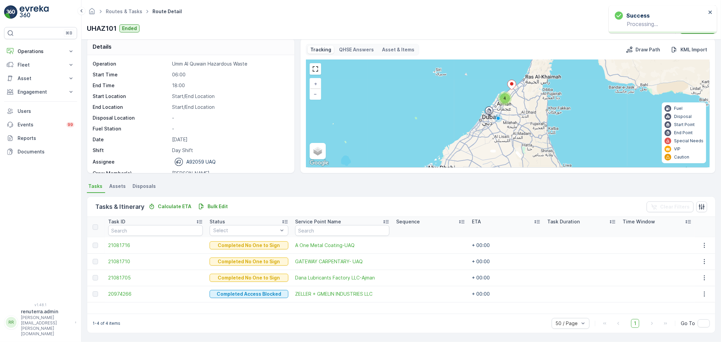
scroll to position [7, 0]
click at [113, 10] on link "Routes & Tasks" at bounding box center [124, 11] width 37 height 6
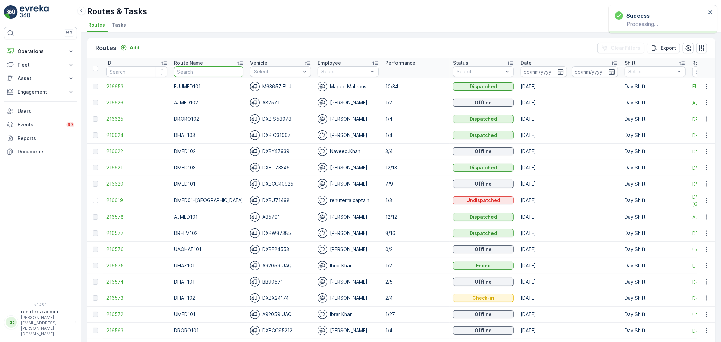
click at [188, 73] on input "text" at bounding box center [208, 71] width 69 height 11
type input "U"
type input "G"
type input "J"
type input "HAZ"
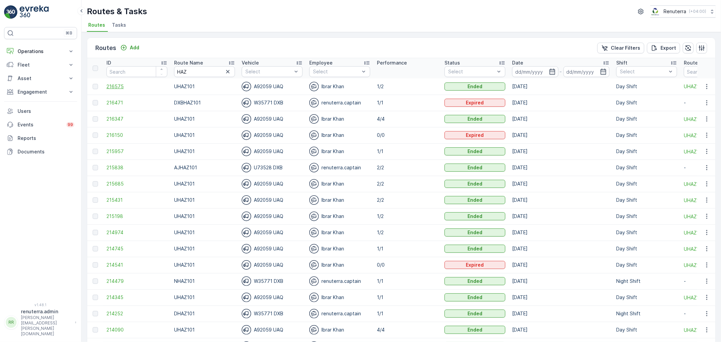
click at [108, 86] on span "216575" at bounding box center [136, 86] width 61 height 7
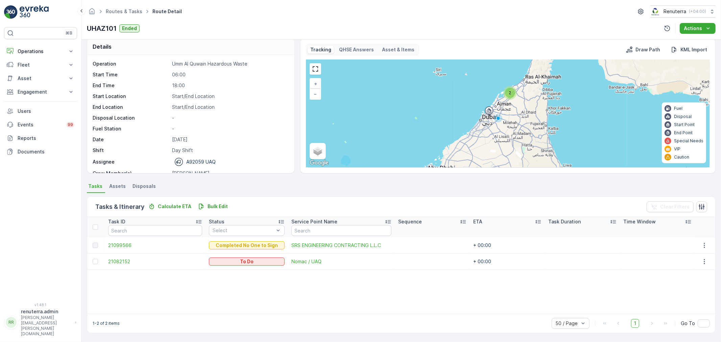
scroll to position [6, 0]
click at [128, 8] on span "Routes & Tasks" at bounding box center [123, 11] width 39 height 7
click at [130, 13] on link "Routes & Tasks" at bounding box center [124, 11] width 37 height 6
